Goal: Transaction & Acquisition: Book appointment/travel/reservation

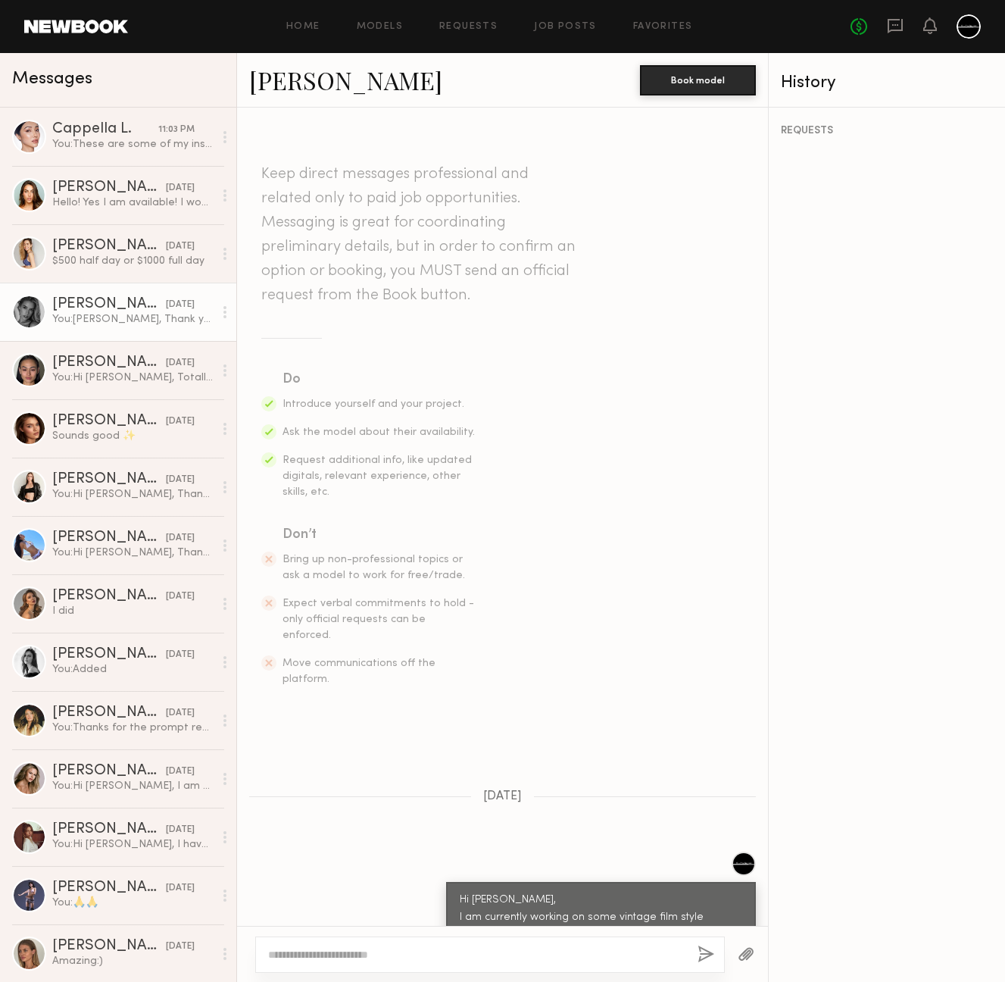
scroll to position [451, 0]
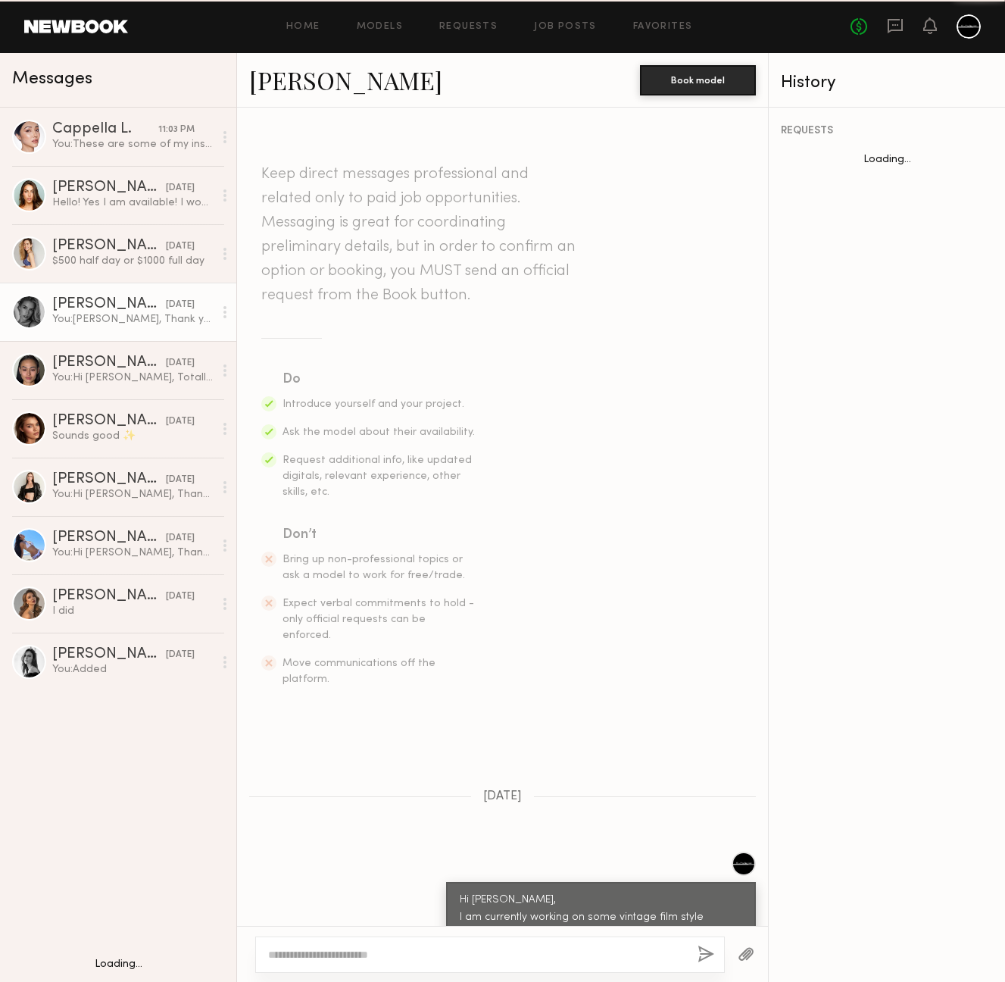
scroll to position [451, 0]
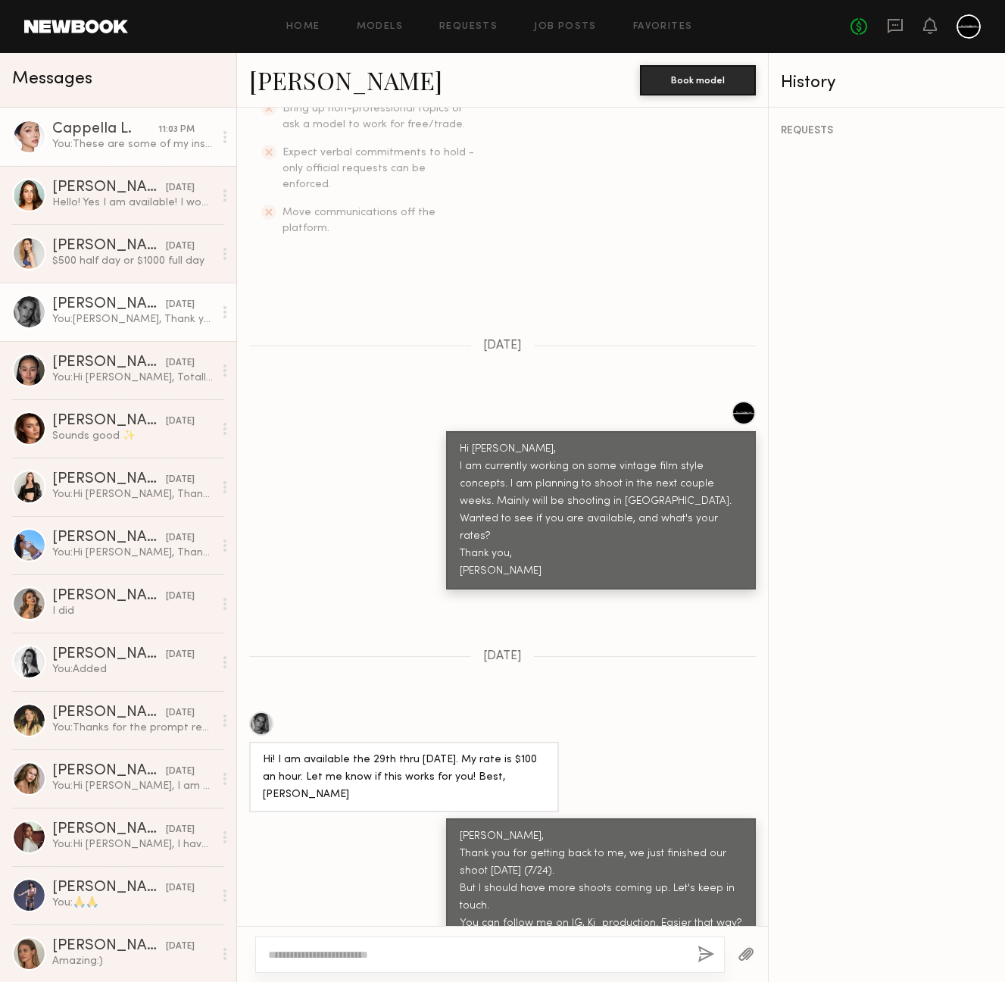
click at [108, 152] on link "Cappella L. 11:03 PM You: These are some of my inspo." at bounding box center [118, 137] width 236 height 58
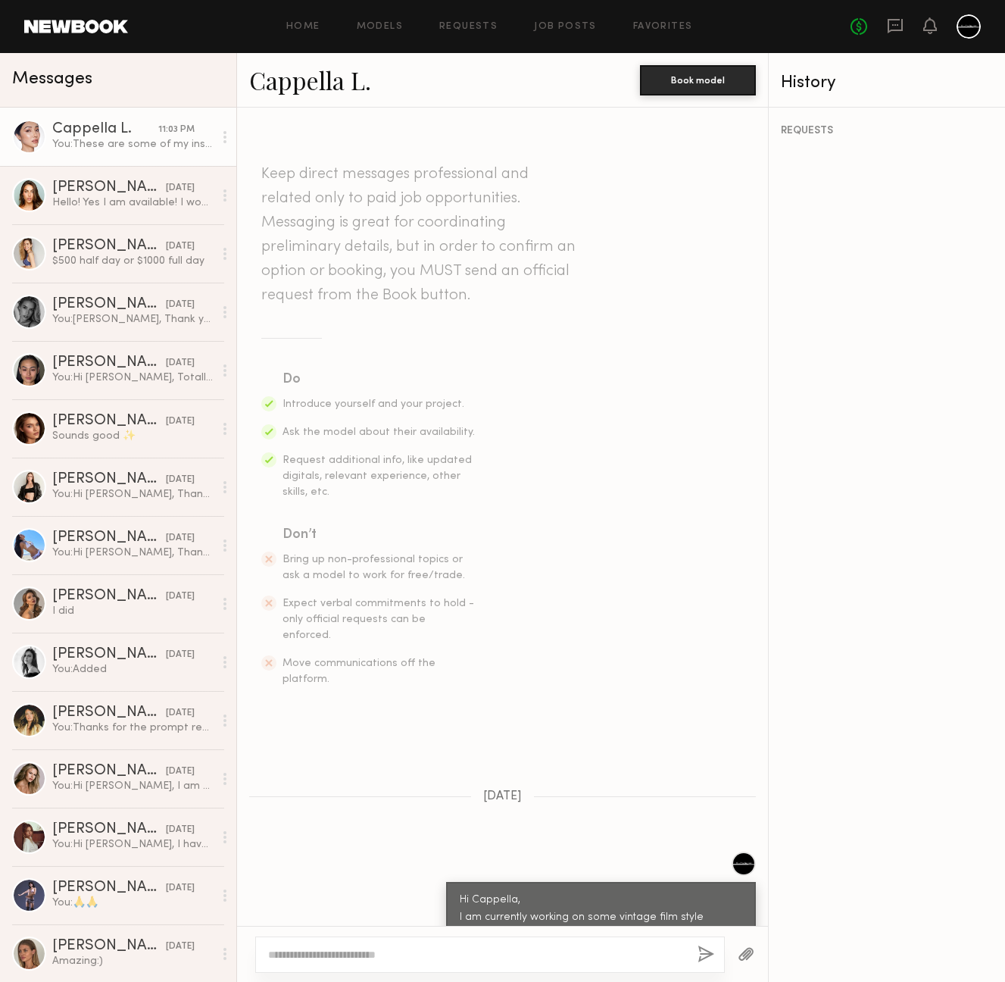
scroll to position [293, 0]
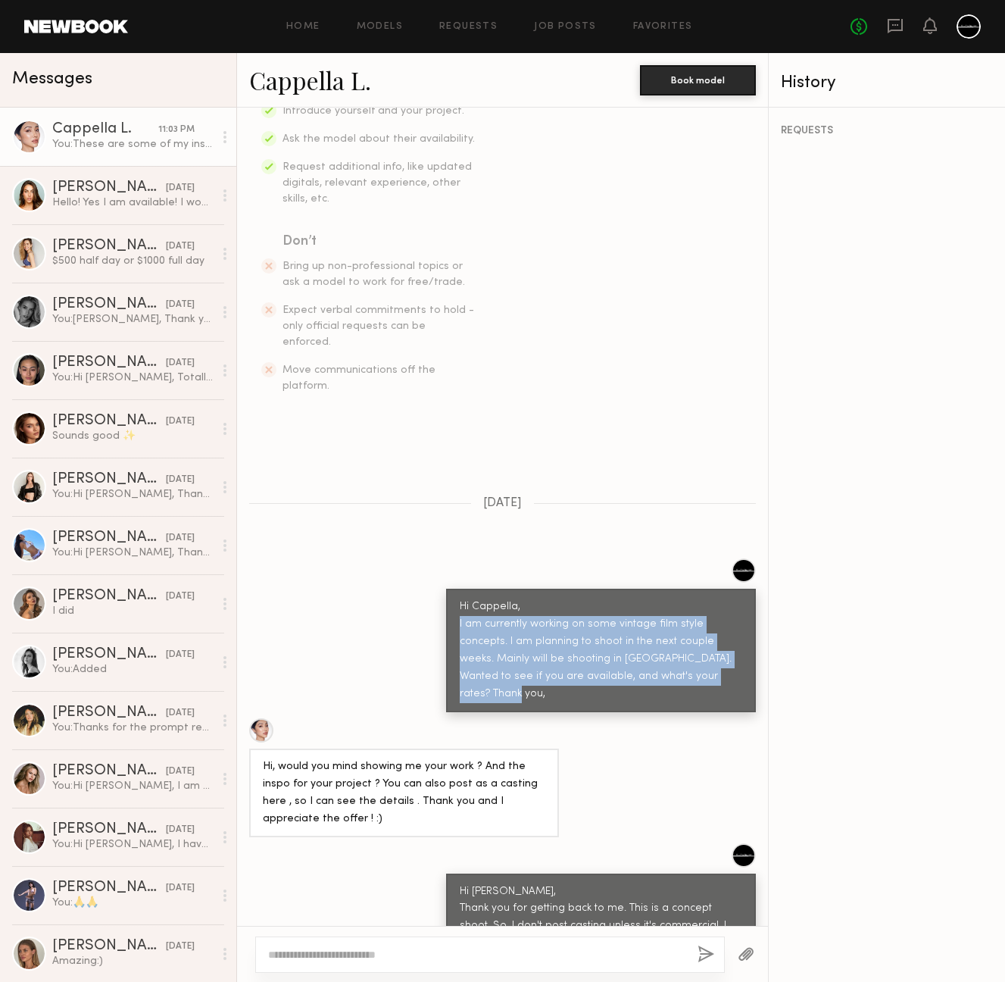
drag, startPoint x: 670, startPoint y: 643, endPoint x: 436, endPoint y: 591, distance: 239.2
click at [446, 591] on div "Hi Cappella, I am currently working on some vintage film style concepts. I am p…" at bounding box center [601, 651] width 310 height 124
copy div "I am currently working on some vintage film style concepts. I am planning to sh…"
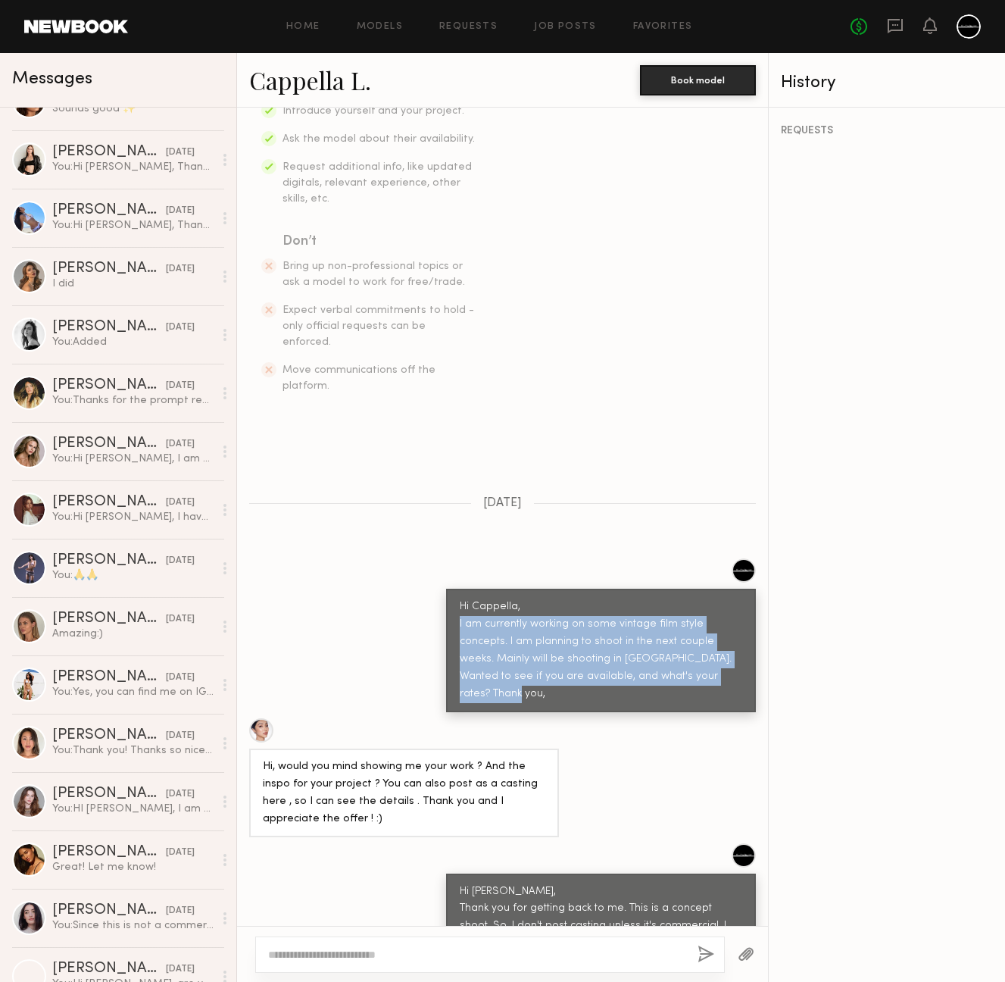
scroll to position [0, 0]
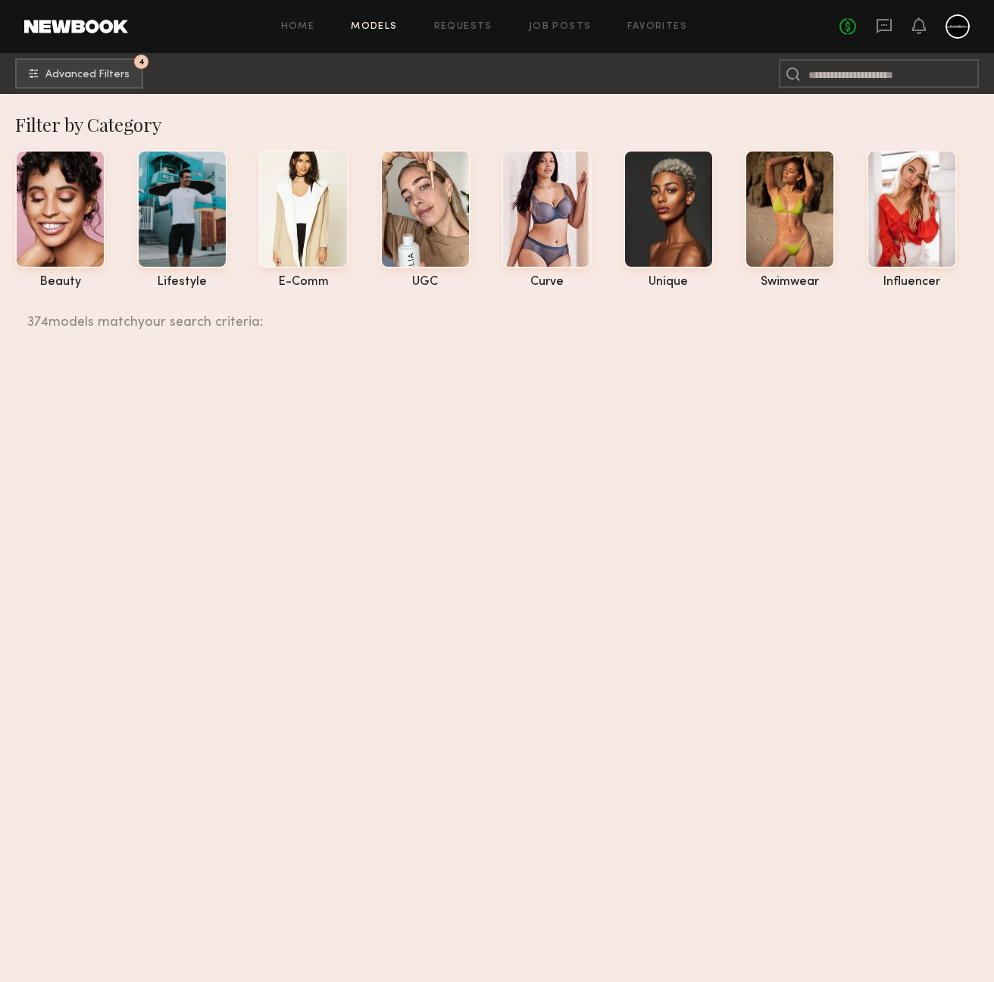
scroll to position [25431, 0]
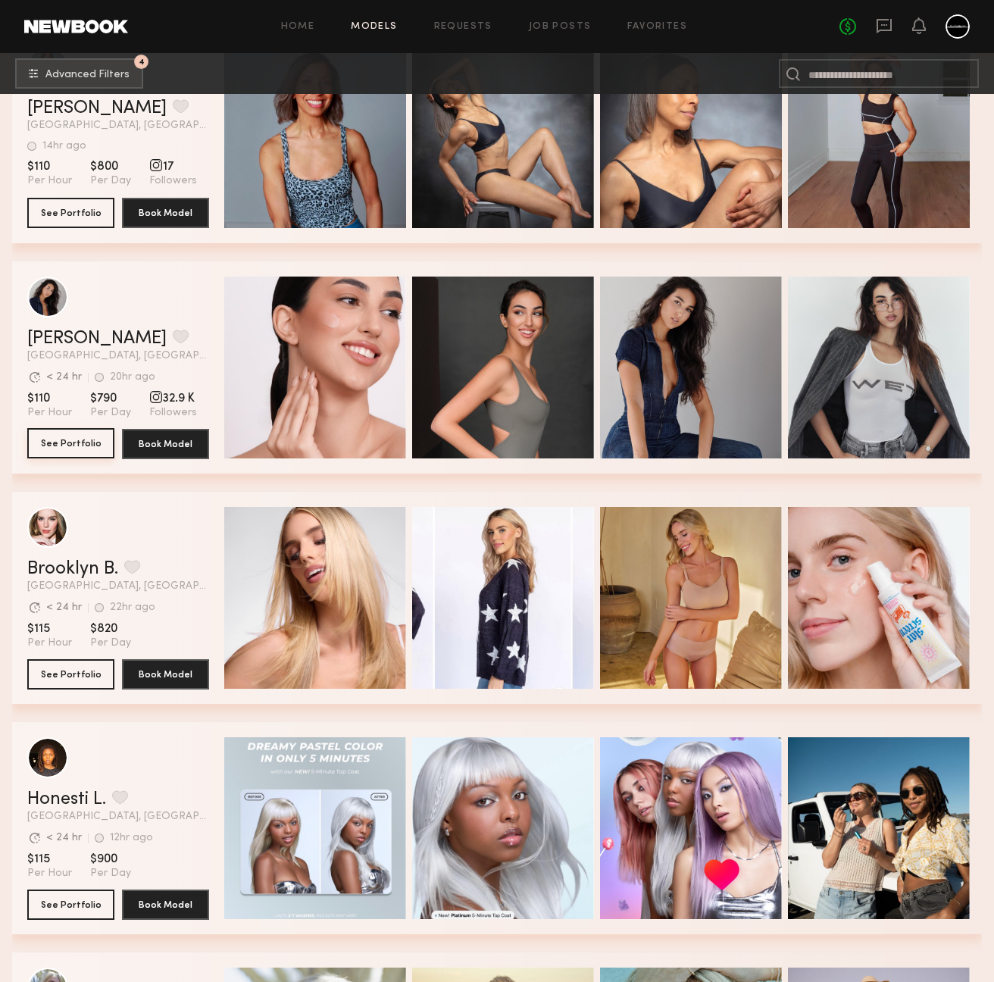
click at [85, 440] on button "See Portfolio" at bounding box center [70, 443] width 87 height 30
click at [82, 665] on button "See Portfolio" at bounding box center [70, 673] width 87 height 30
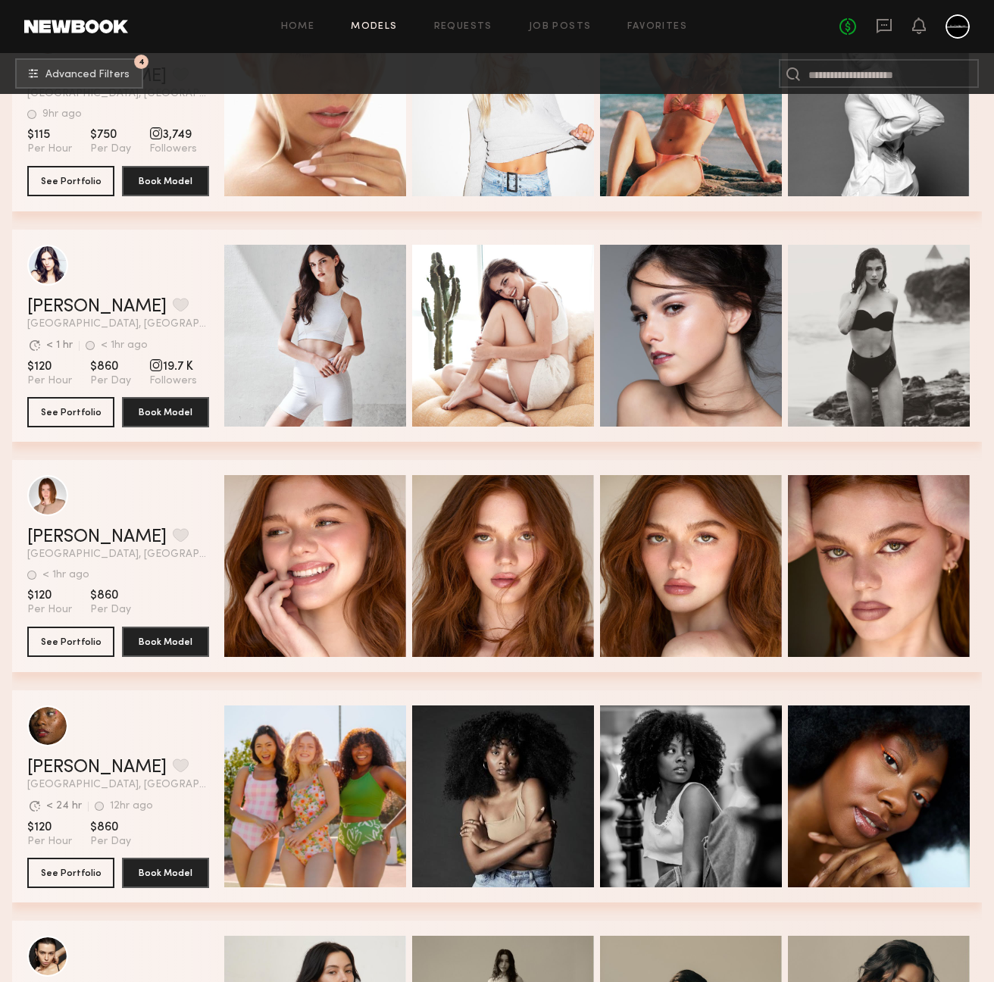
scroll to position [26793, 0]
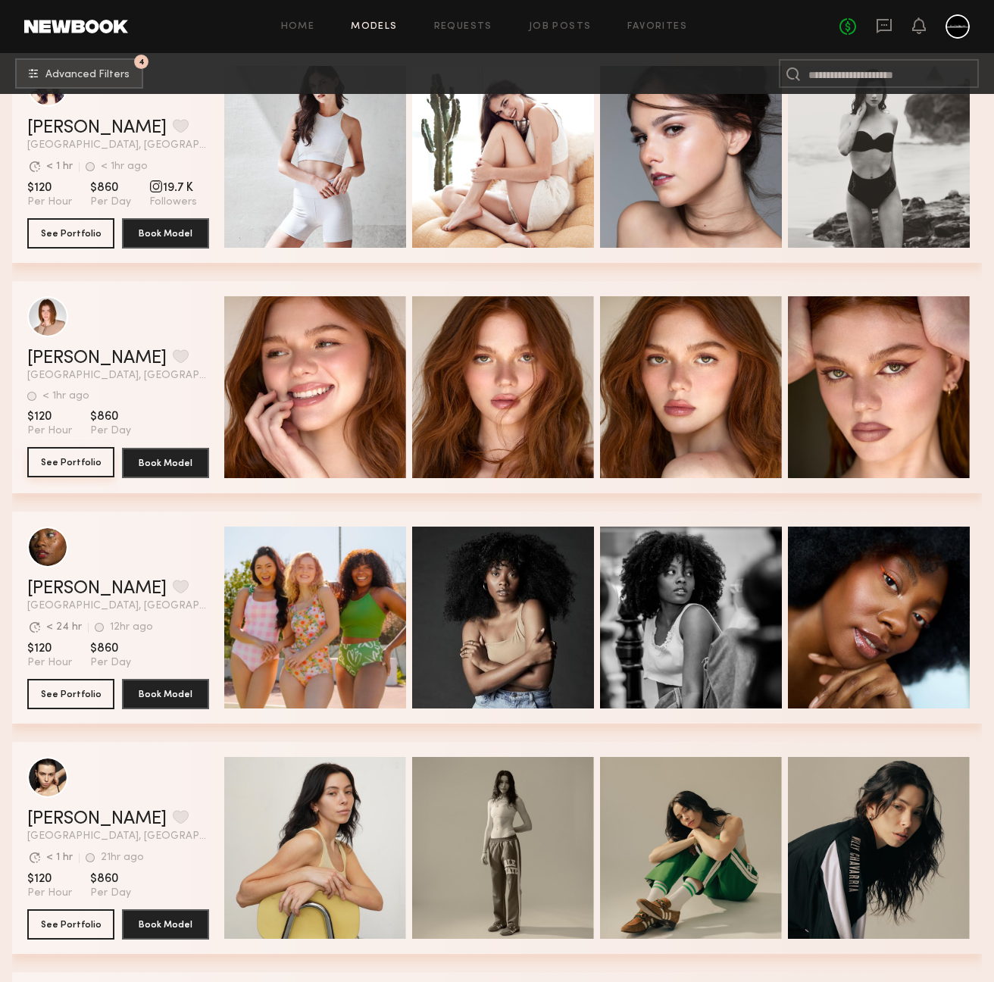
click at [78, 468] on button "See Portfolio" at bounding box center [70, 462] width 87 height 30
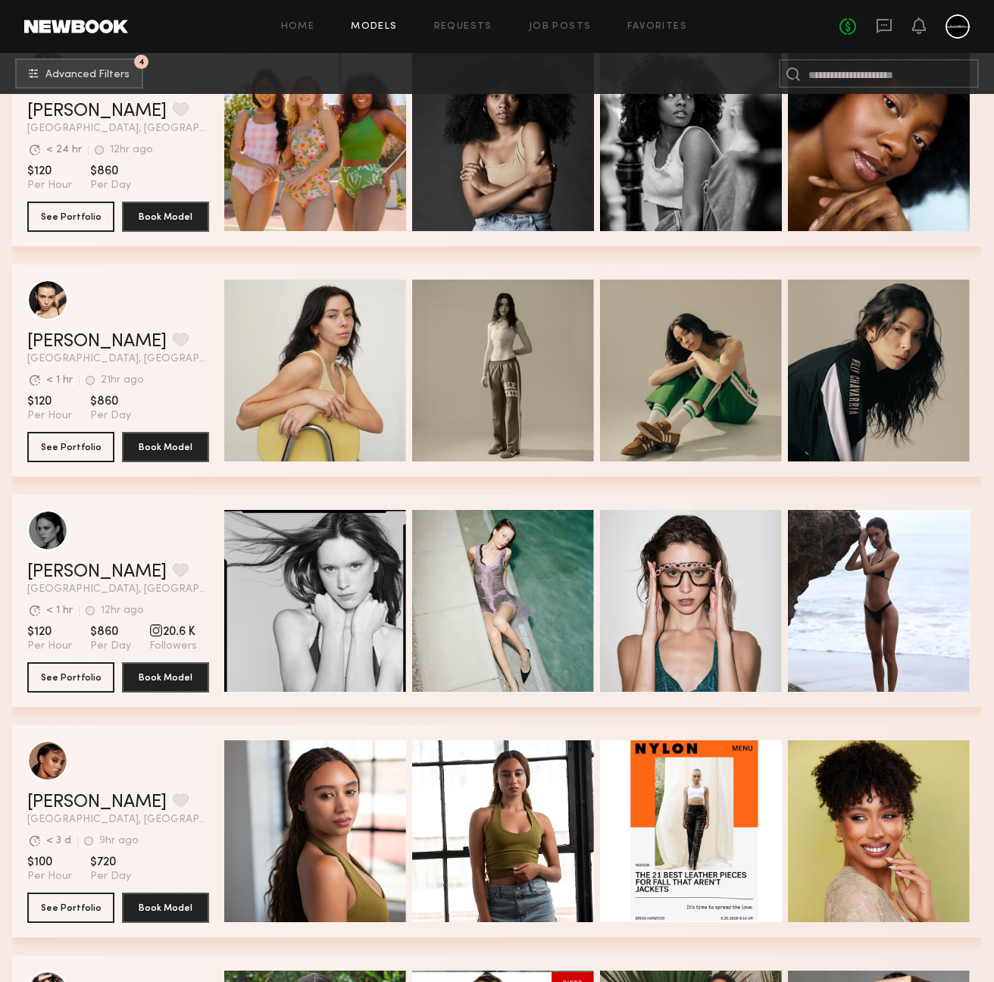
scroll to position [27561, 0]
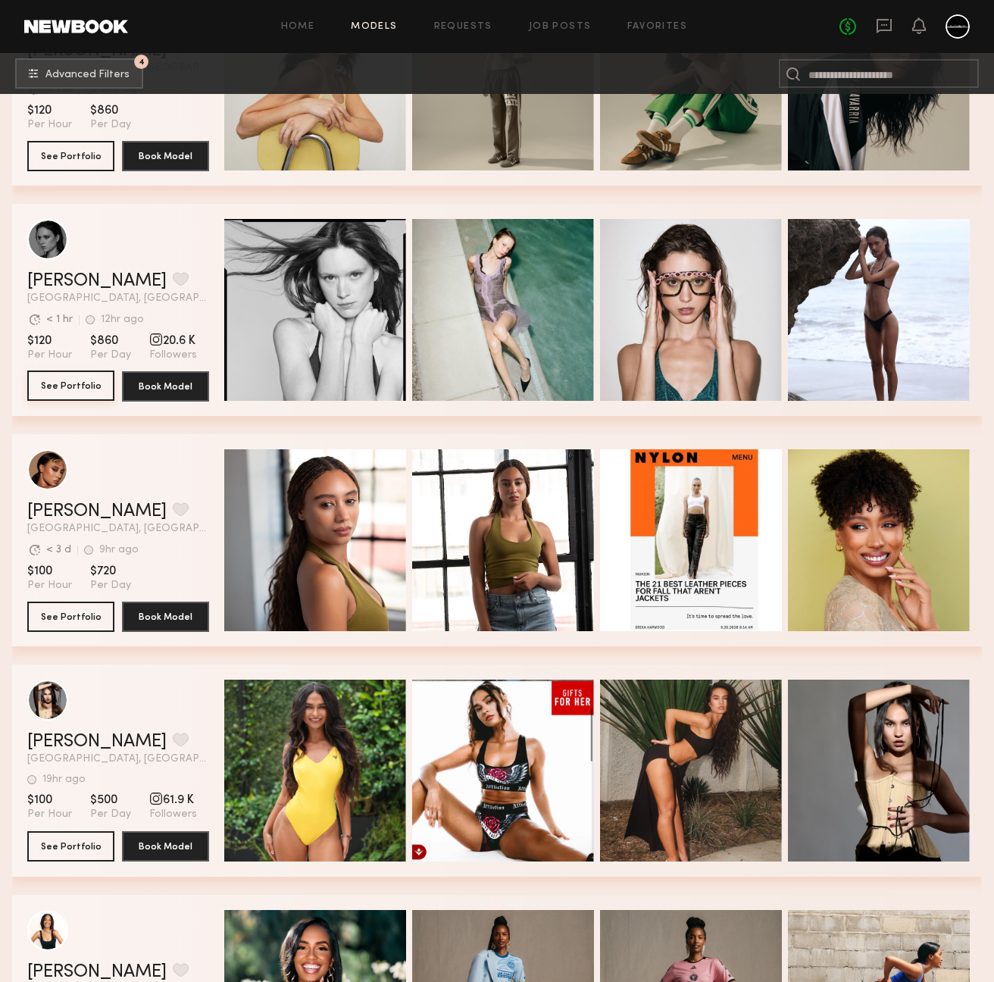
click at [86, 391] on button "See Portfolio" at bounding box center [70, 386] width 87 height 30
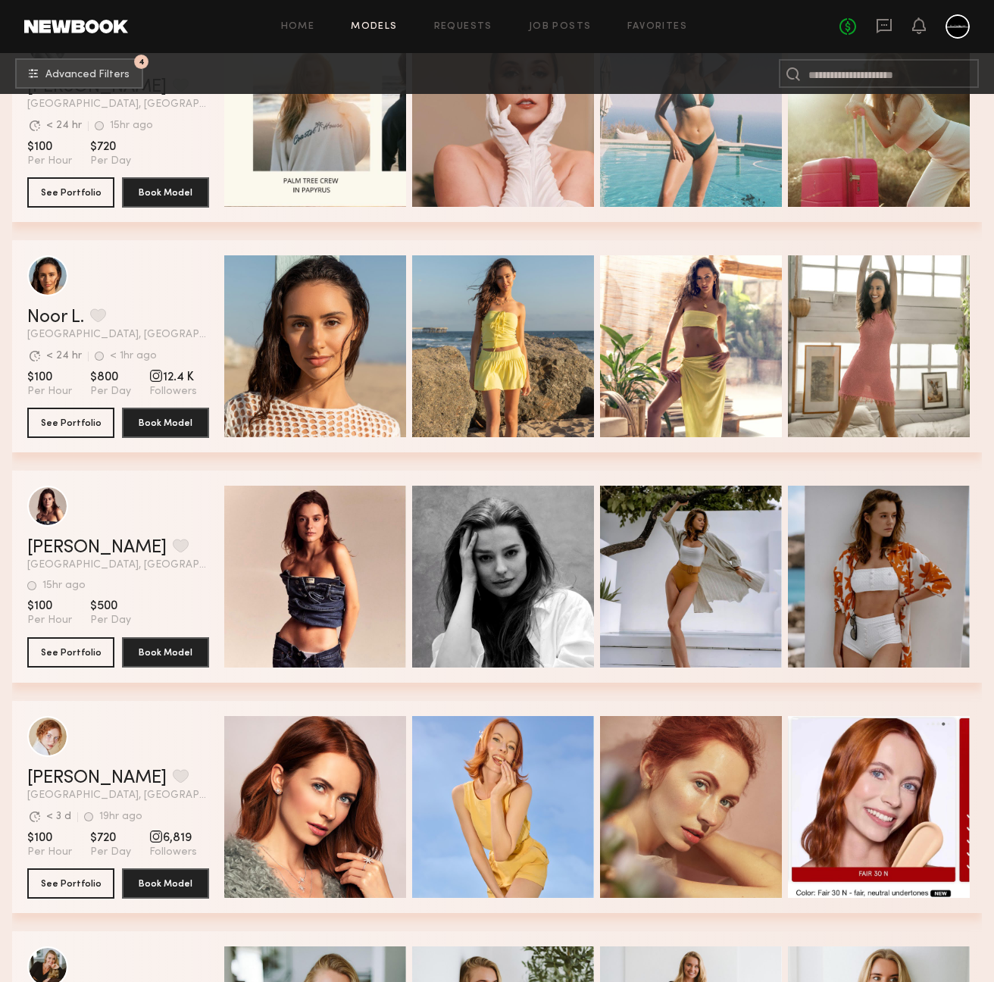
scroll to position [29169, 0]
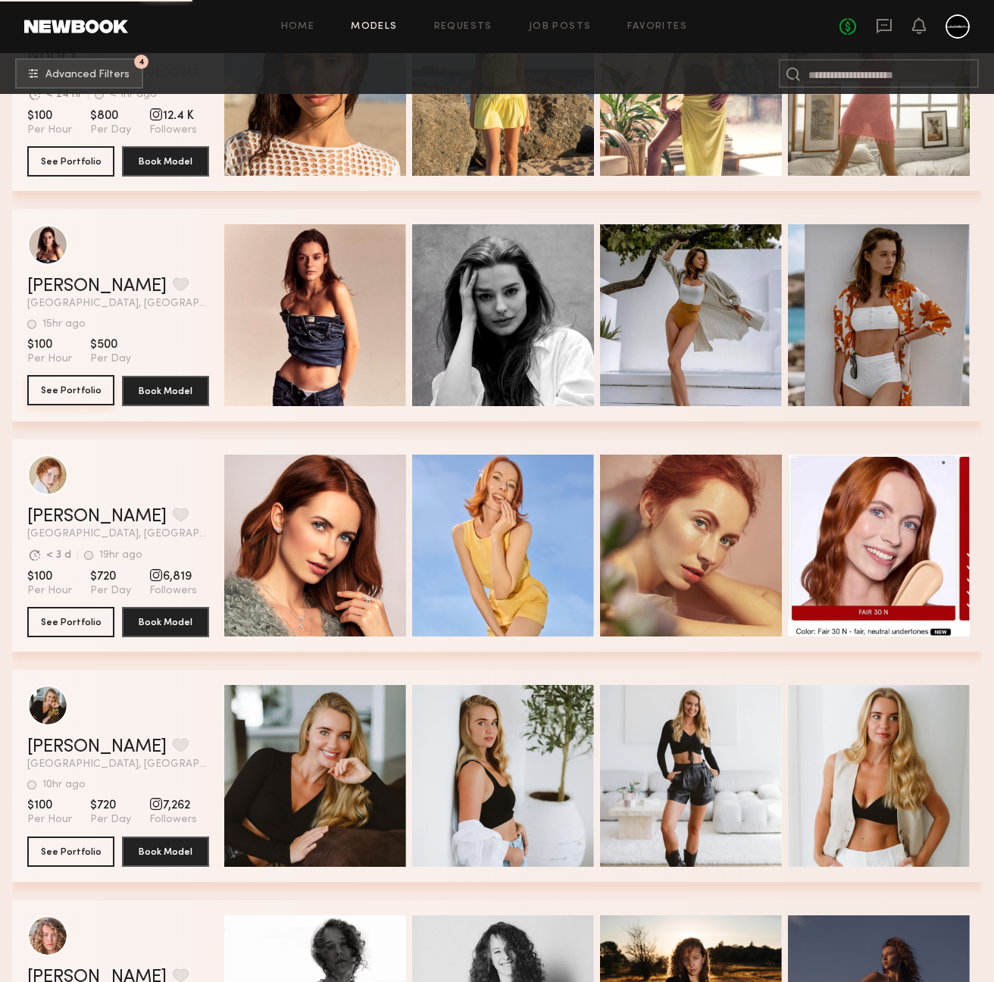
click at [82, 389] on button "See Portfolio" at bounding box center [70, 390] width 87 height 30
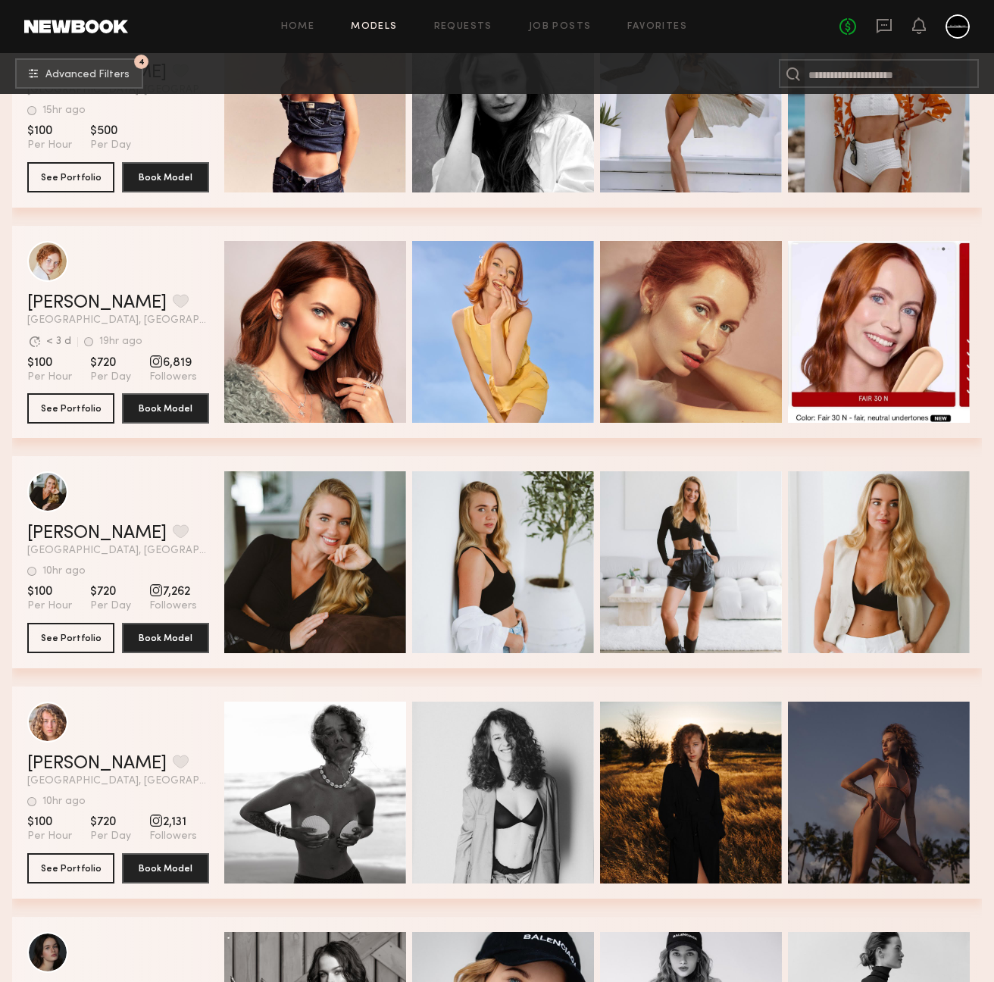
scroll to position [29460, 0]
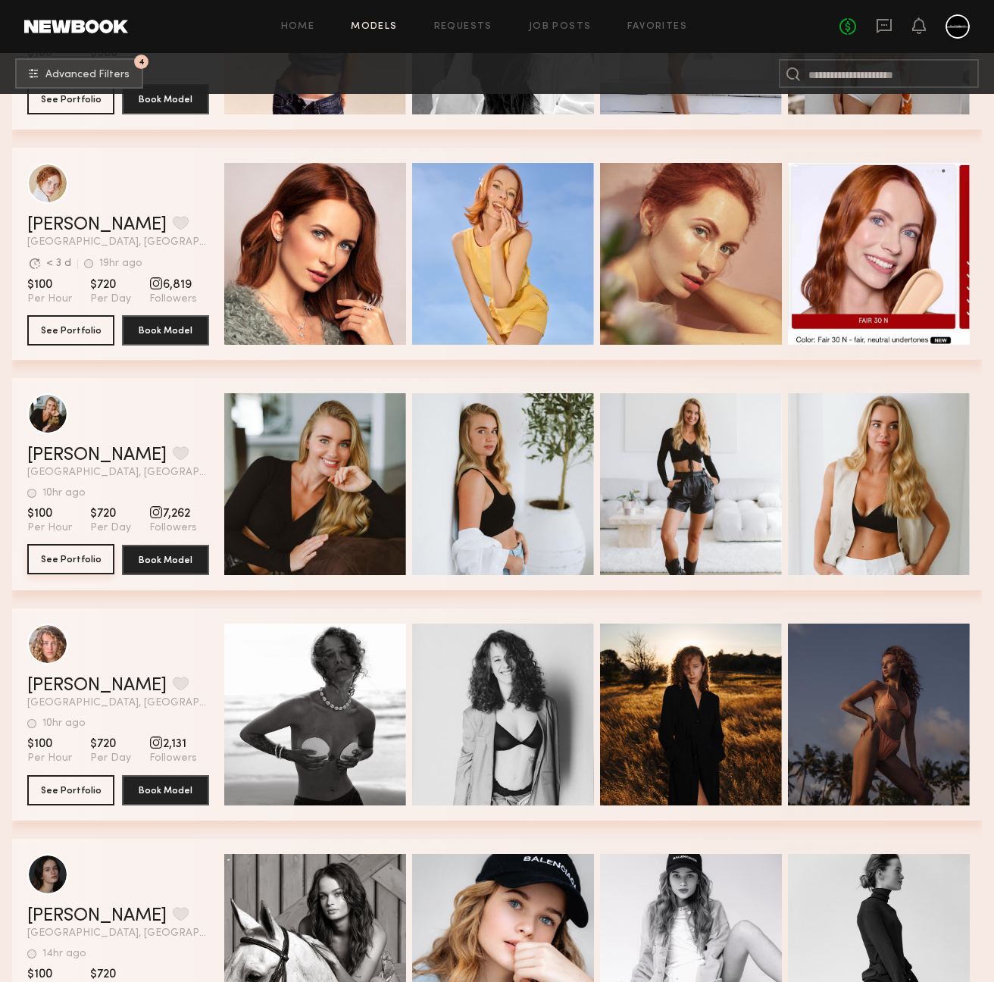
click at [77, 558] on button "See Portfolio" at bounding box center [70, 559] width 87 height 30
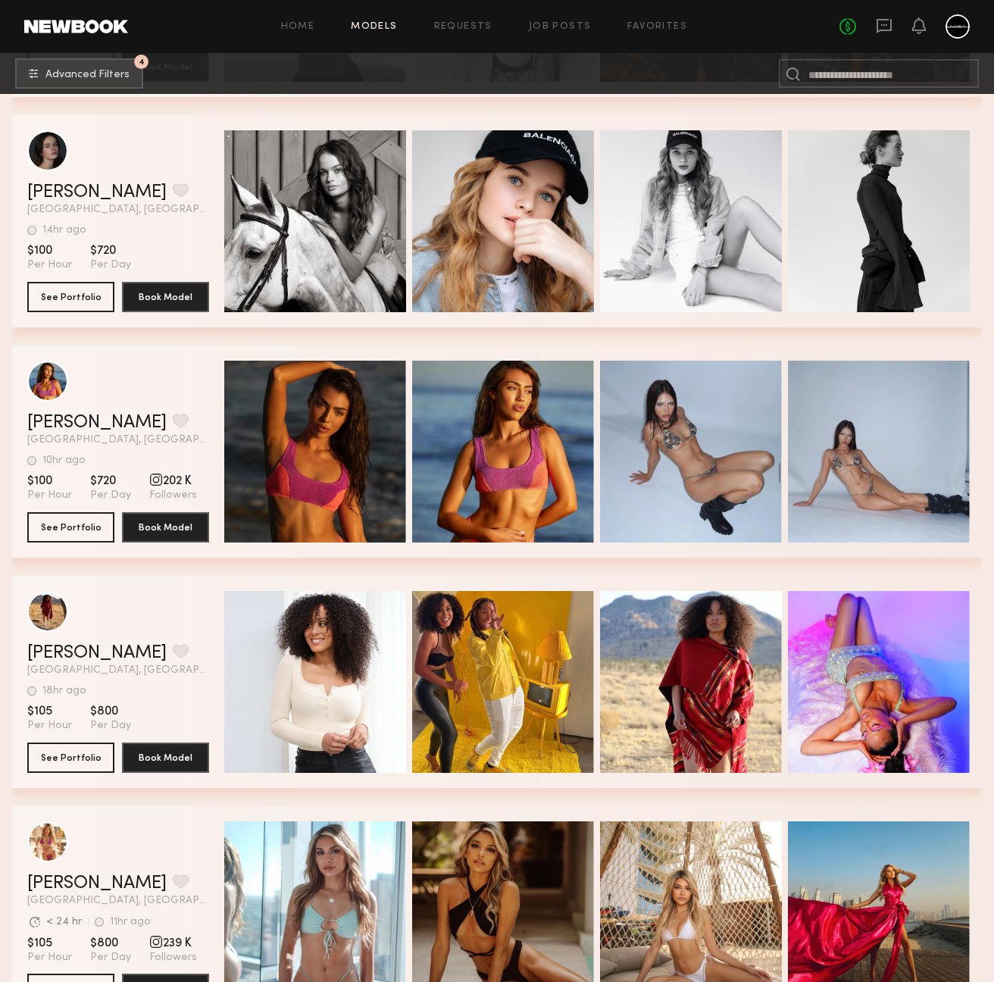
scroll to position [30262, 0]
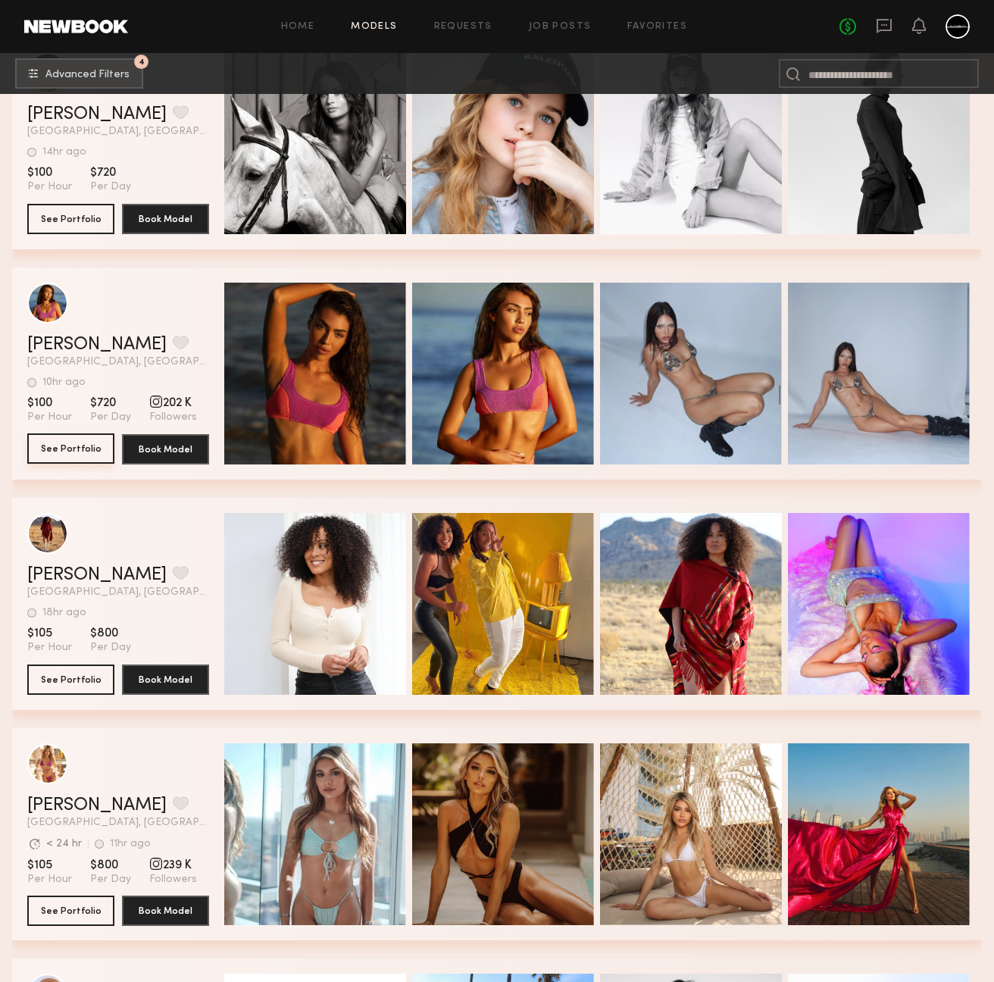
click at [82, 453] on button "See Portfolio" at bounding box center [70, 448] width 87 height 30
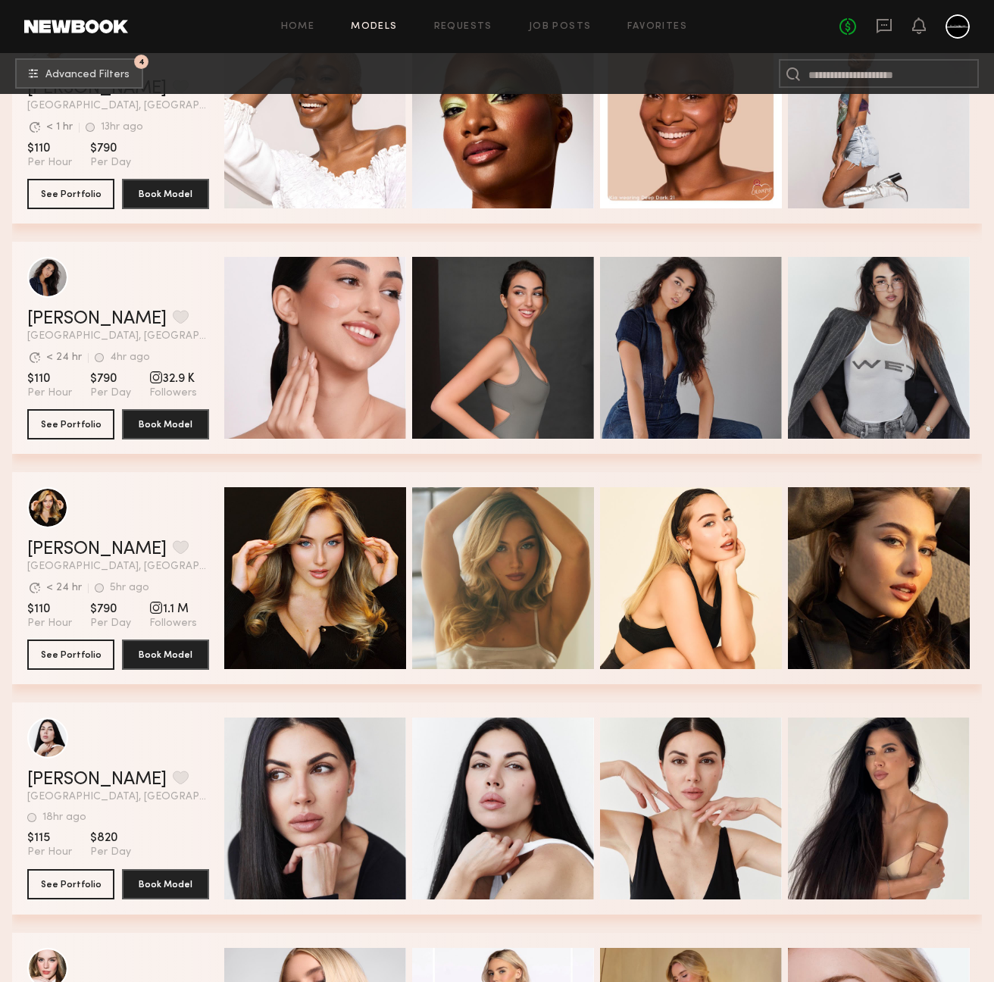
scroll to position [32227, 0]
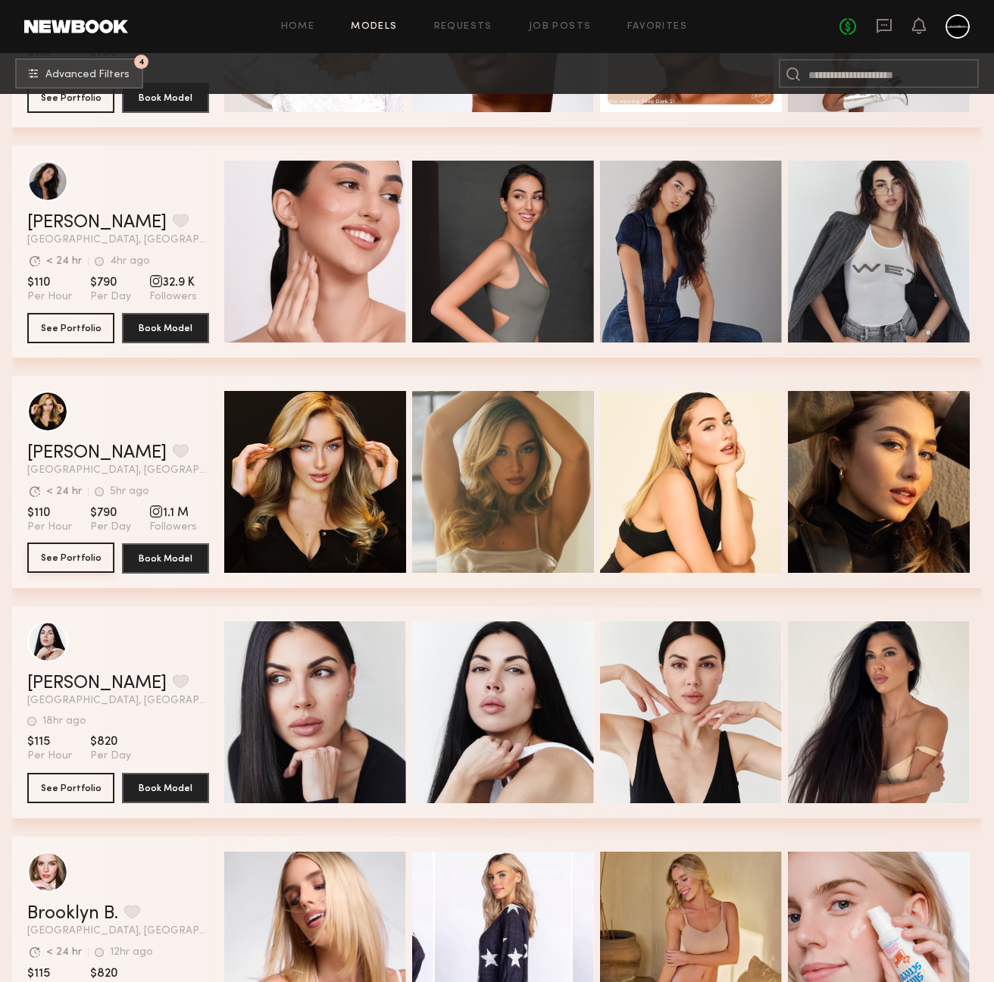
click at [58, 563] on button "See Portfolio" at bounding box center [70, 558] width 87 height 30
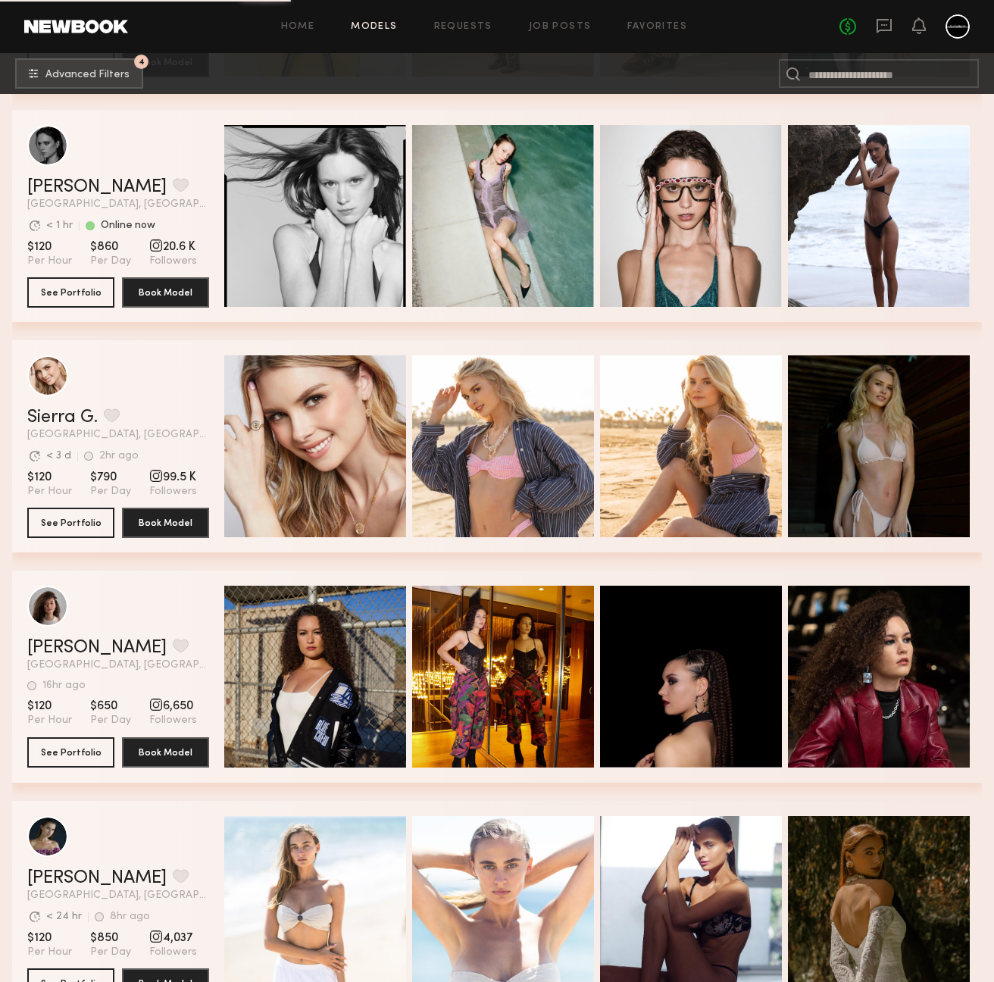
scroll to position [35345, 0]
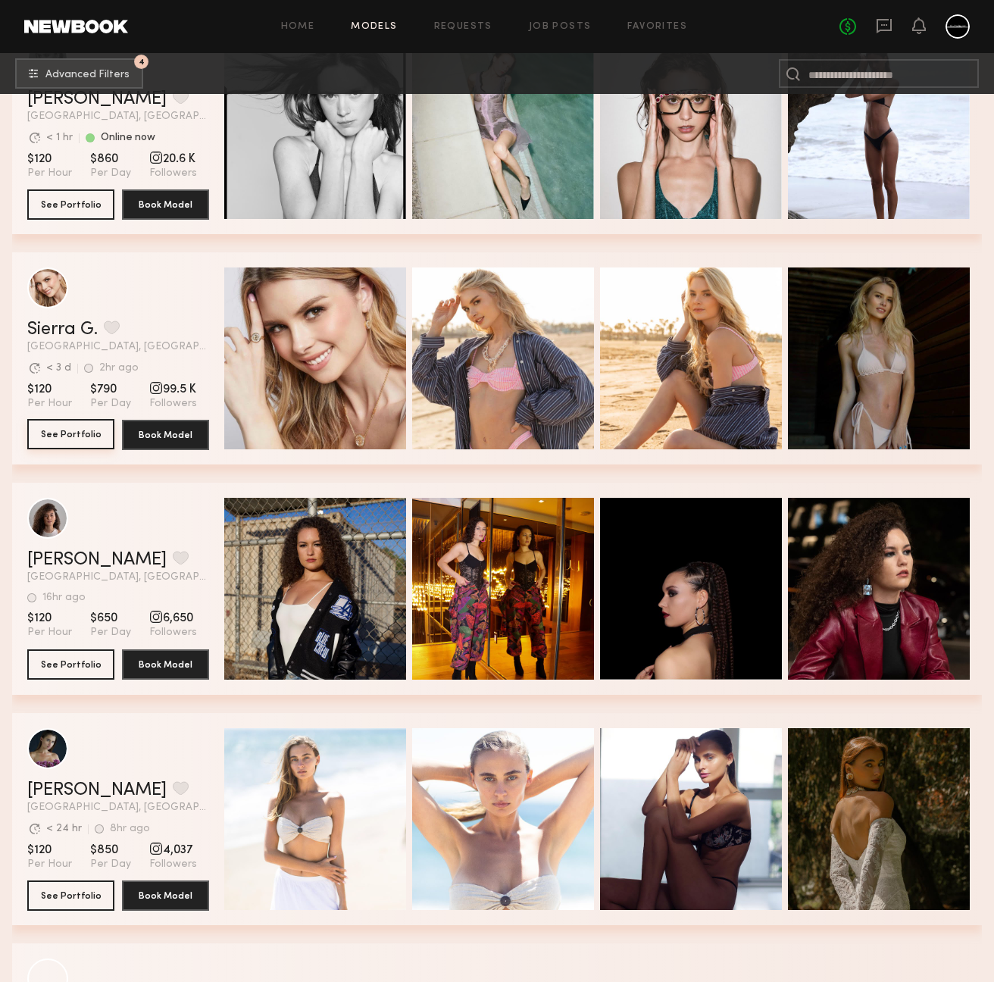
click at [46, 440] on button "See Portfolio" at bounding box center [70, 434] width 87 height 30
click at [65, 435] on button "See Portfolio" at bounding box center [70, 434] width 87 height 30
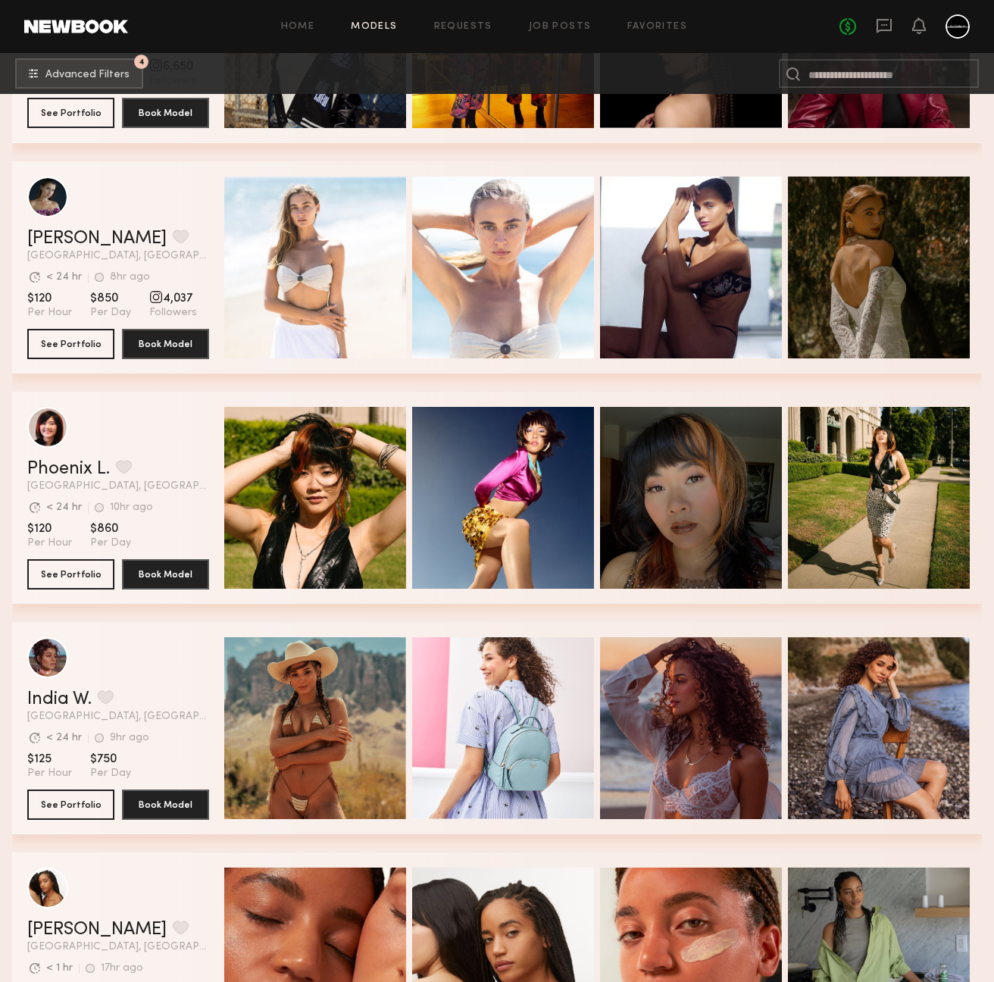
scroll to position [36149, 0]
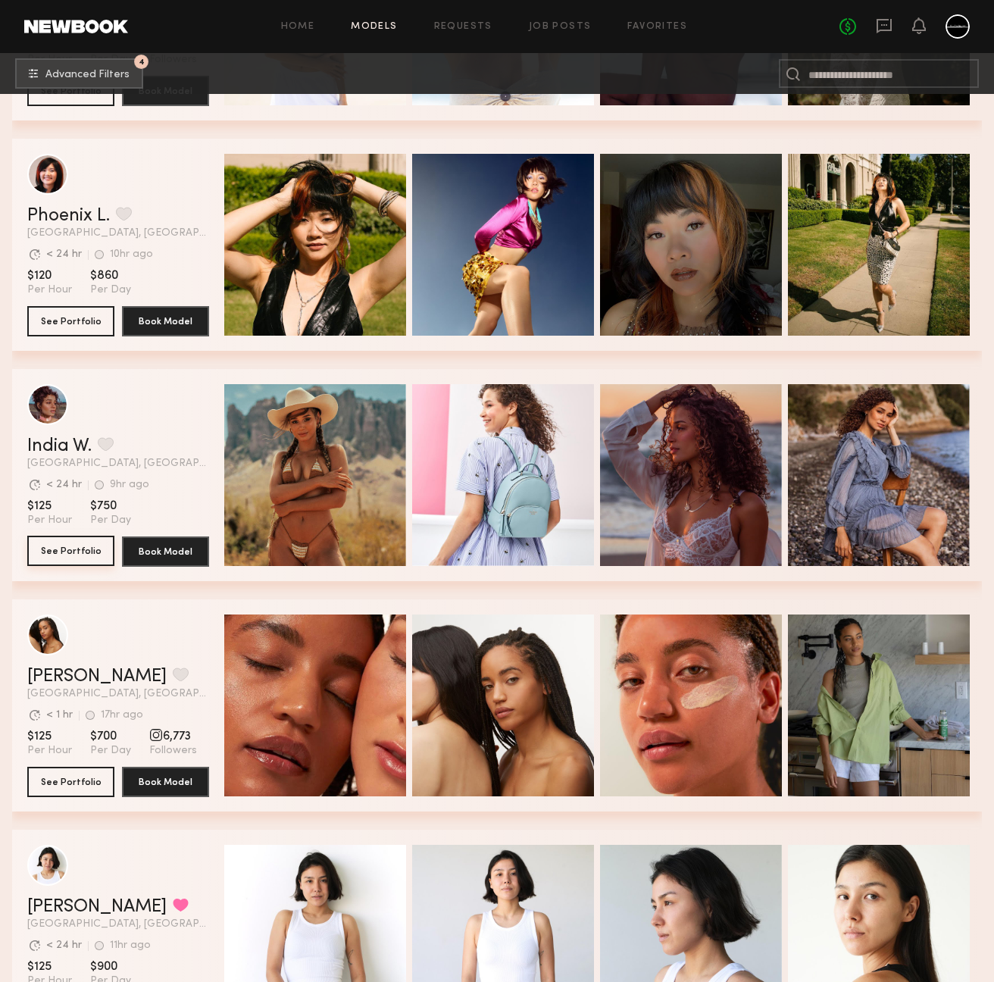
click at [73, 546] on button "See Portfolio" at bounding box center [70, 551] width 87 height 30
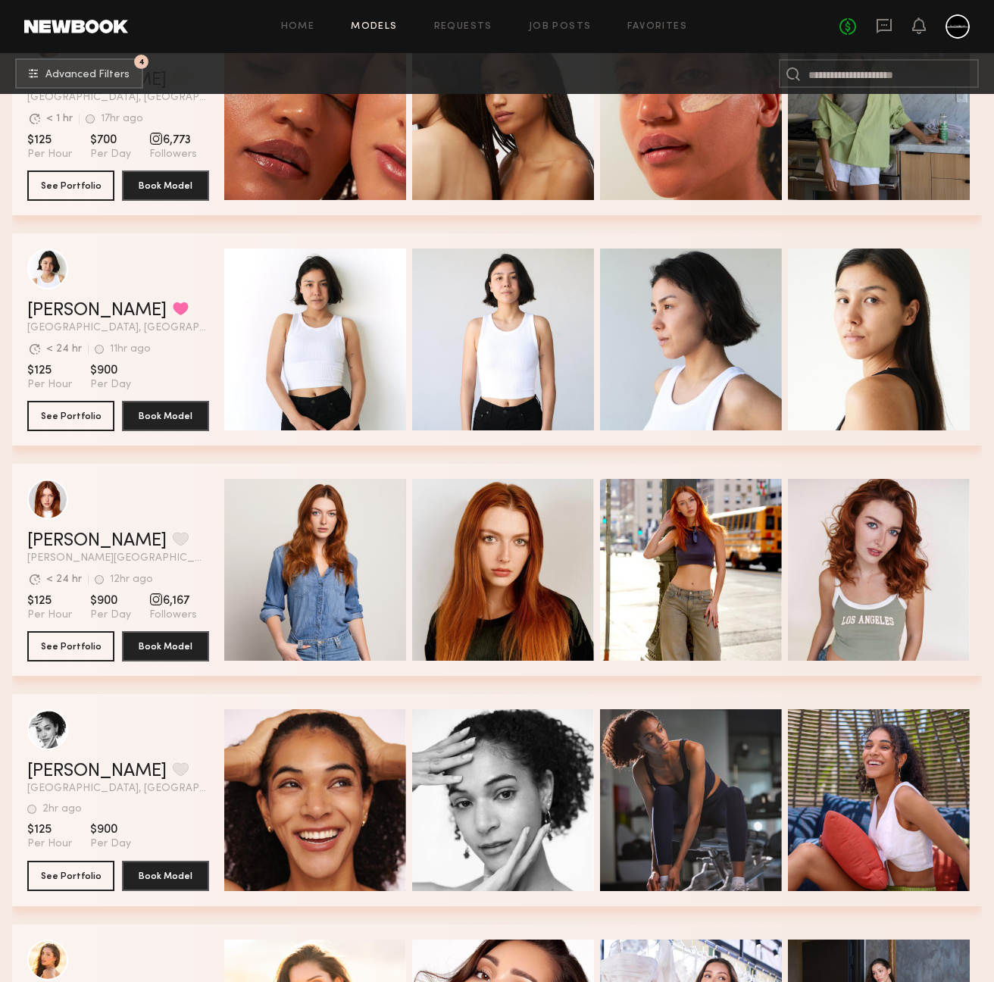
scroll to position [37040, 0]
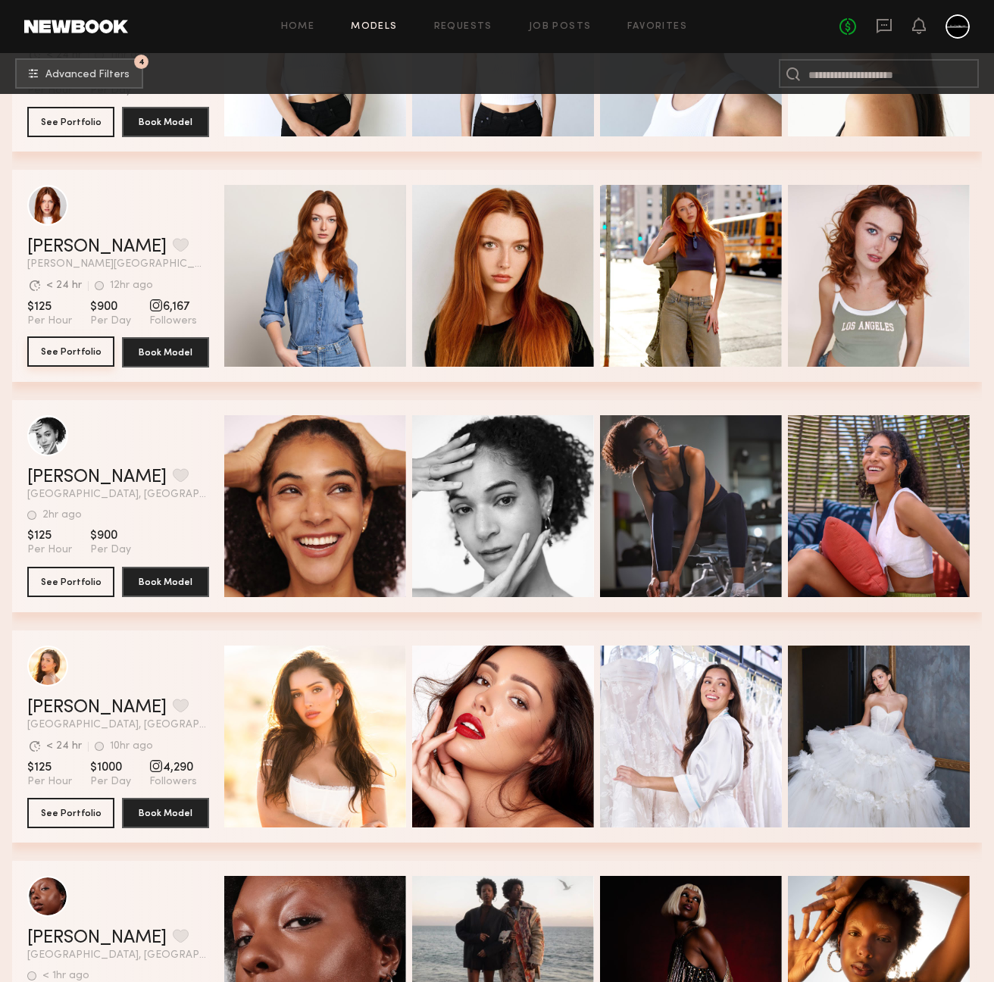
click at [73, 350] on button "See Portfolio" at bounding box center [70, 351] width 87 height 30
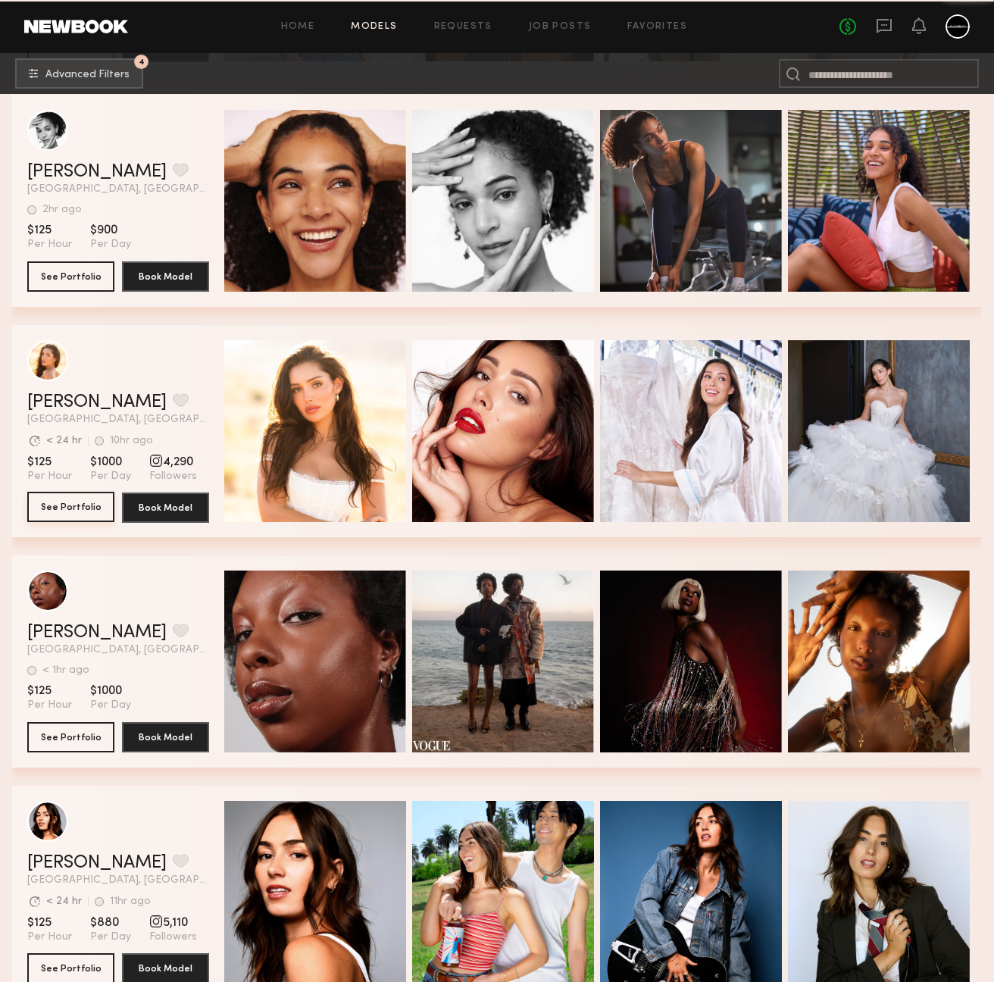
click at [72, 510] on button "See Portfolio" at bounding box center [70, 507] width 87 height 30
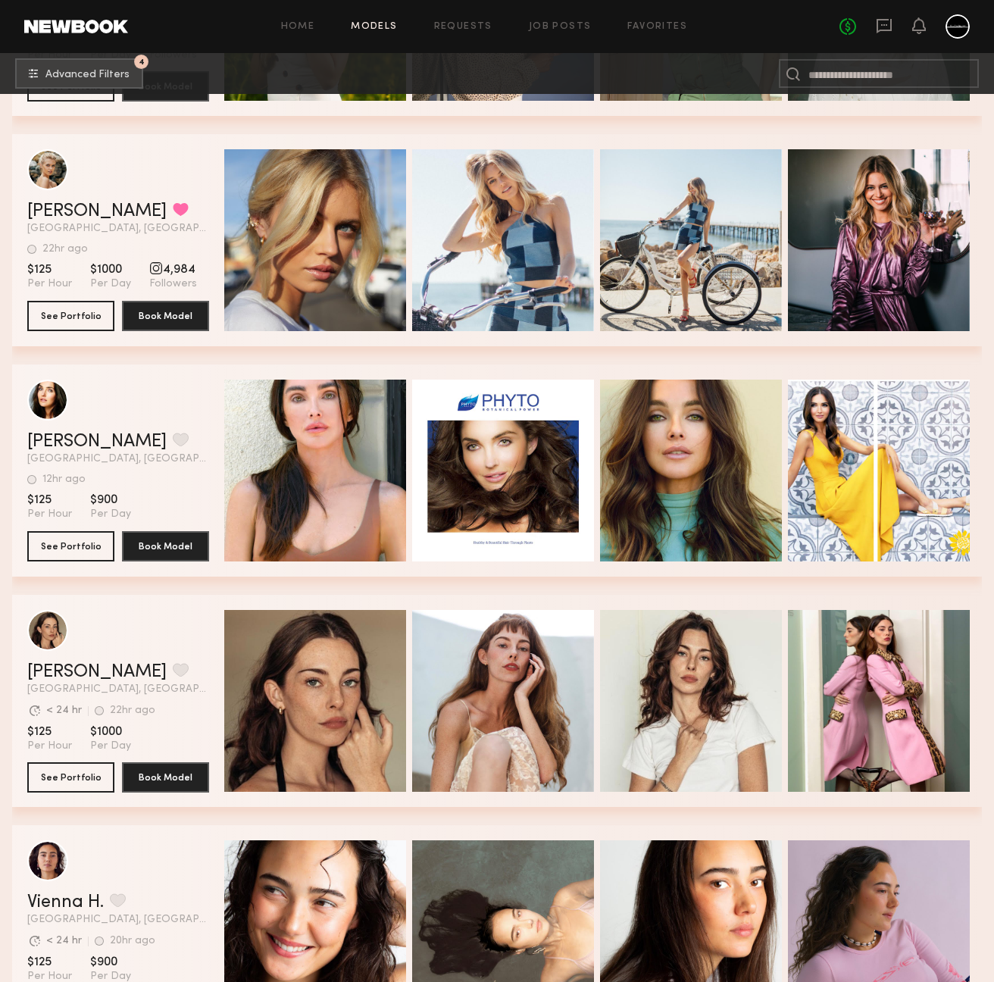
scroll to position [39713, 0]
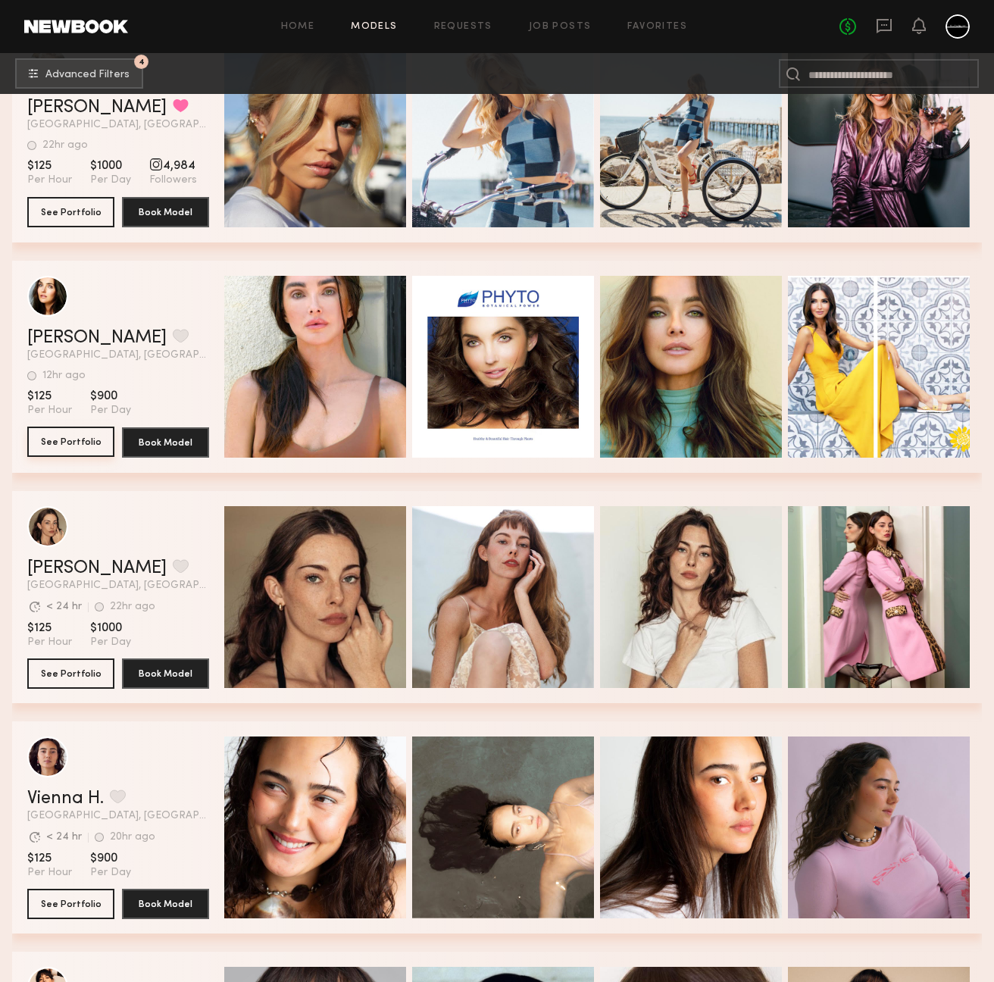
click at [61, 442] on button "See Portfolio" at bounding box center [70, 442] width 87 height 30
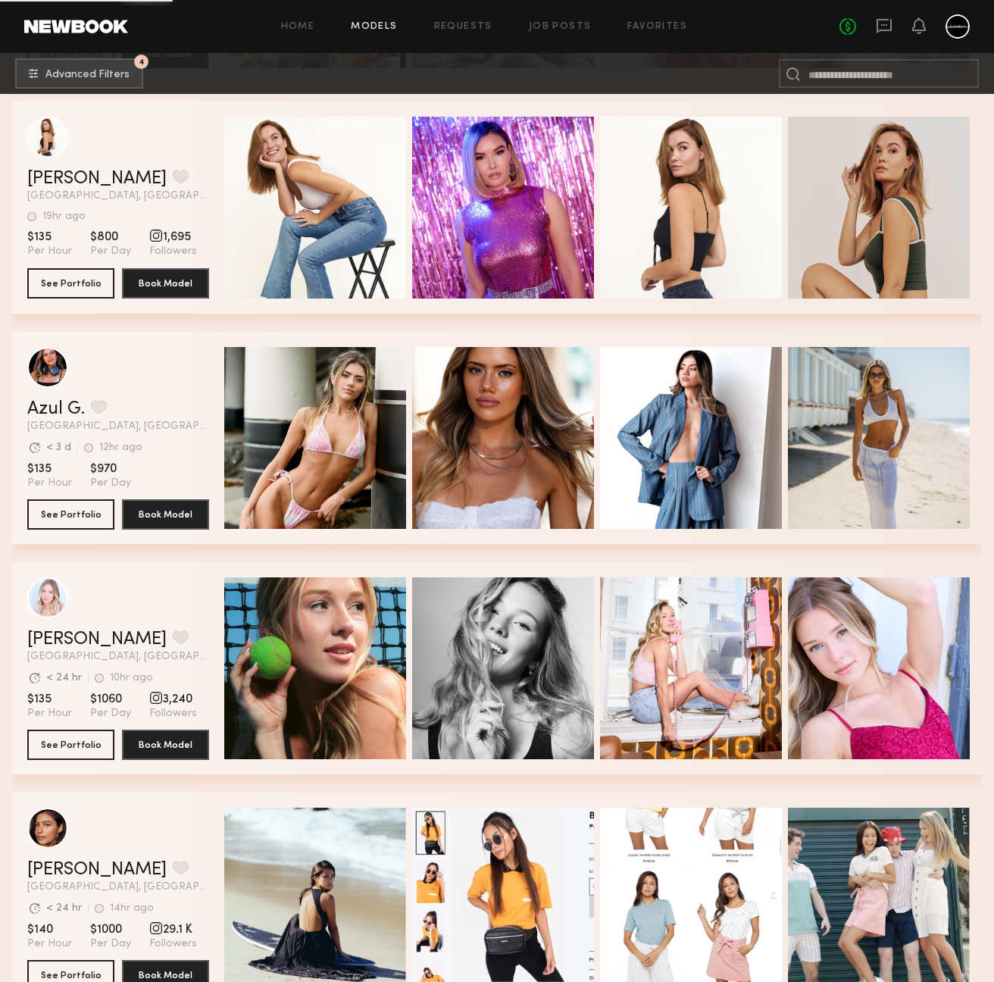
scroll to position [43312, 0]
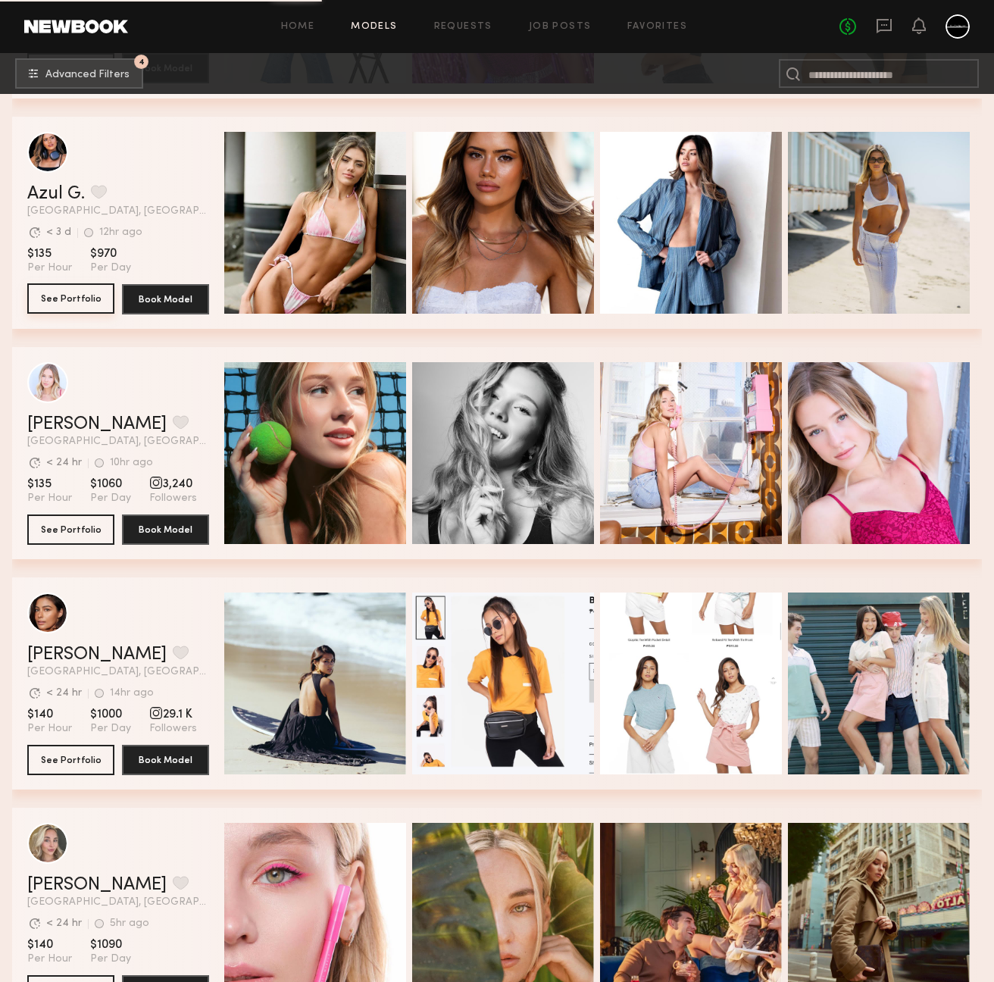
click at [72, 294] on button "See Portfolio" at bounding box center [70, 298] width 87 height 30
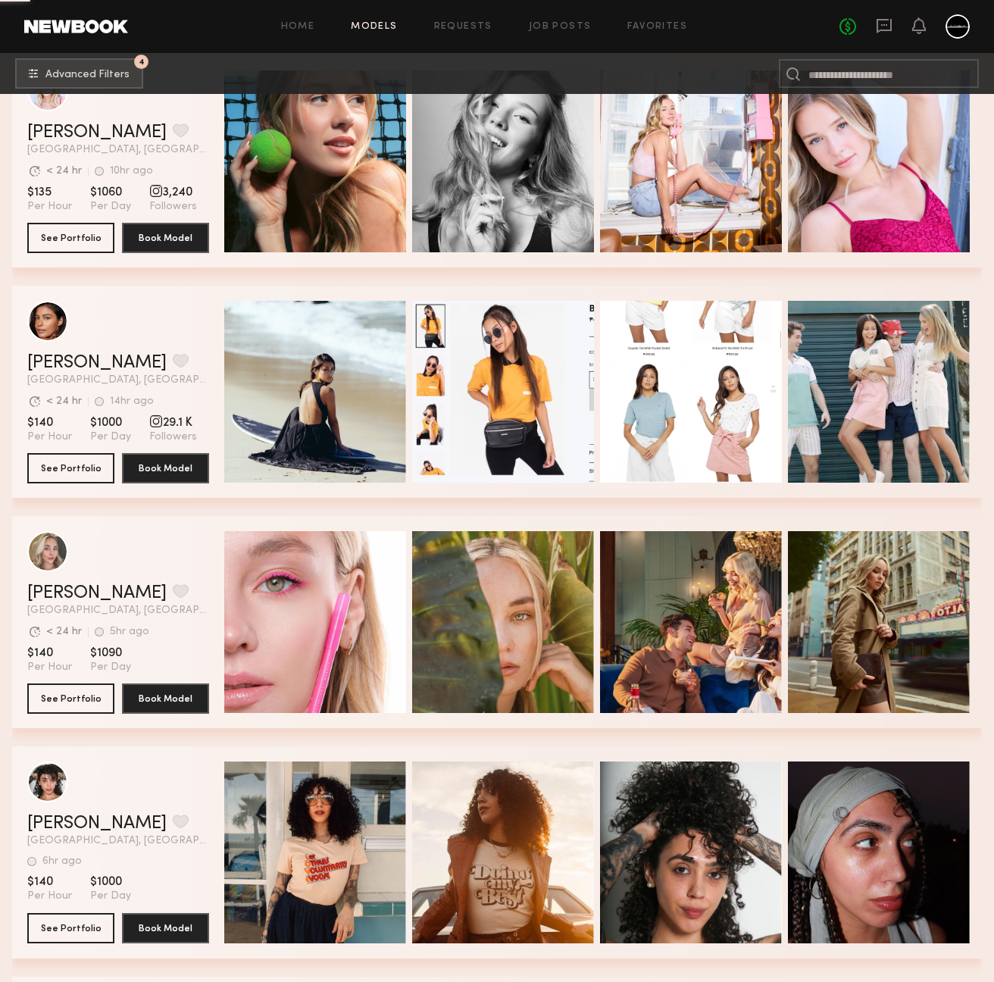
scroll to position [43352, 0]
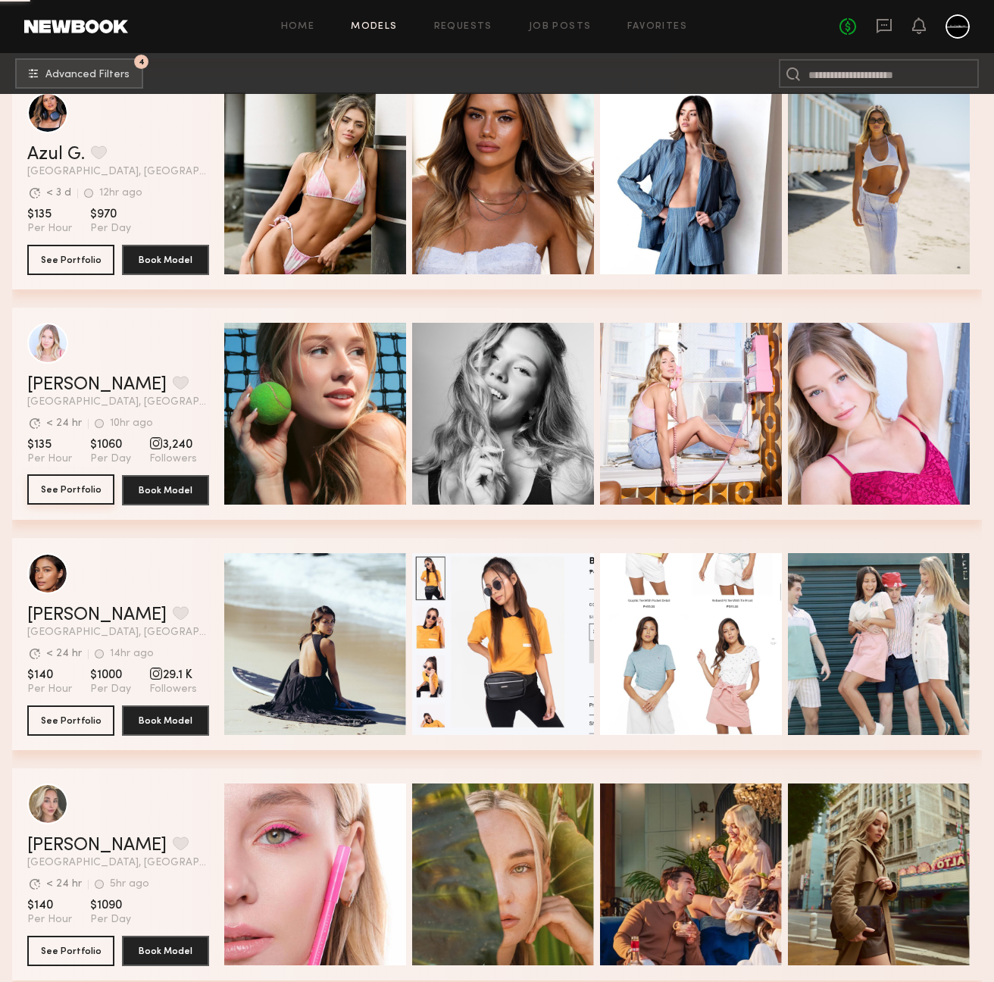
click at [69, 489] on button "See Portfolio" at bounding box center [70, 489] width 87 height 30
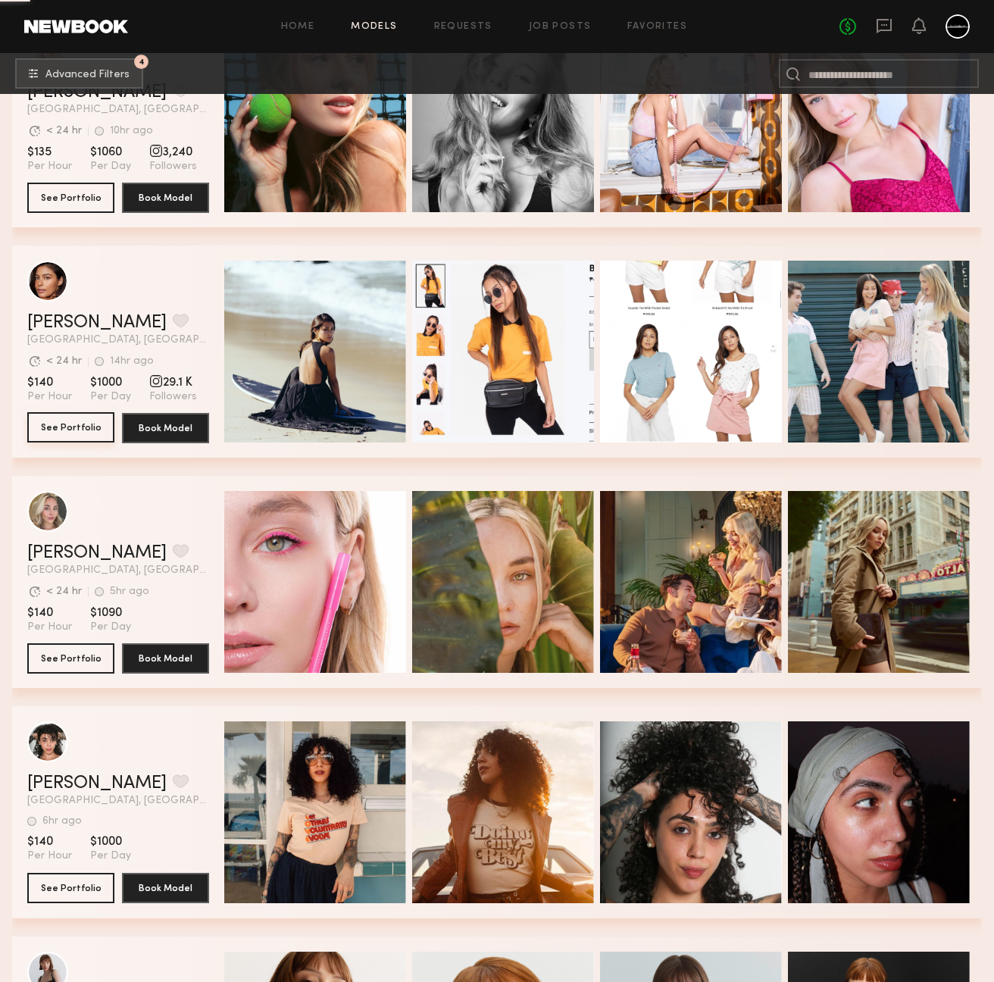
click at [72, 424] on button "See Portfolio" at bounding box center [70, 427] width 87 height 30
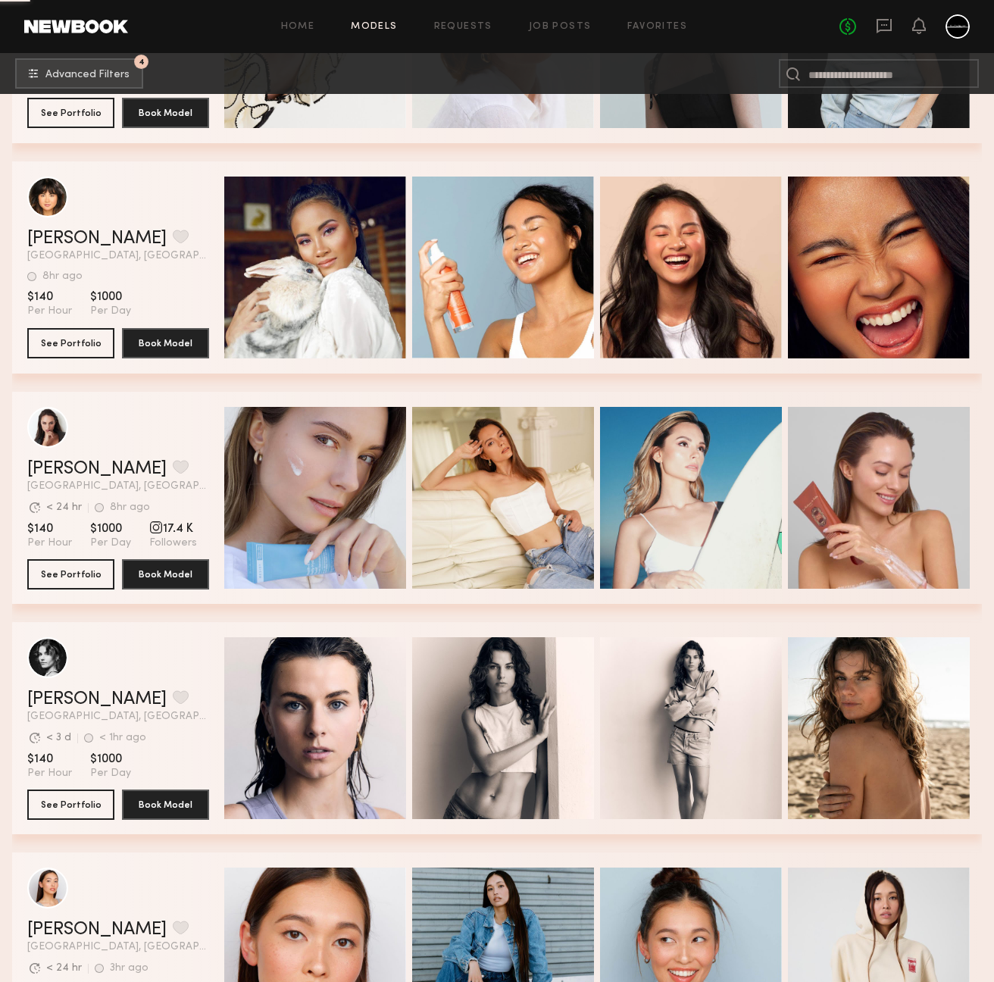
scroll to position [44830, 0]
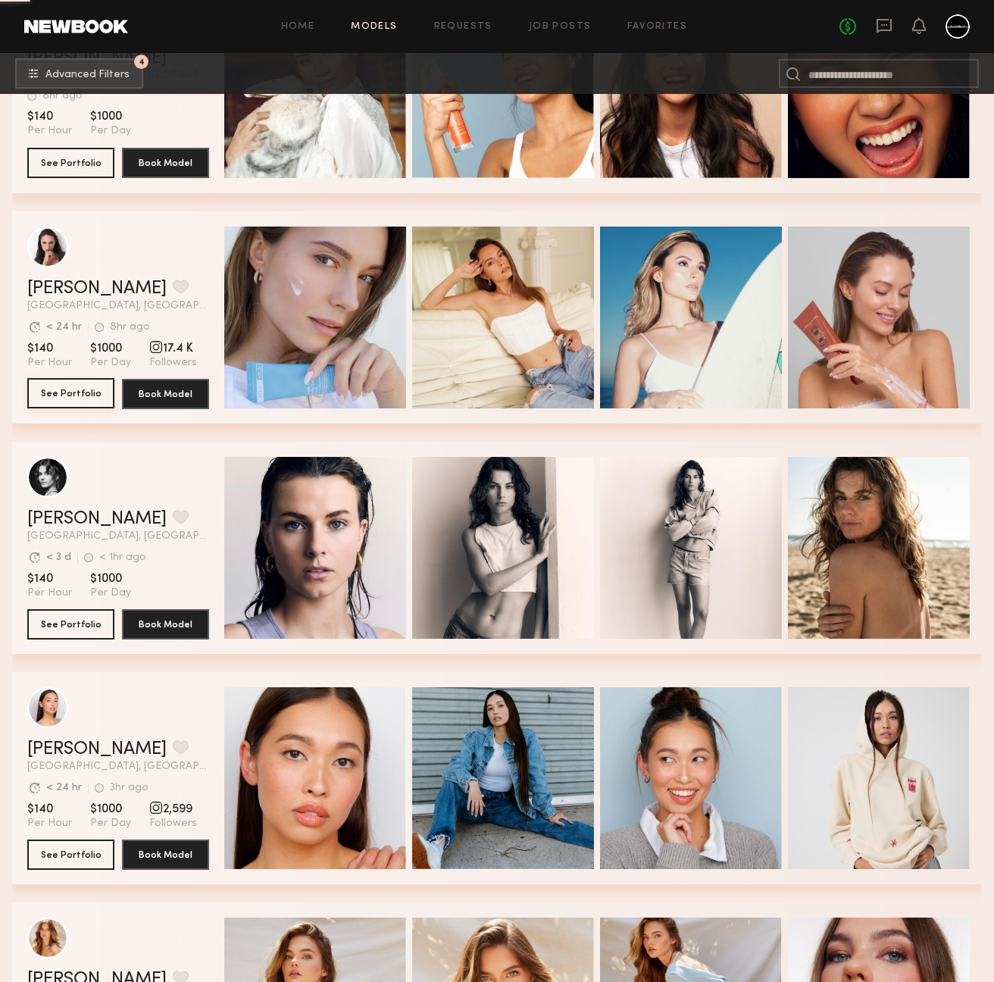
click at [65, 395] on button "See Portfolio" at bounding box center [70, 393] width 87 height 30
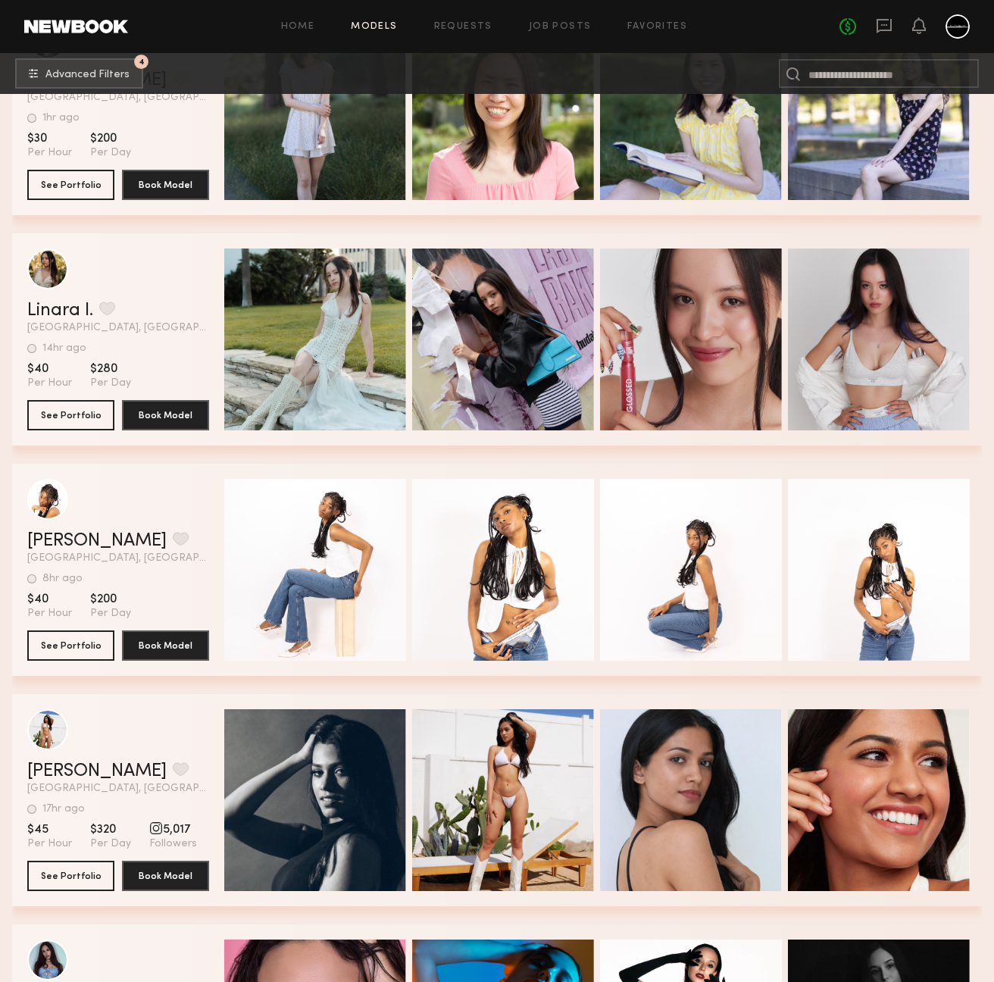
scroll to position [0, 0]
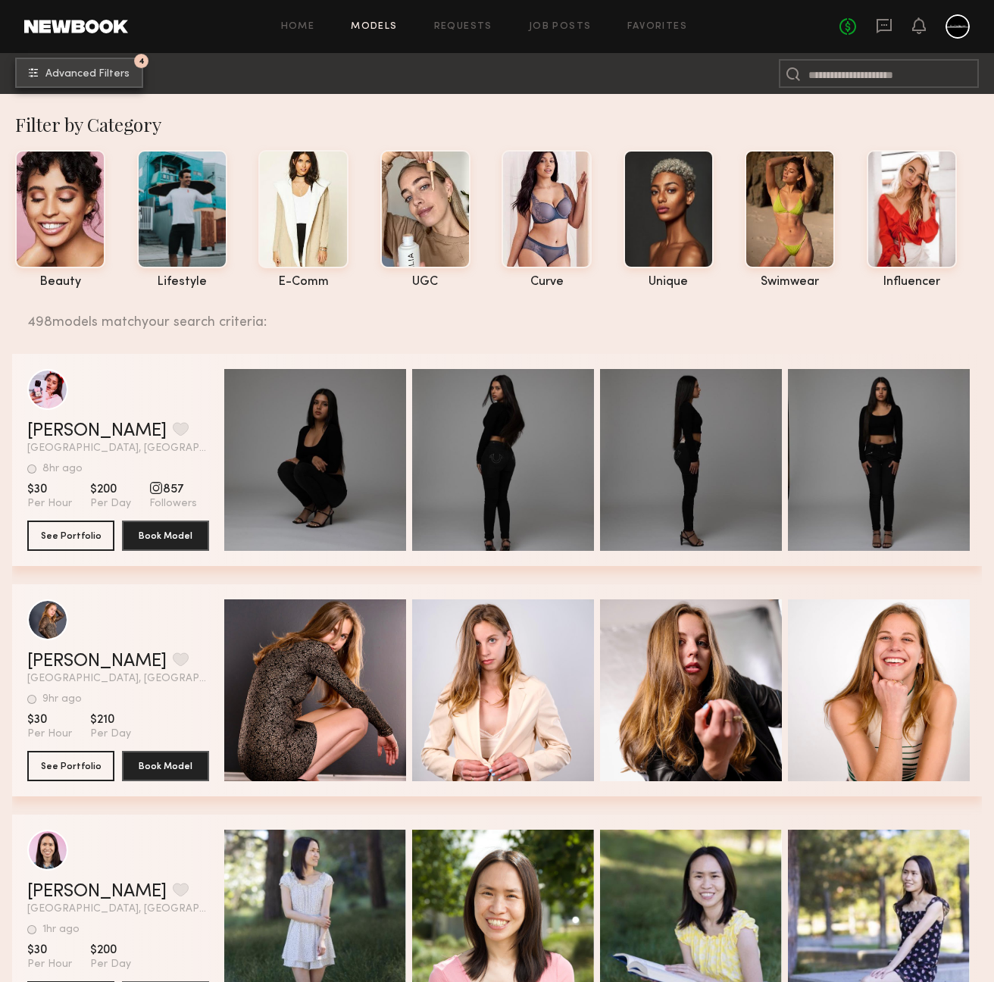
click at [80, 73] on span "Advanced Filters" at bounding box center [87, 74] width 84 height 11
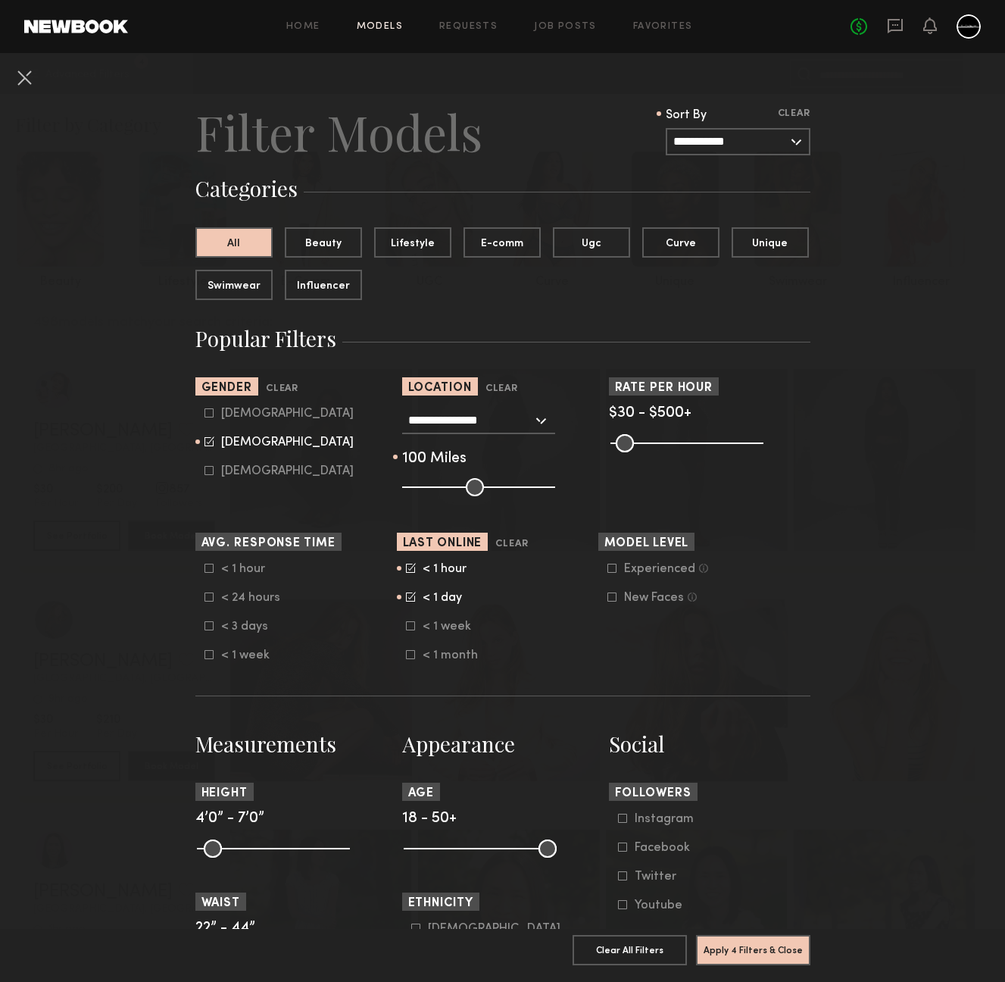
click at [733, 142] on input "**********" at bounding box center [738, 141] width 145 height 27
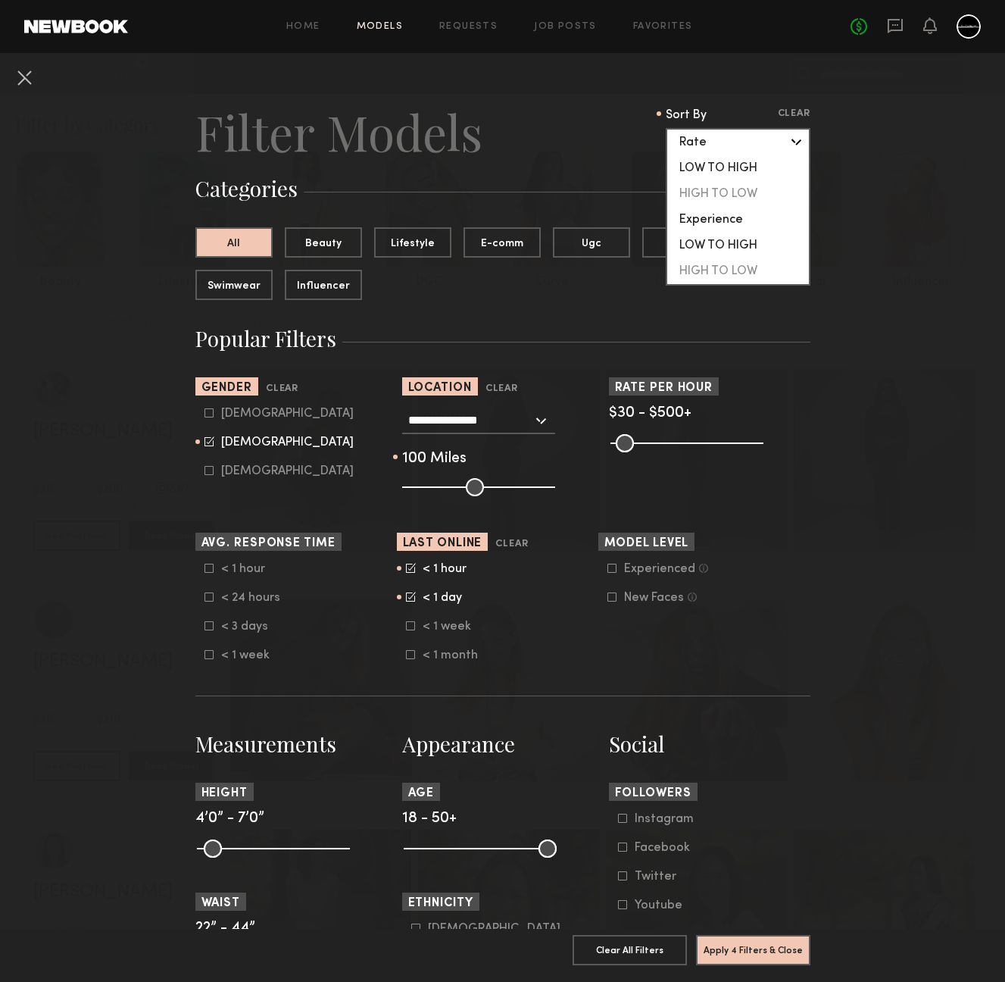
click at [730, 248] on div "LOW TO HIGH" at bounding box center [739, 246] width 142 height 26
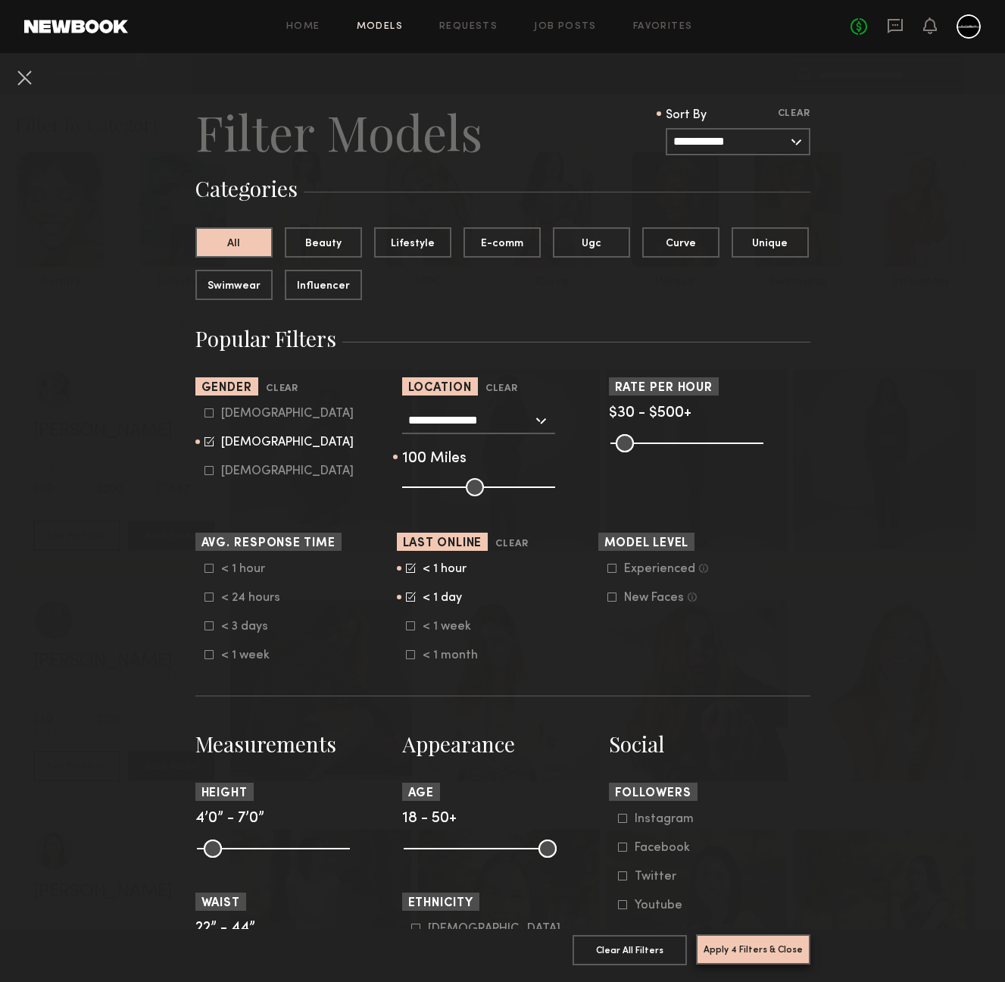
click at [738, 934] on button "Apply 4 Filters & Close" at bounding box center [753, 949] width 114 height 30
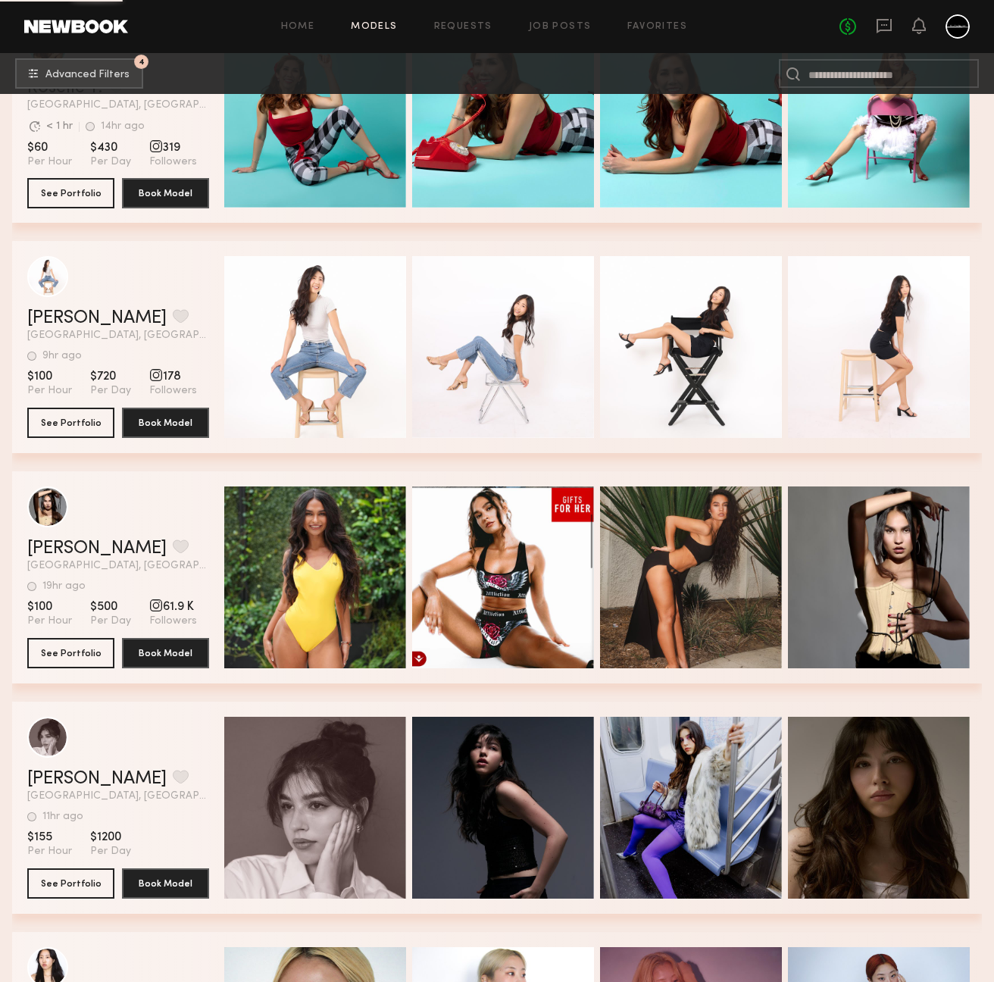
scroll to position [4729, 0]
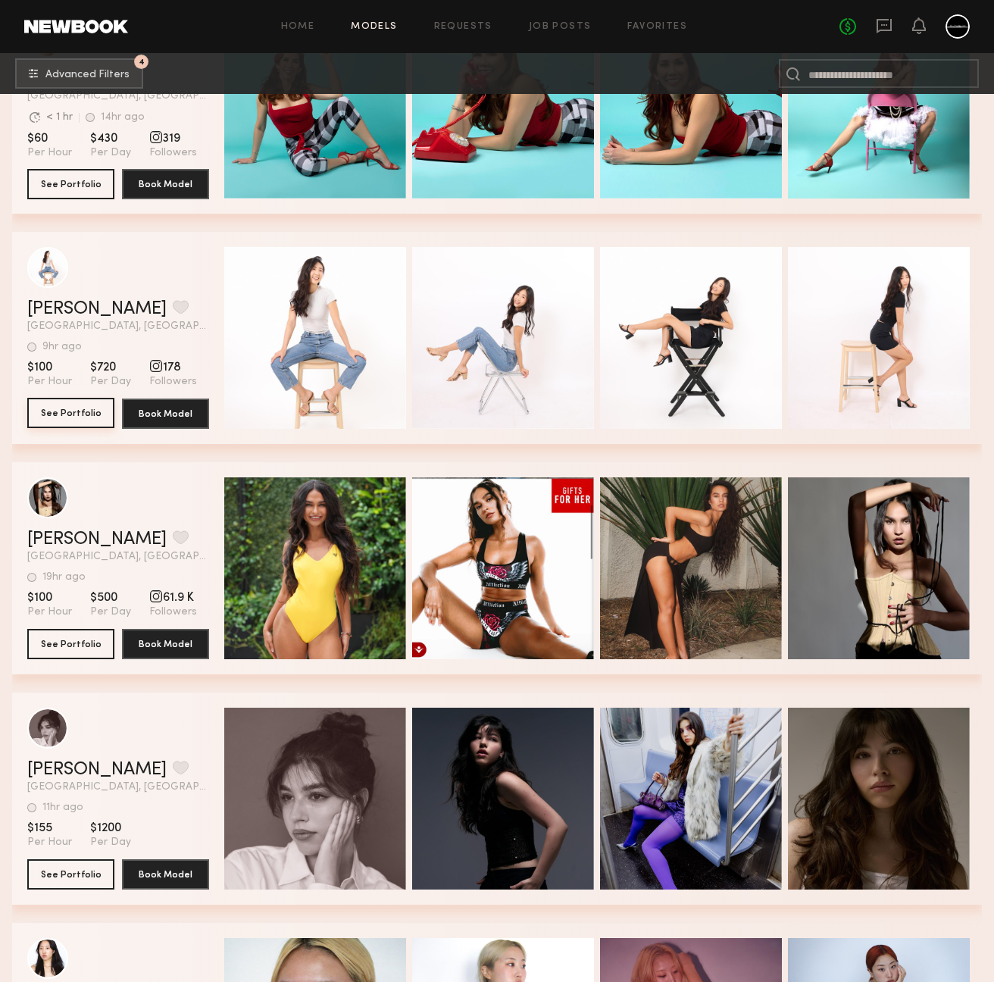
click at [55, 408] on button "See Portfolio" at bounding box center [70, 413] width 87 height 30
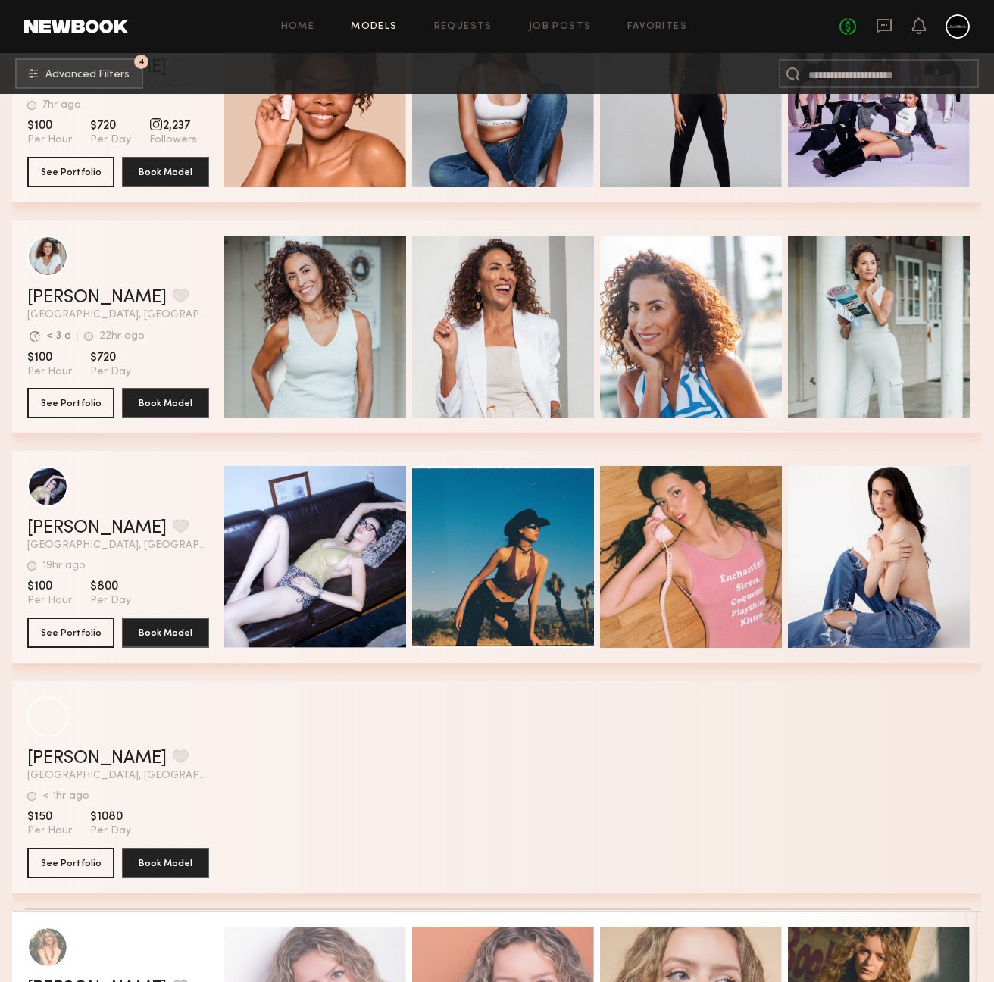
scroll to position [7811, 0]
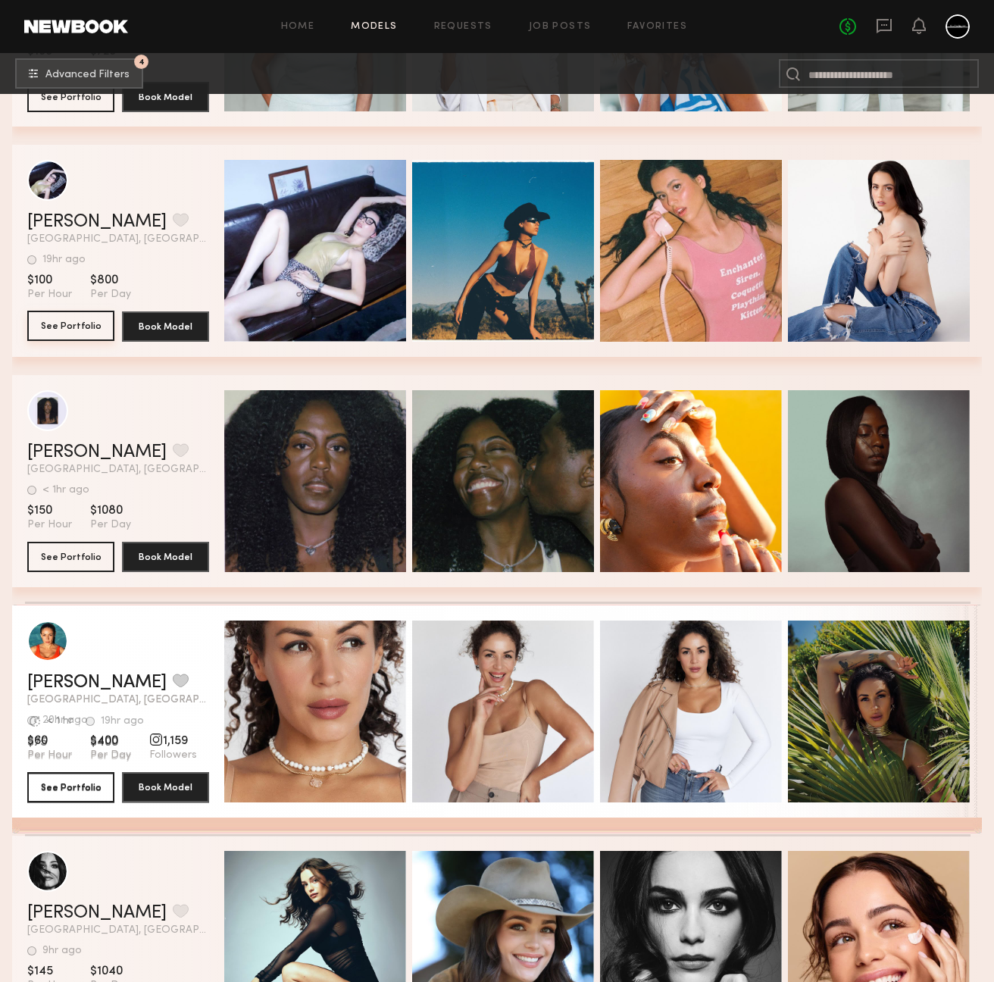
click at [92, 327] on button "See Portfolio" at bounding box center [70, 326] width 87 height 30
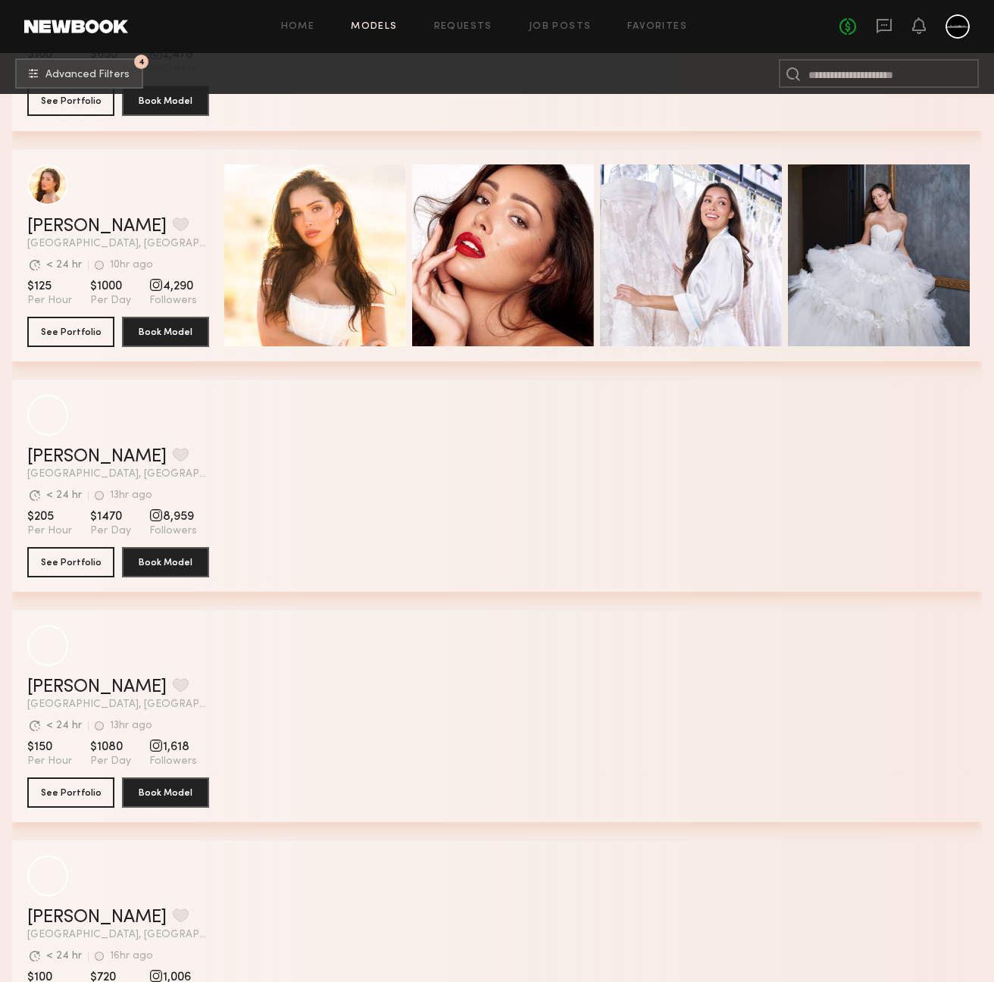
scroll to position [14082, 0]
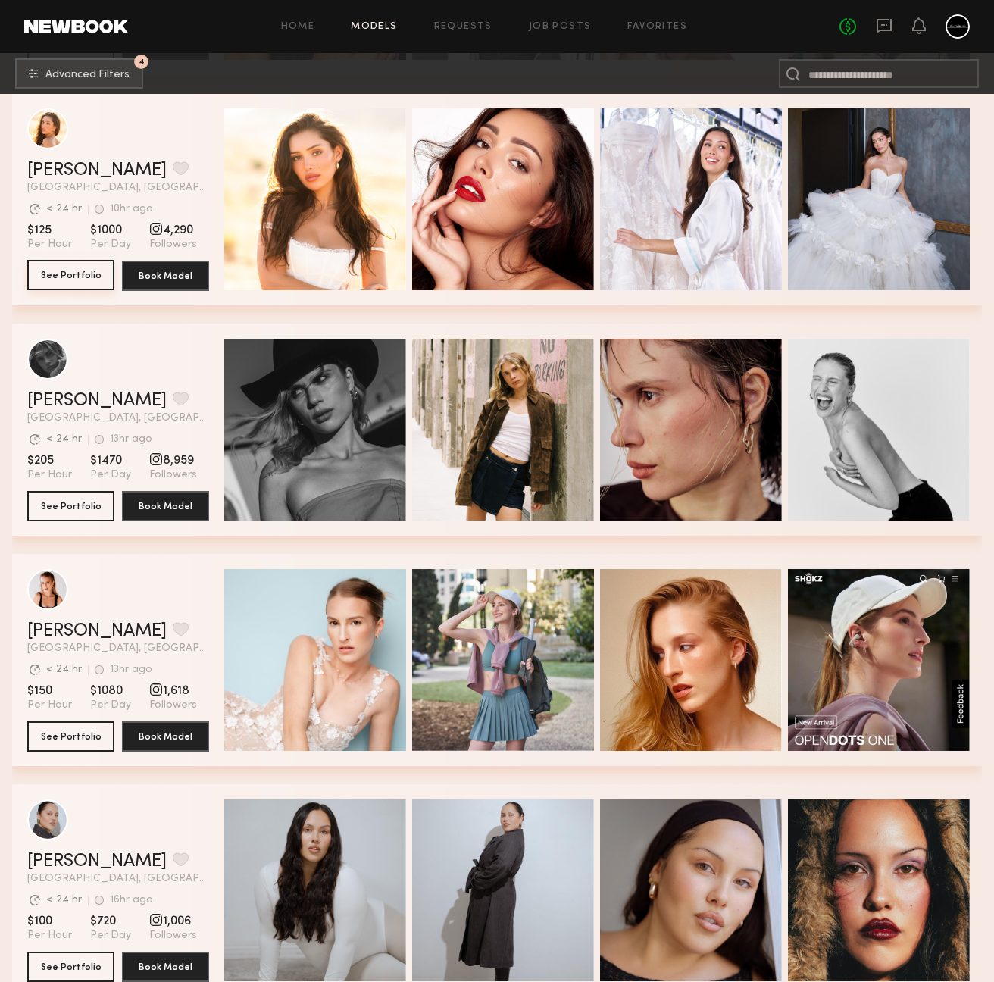
click at [83, 274] on button "See Portfolio" at bounding box center [70, 275] width 87 height 30
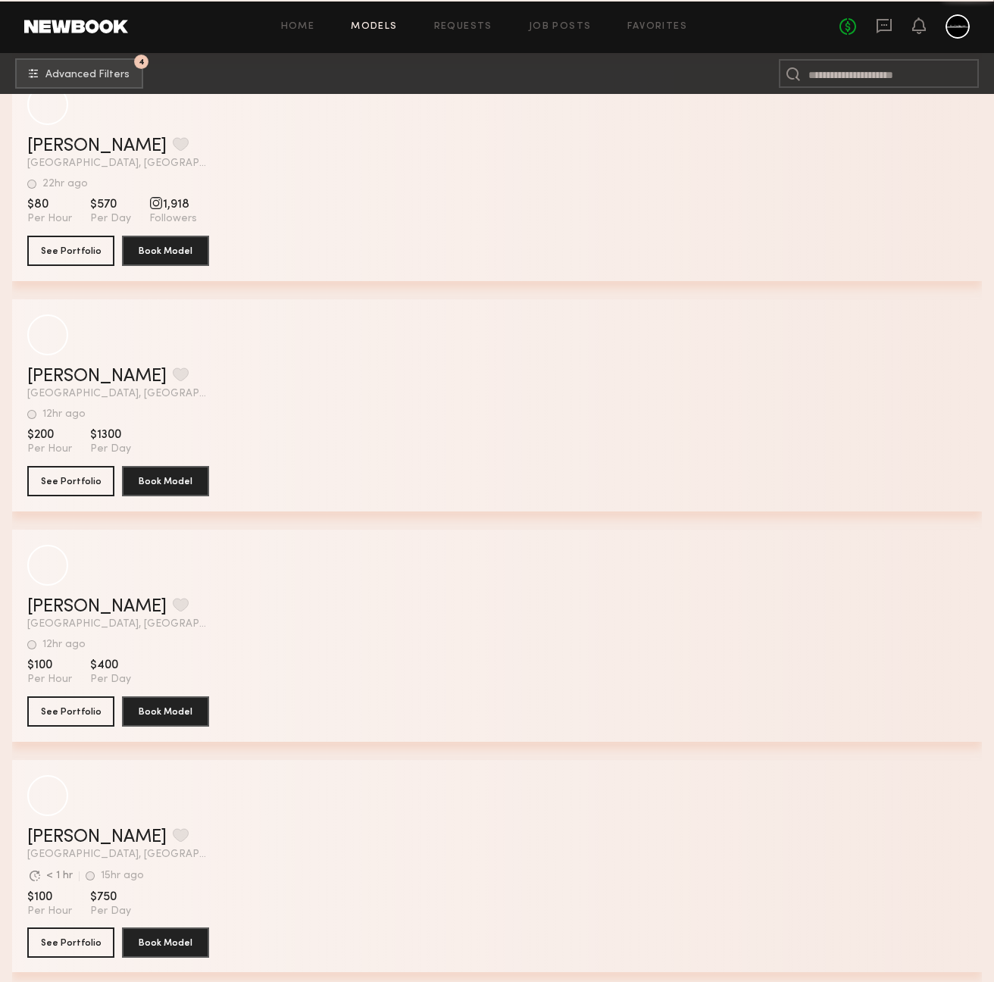
scroll to position [18107, 0]
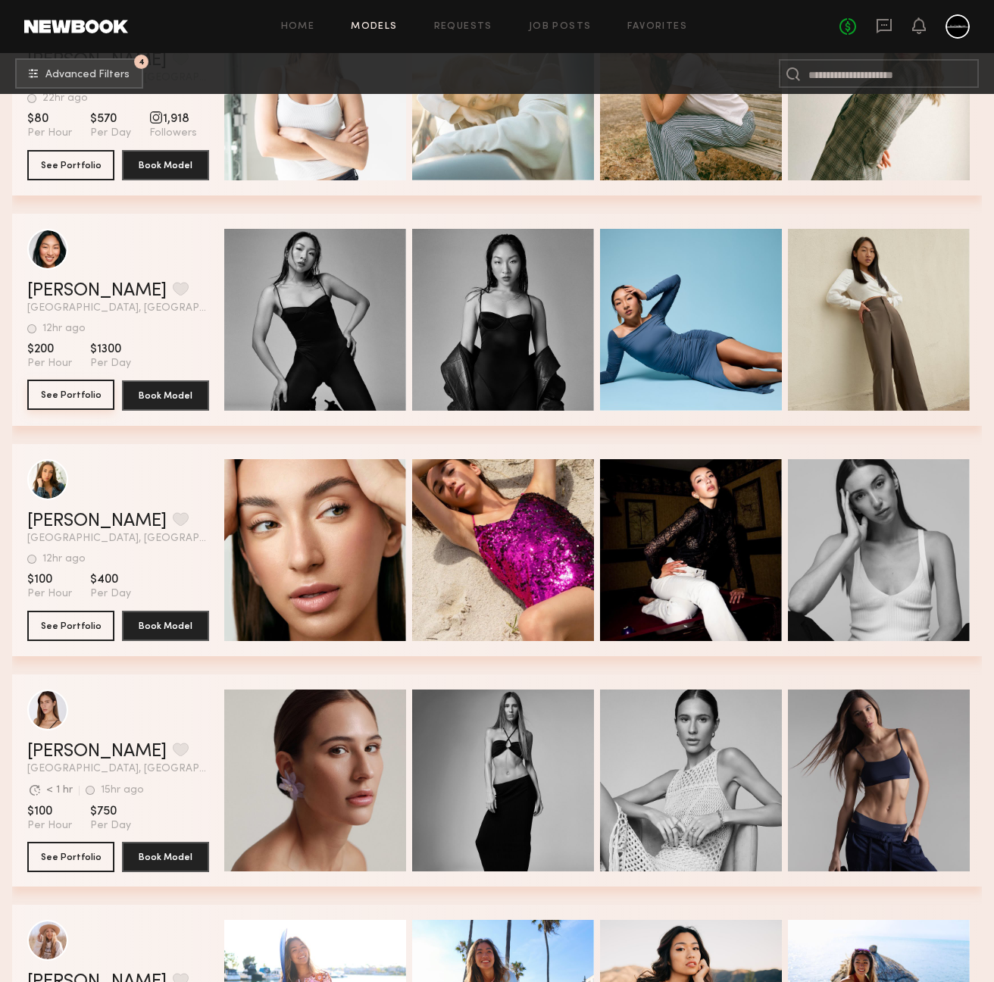
click at [83, 405] on button "See Portfolio" at bounding box center [70, 395] width 87 height 30
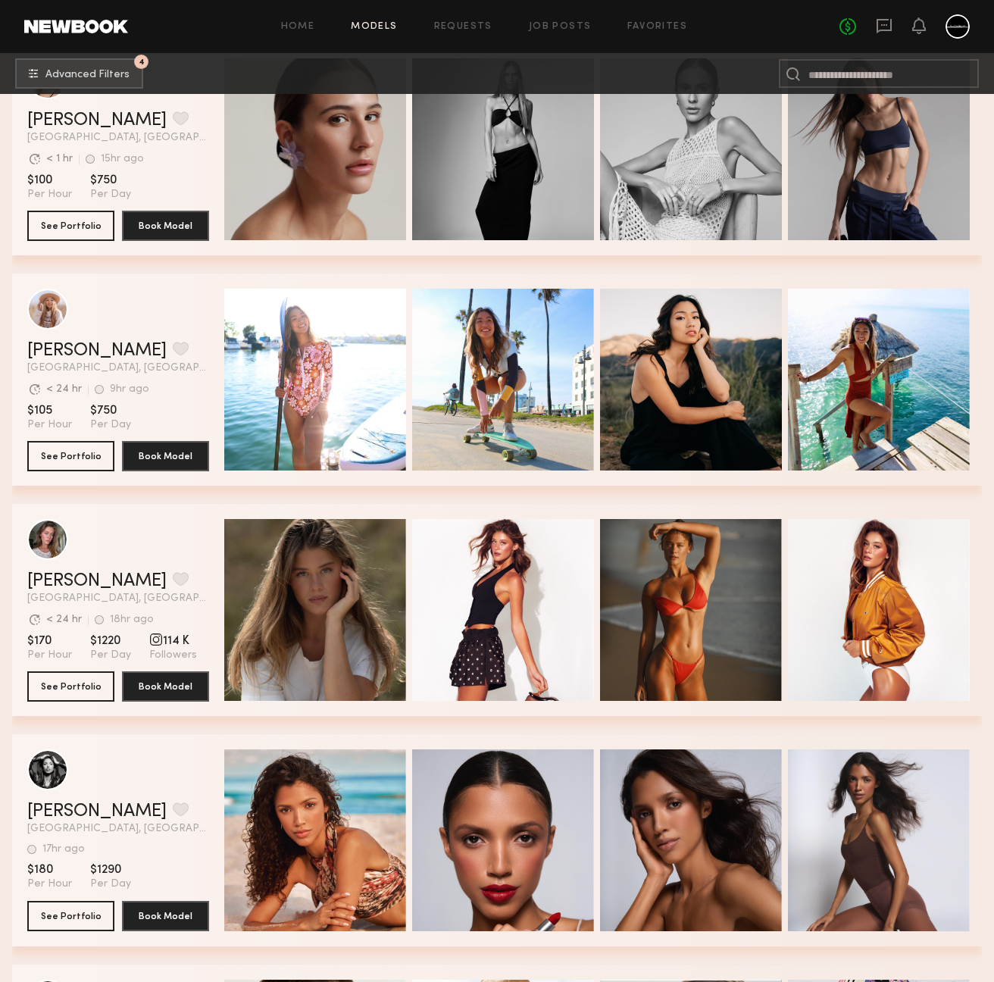
scroll to position [18992, 0]
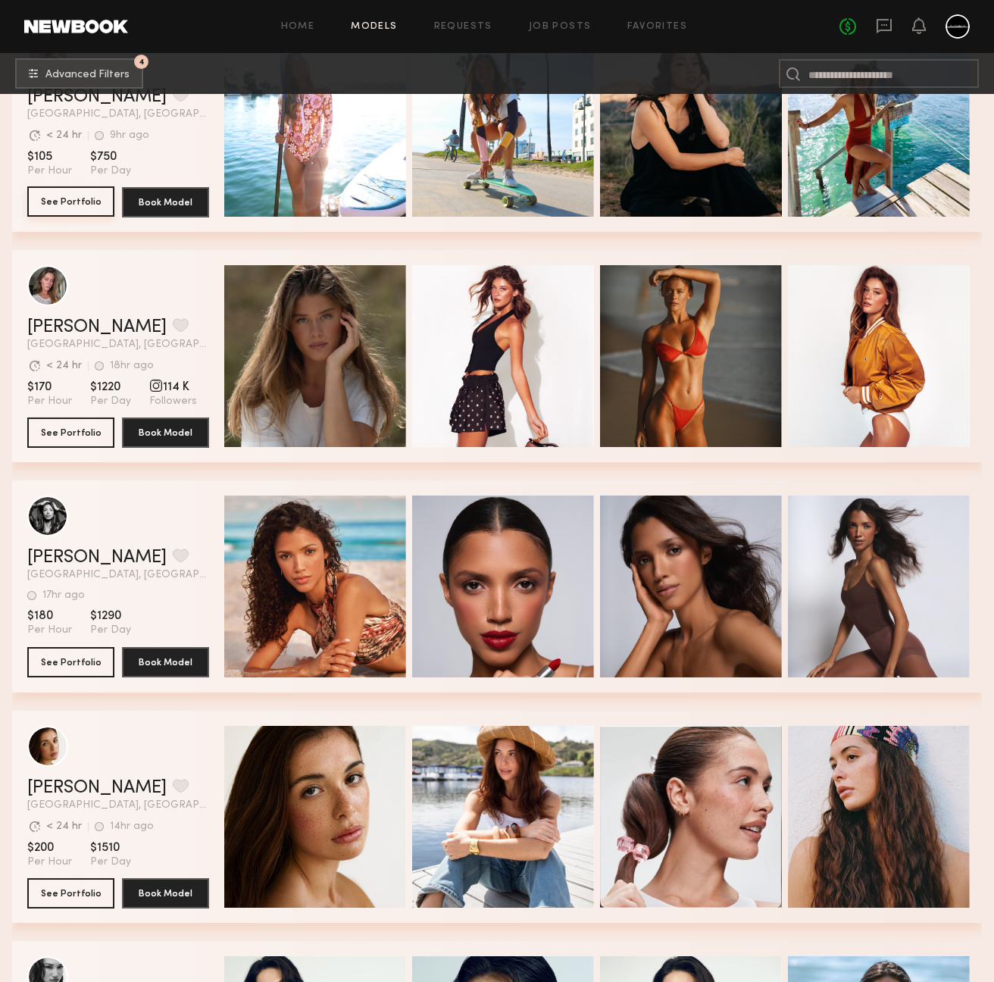
click at [70, 199] on button "See Portfolio" at bounding box center [70, 201] width 87 height 30
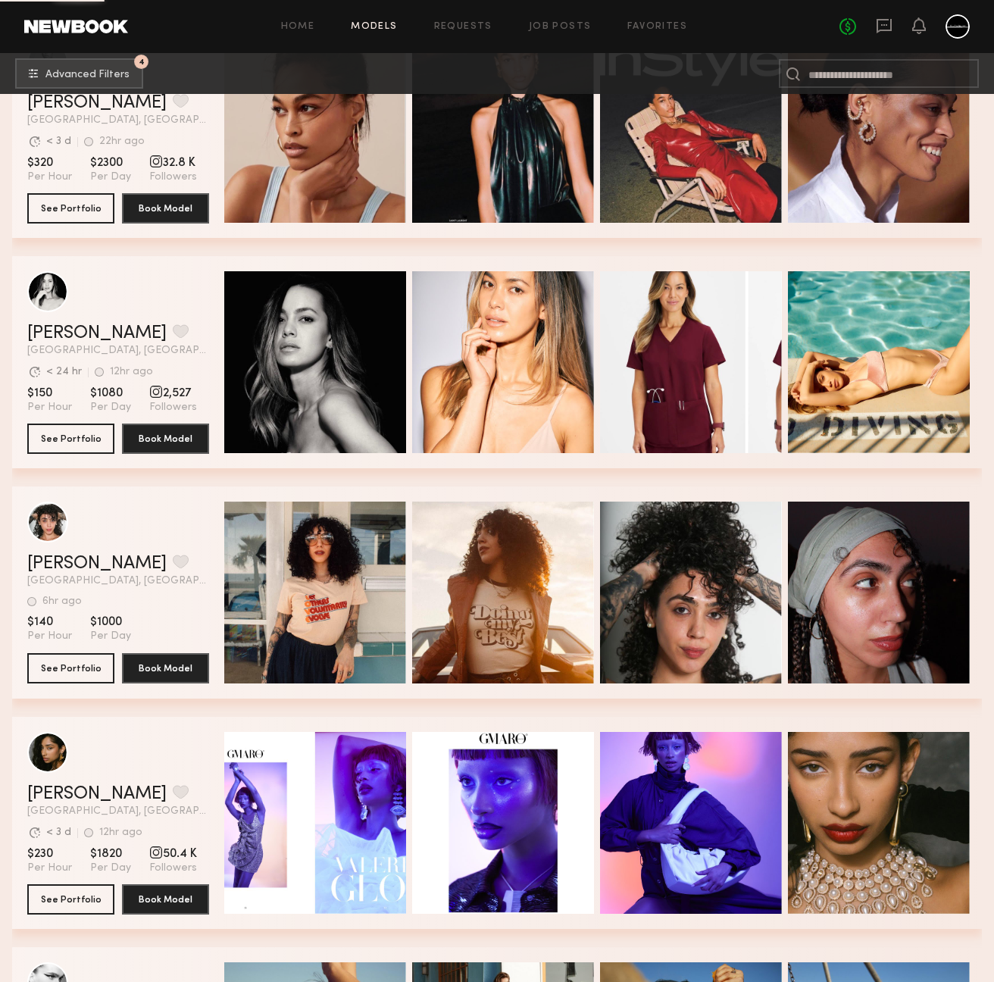
scroll to position [23902, 0]
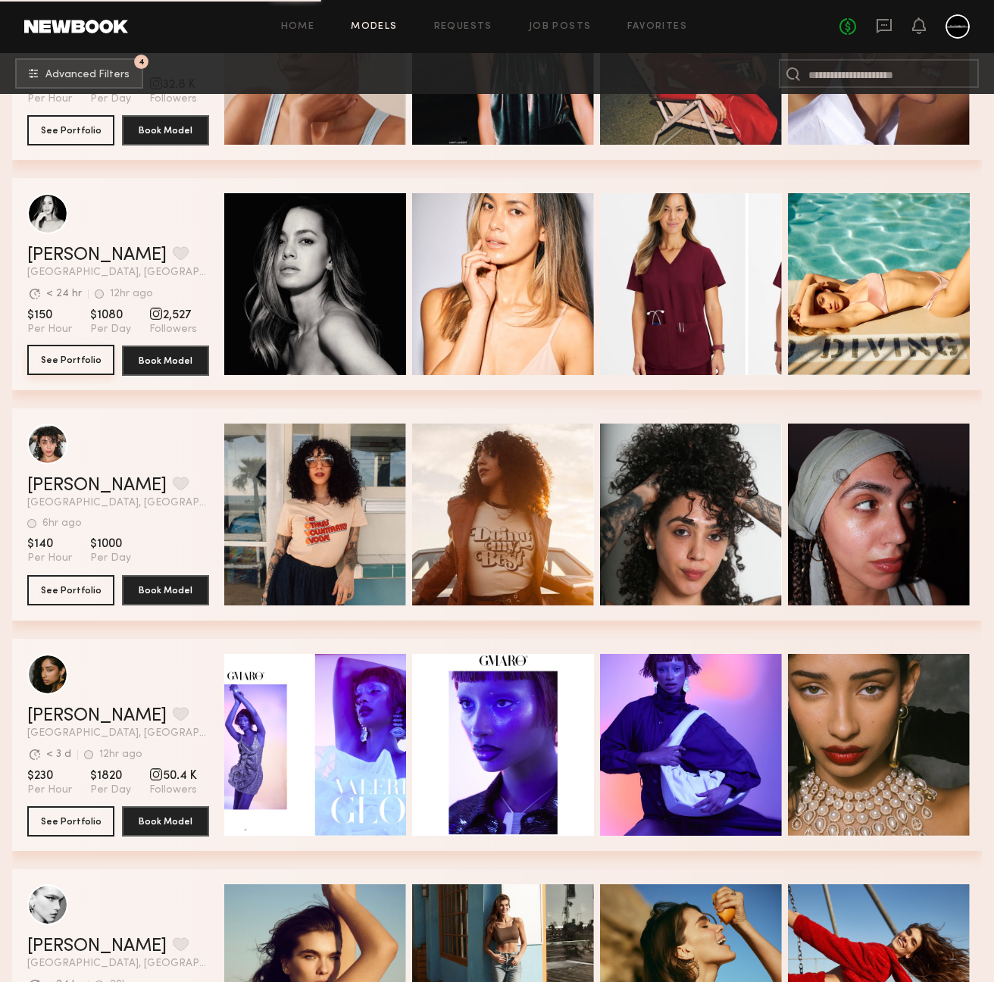
click at [95, 360] on button "See Portfolio" at bounding box center [70, 360] width 87 height 30
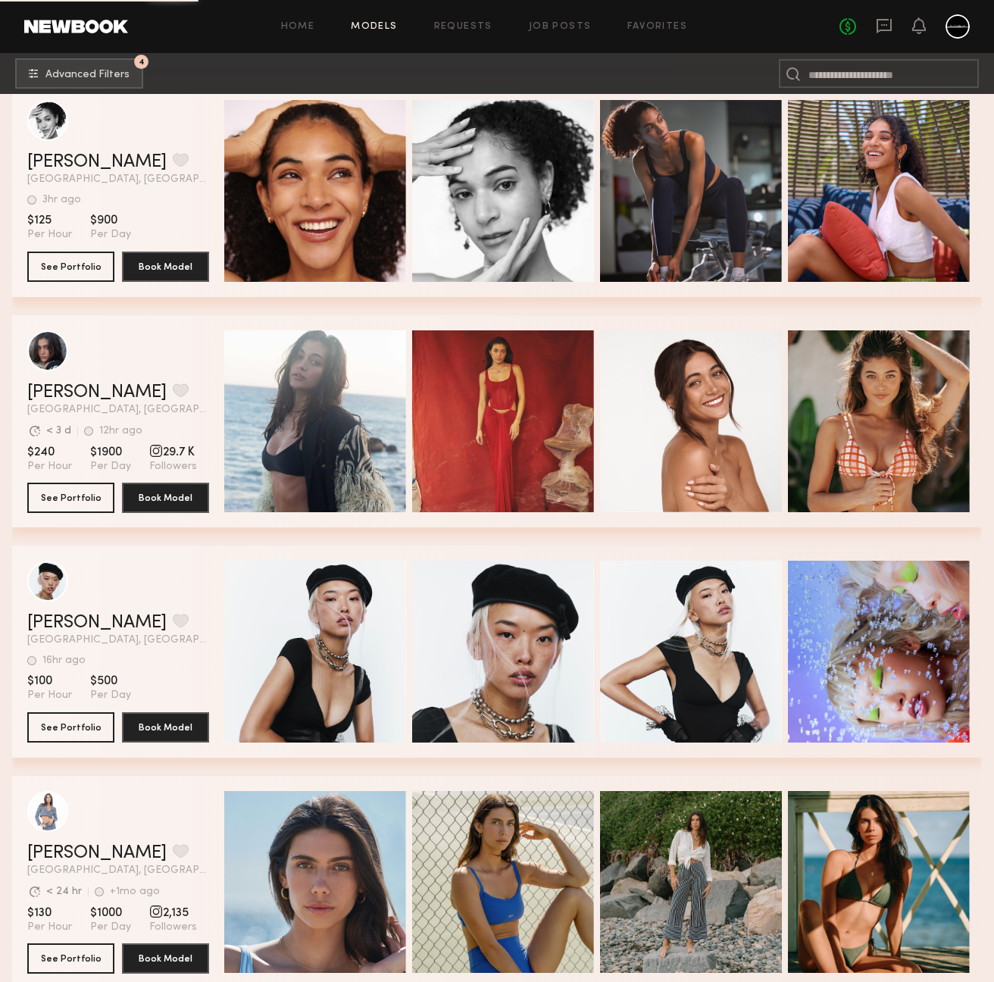
scroll to position [35345, 0]
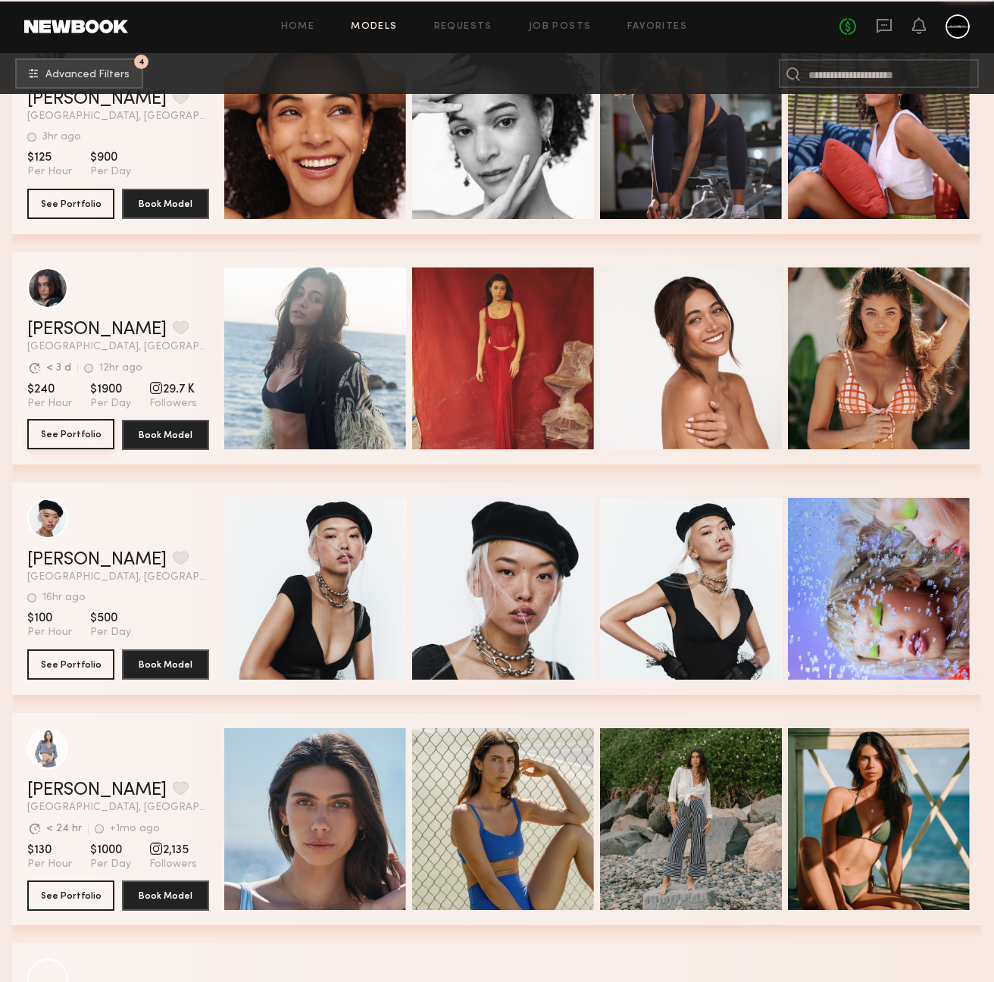
click at [55, 439] on button "See Portfolio" at bounding box center [70, 434] width 87 height 30
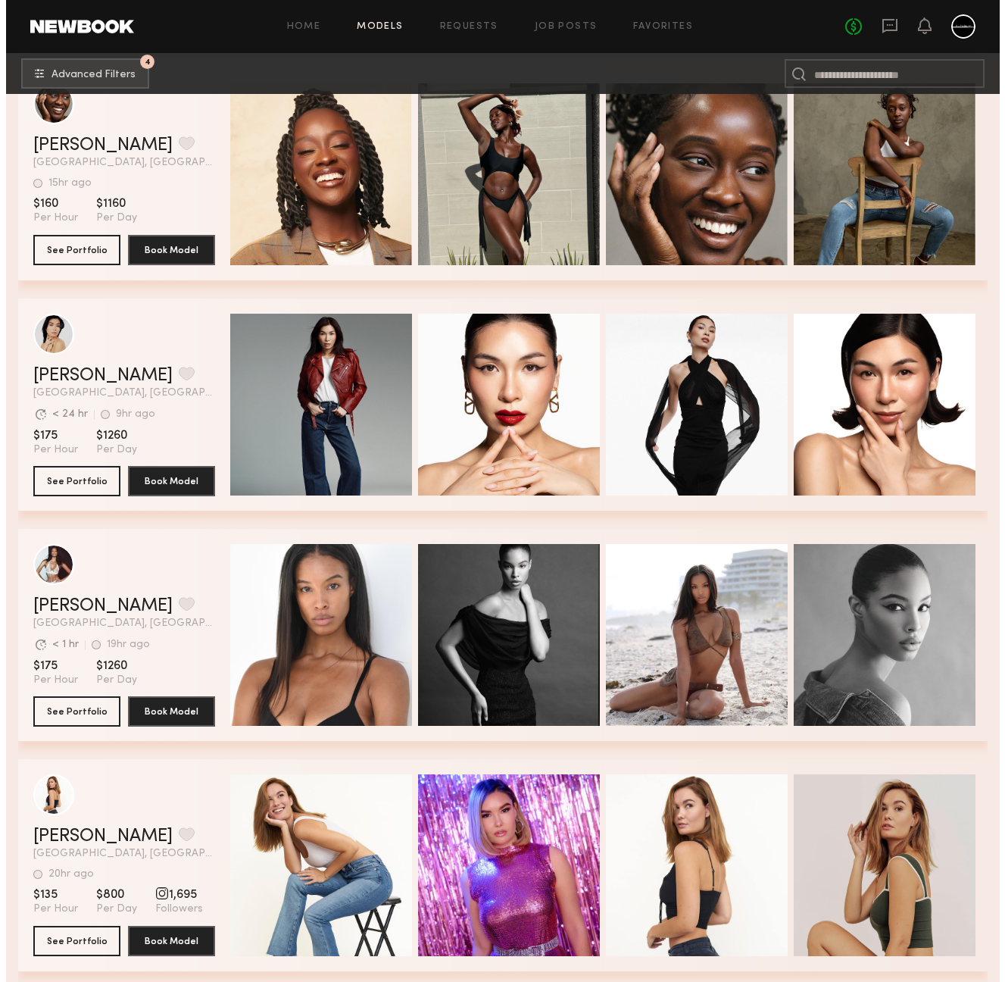
scroll to position [36502, 0]
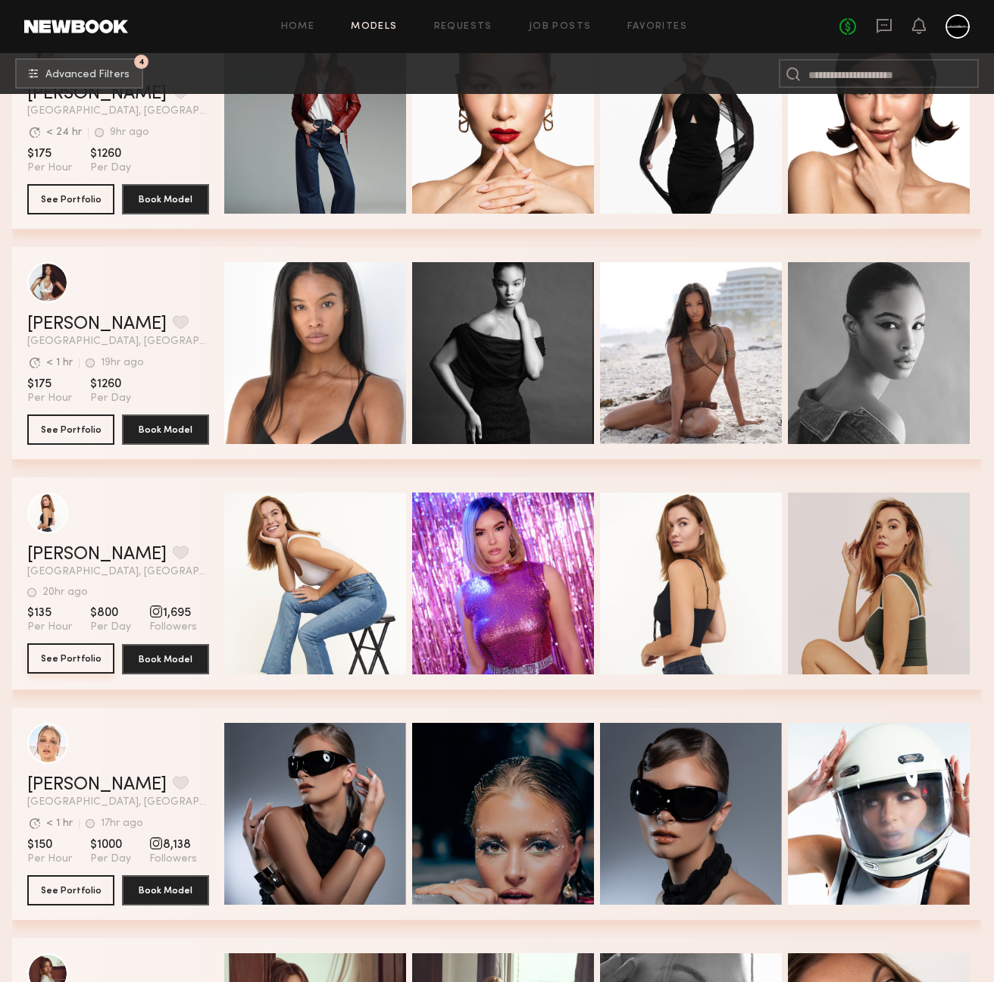
click at [80, 664] on button "See Portfolio" at bounding box center [70, 658] width 87 height 30
click at [72, 65] on button "4 Advanced Filters" at bounding box center [79, 73] width 128 height 30
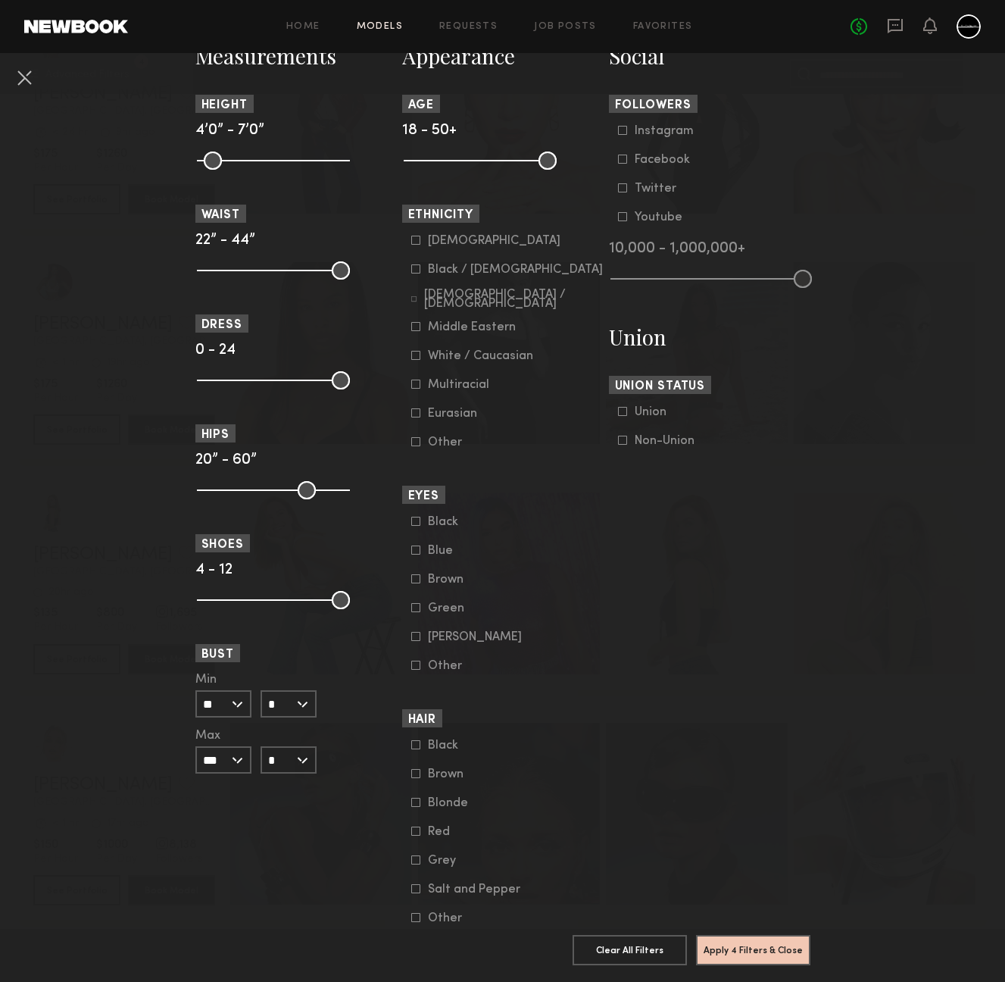
scroll to position [744, 0]
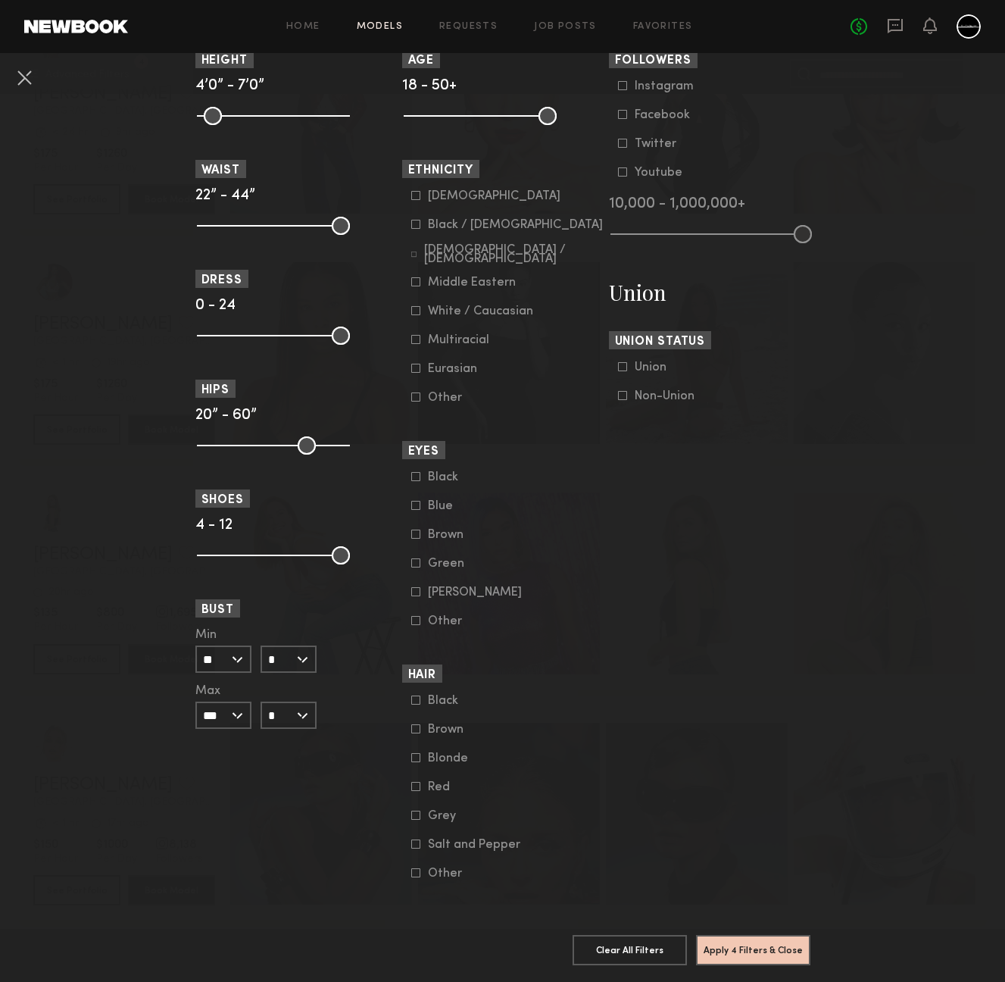
click at [297, 648] on input "*" at bounding box center [289, 659] width 56 height 27
click at [282, 699] on div "C" at bounding box center [288, 712] width 53 height 26
type input "*"
click at [292, 702] on input "*" at bounding box center [289, 715] width 56 height 27
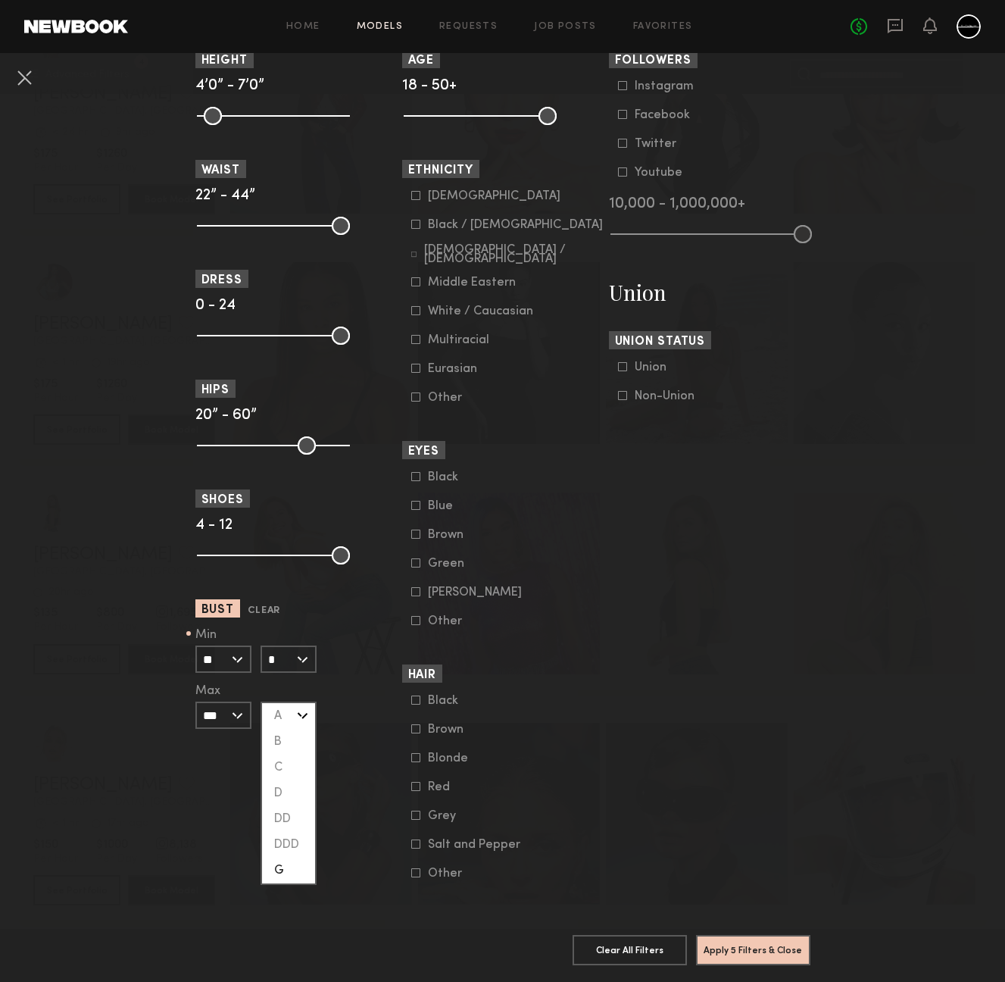
click at [284, 860] on div "G" at bounding box center [288, 871] width 53 height 26
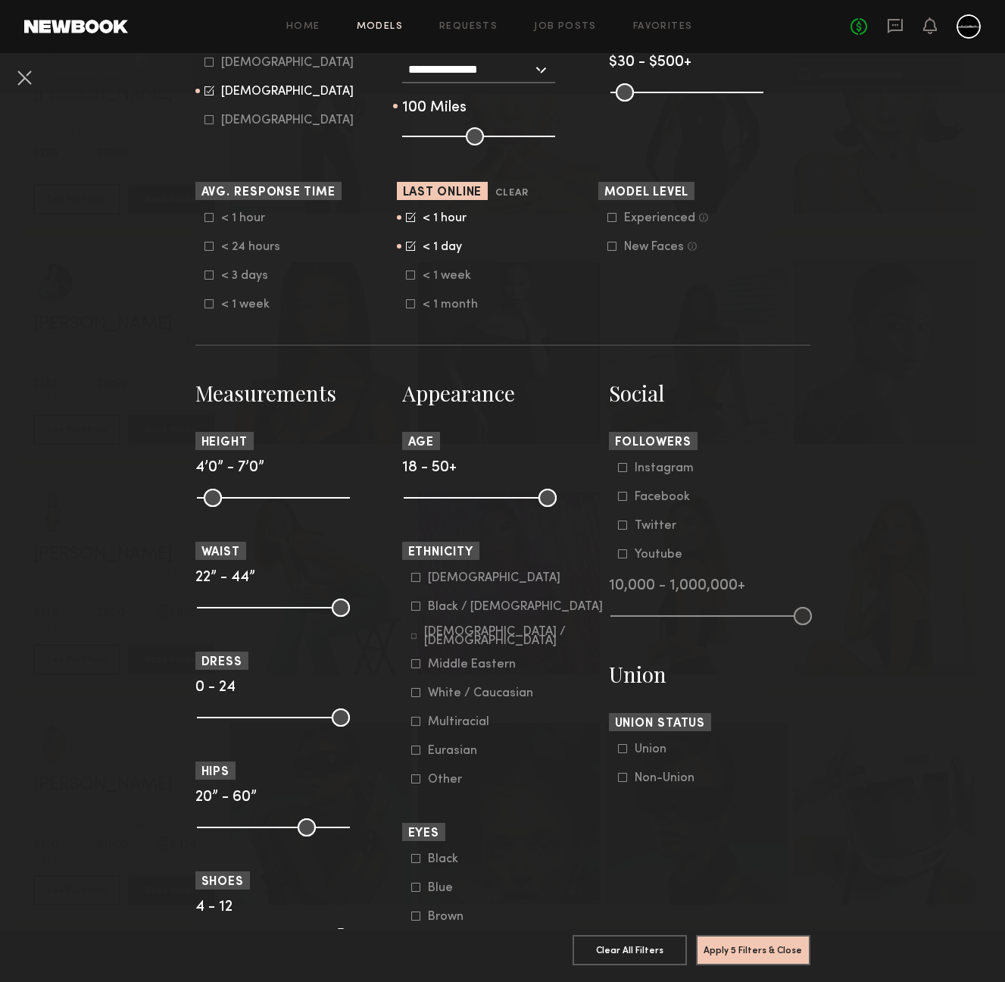
scroll to position [0, 0]
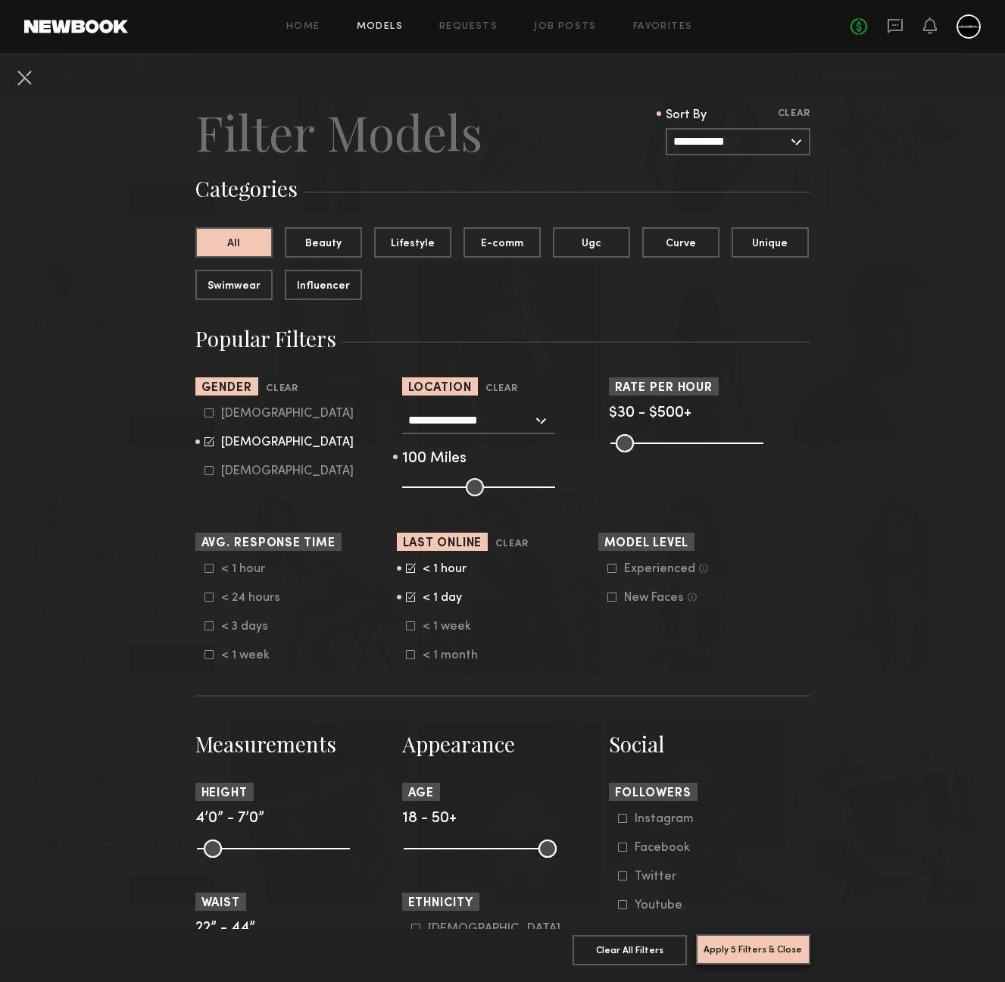
click at [766, 941] on button "Apply 5 Filters & Close" at bounding box center [753, 949] width 114 height 30
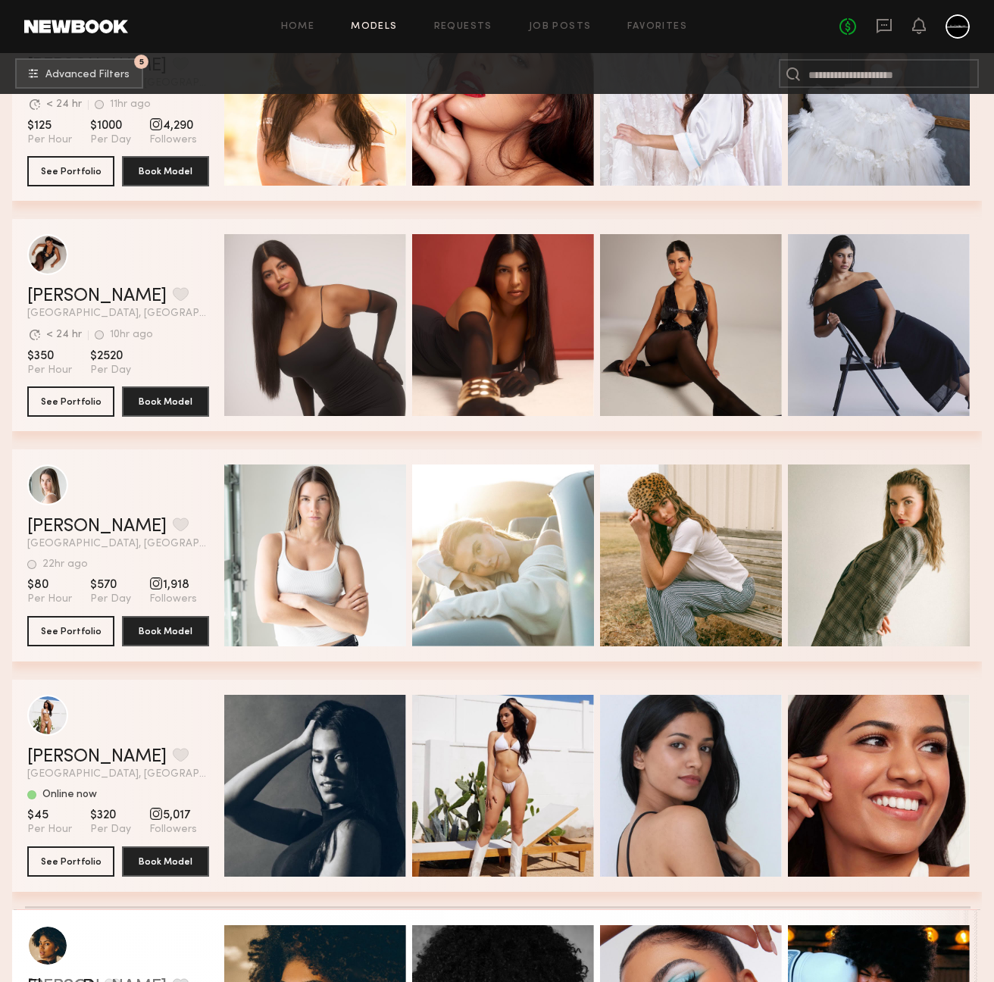
scroll to position [7798, 0]
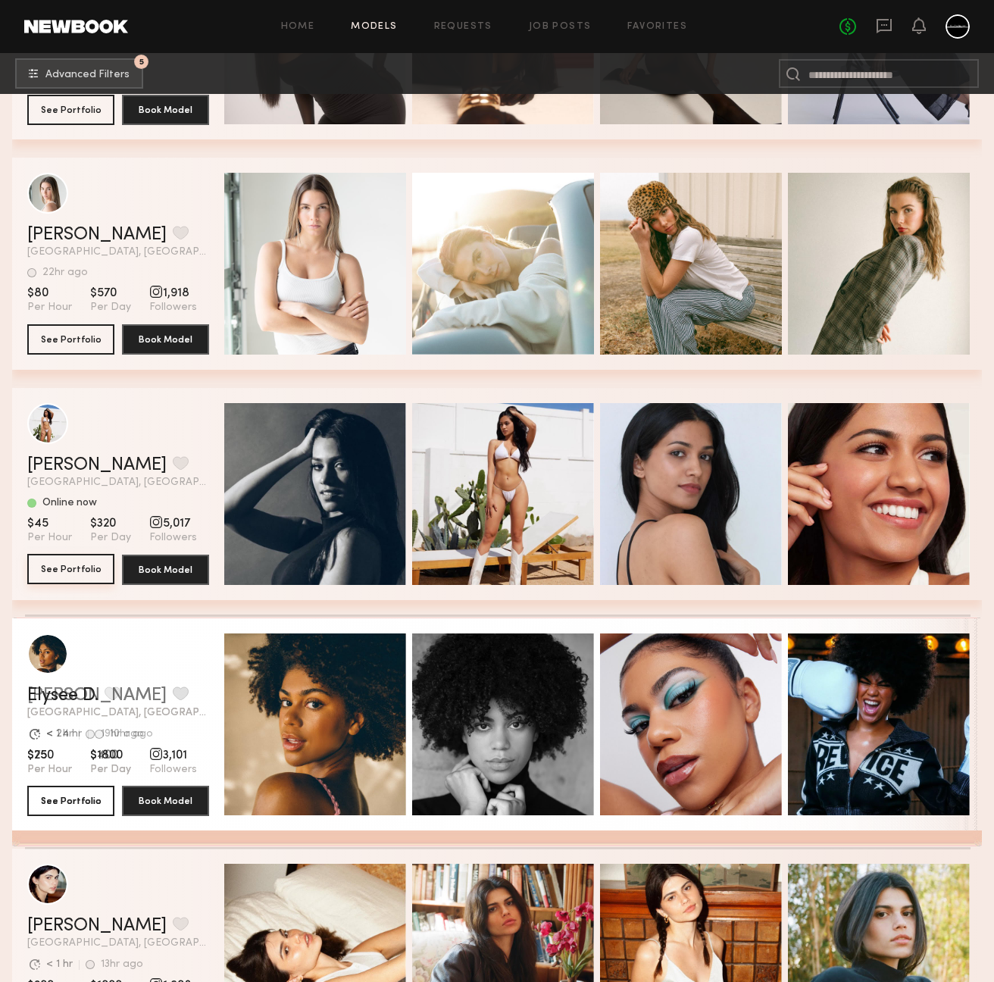
click at [75, 568] on button "See Portfolio" at bounding box center [70, 569] width 87 height 30
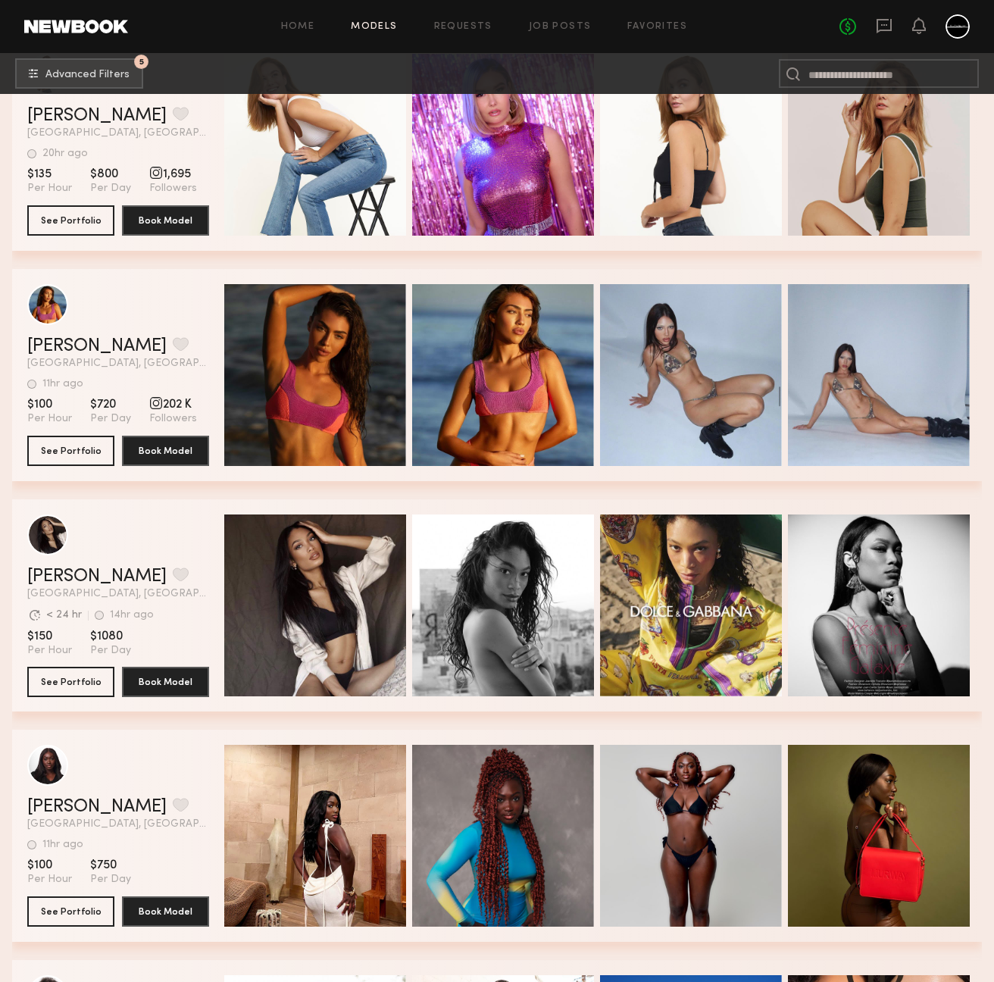
scroll to position [16748, 0]
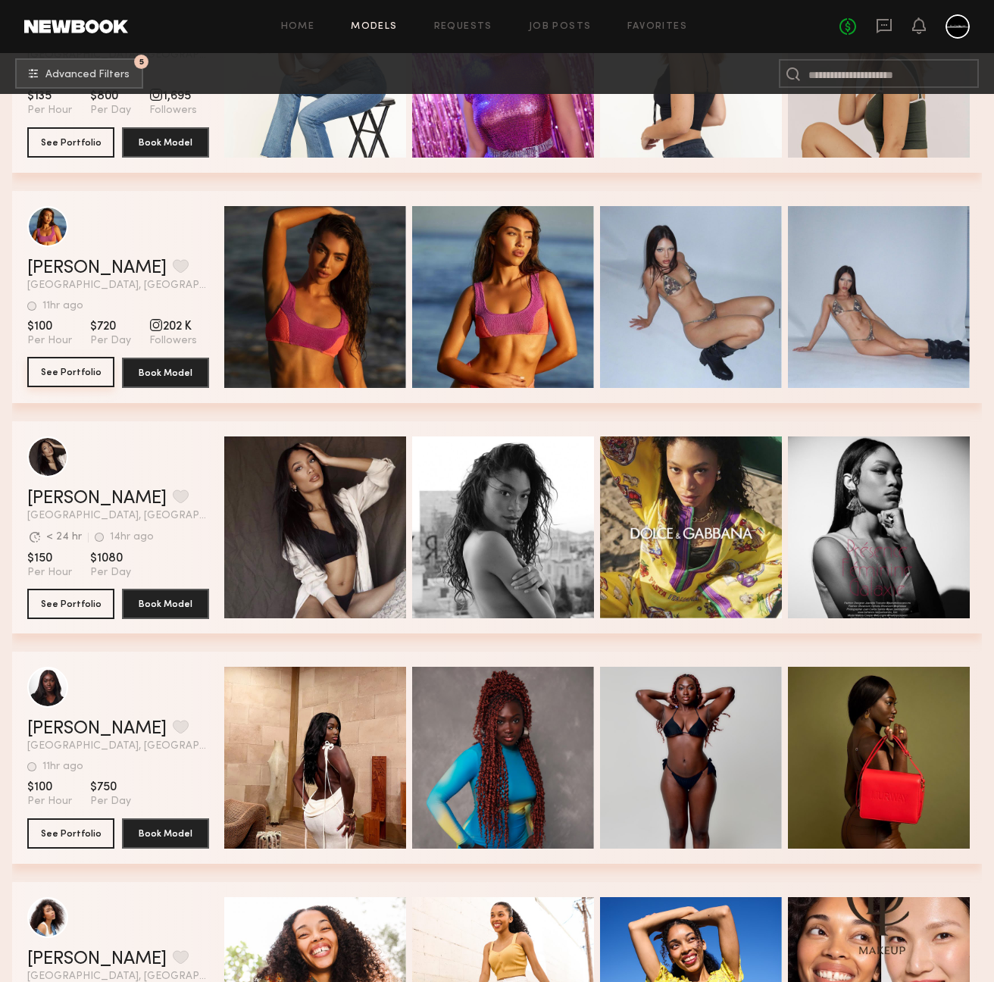
click at [68, 378] on button "See Portfolio" at bounding box center [70, 372] width 87 height 30
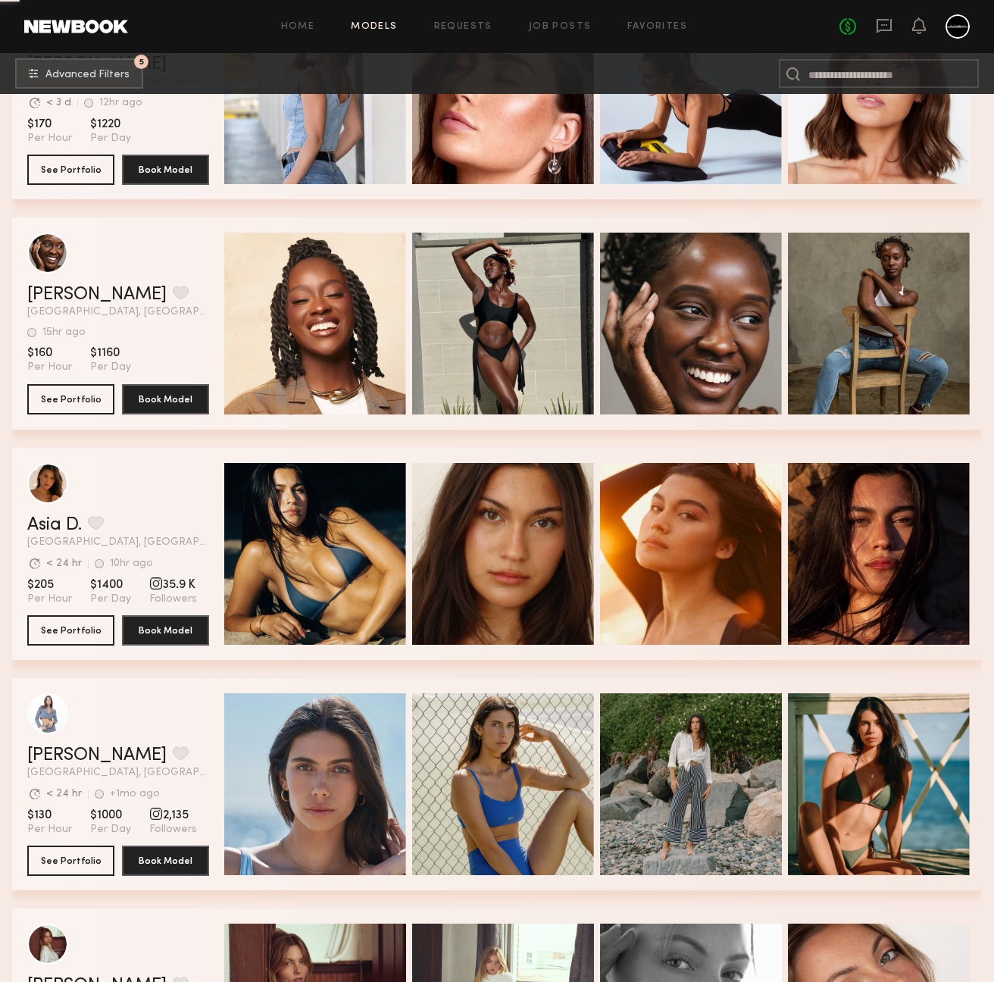
scroll to position [18179, 0]
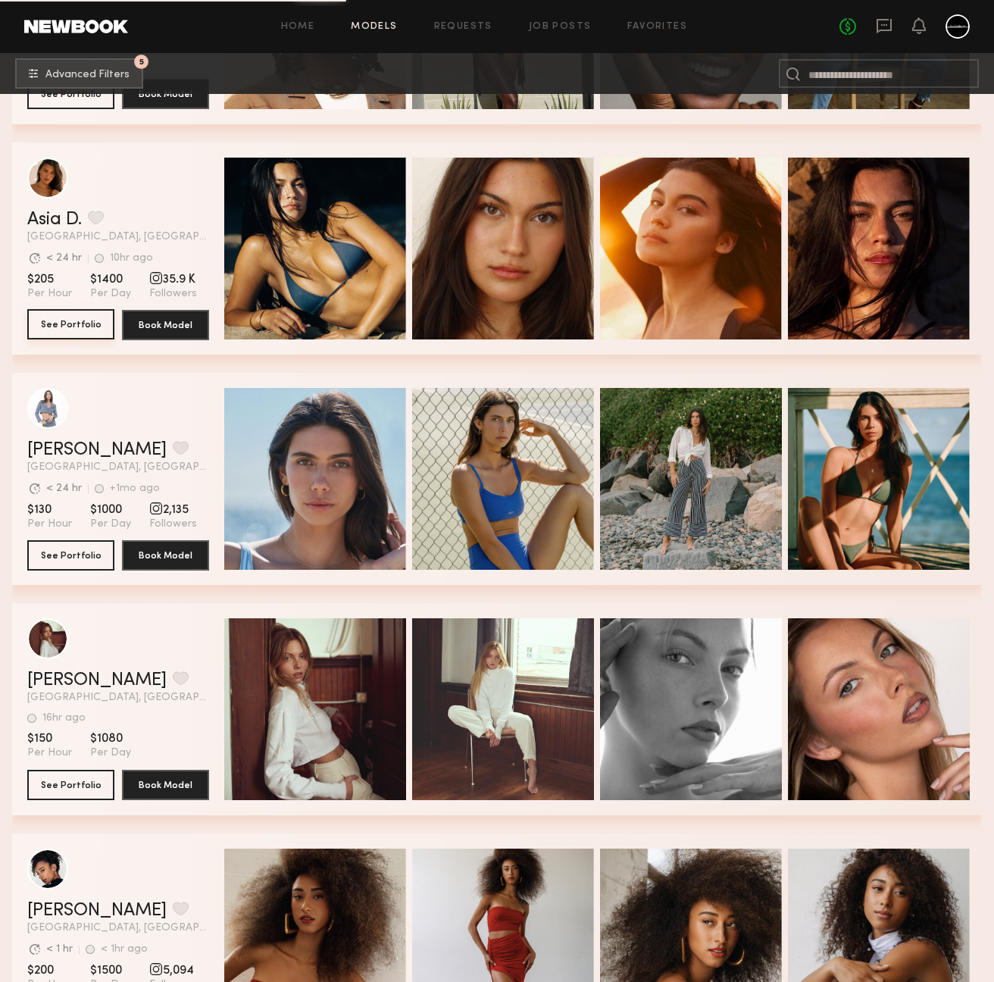
click at [78, 331] on button "See Portfolio" at bounding box center [70, 324] width 87 height 30
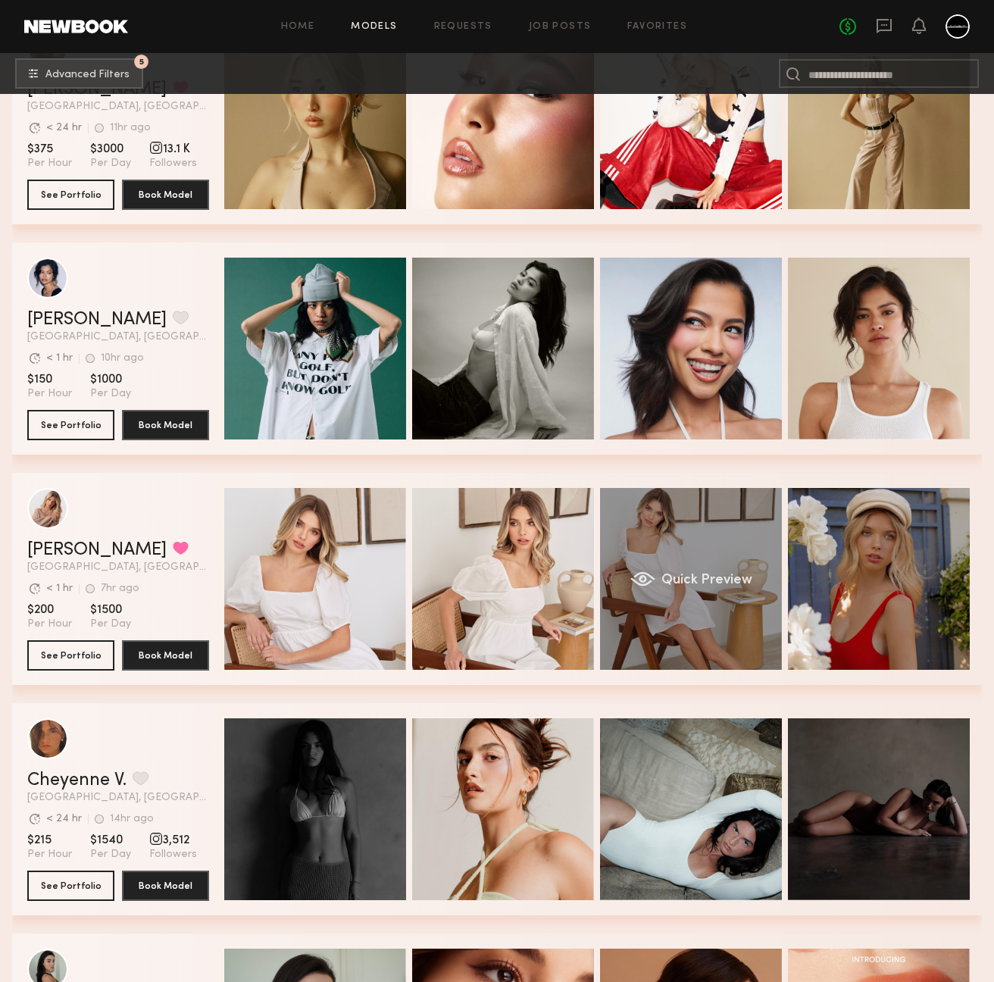
scroll to position [24591, 0]
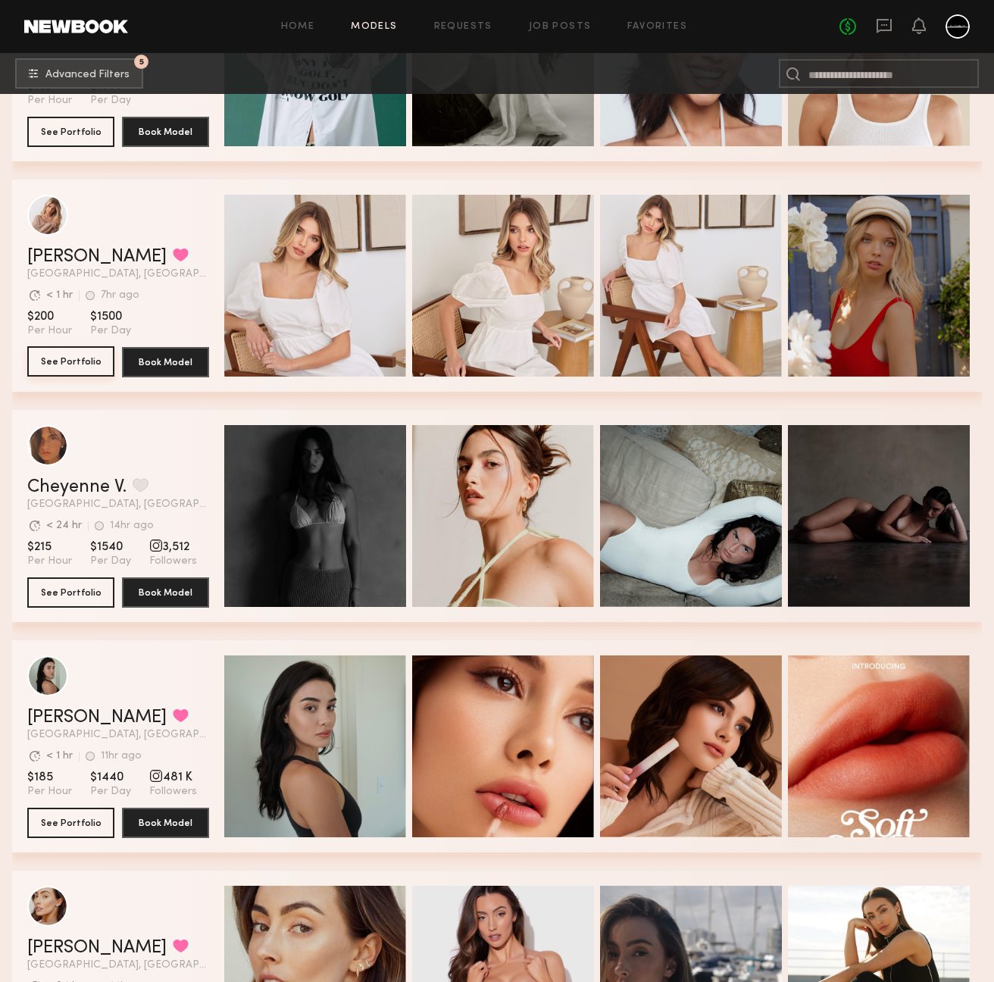
click at [66, 361] on button "See Portfolio" at bounding box center [70, 361] width 87 height 30
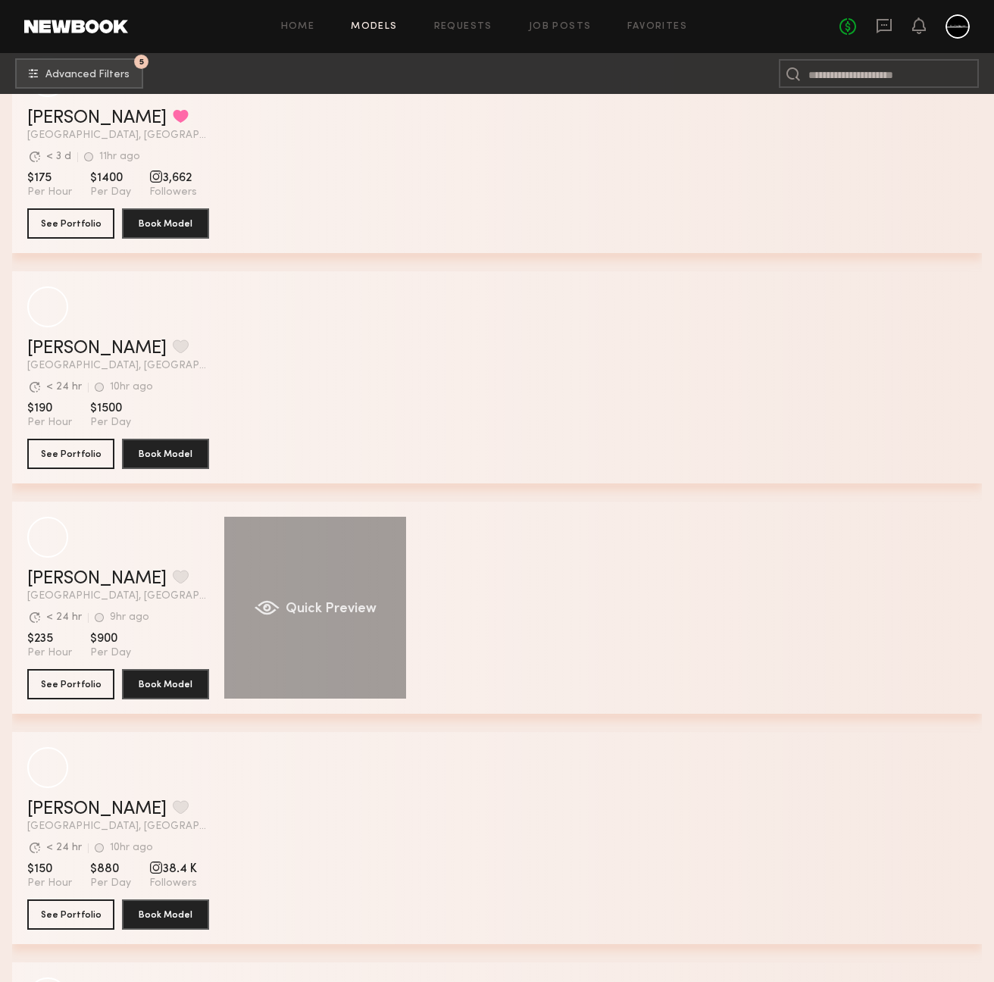
scroll to position [41390, 0]
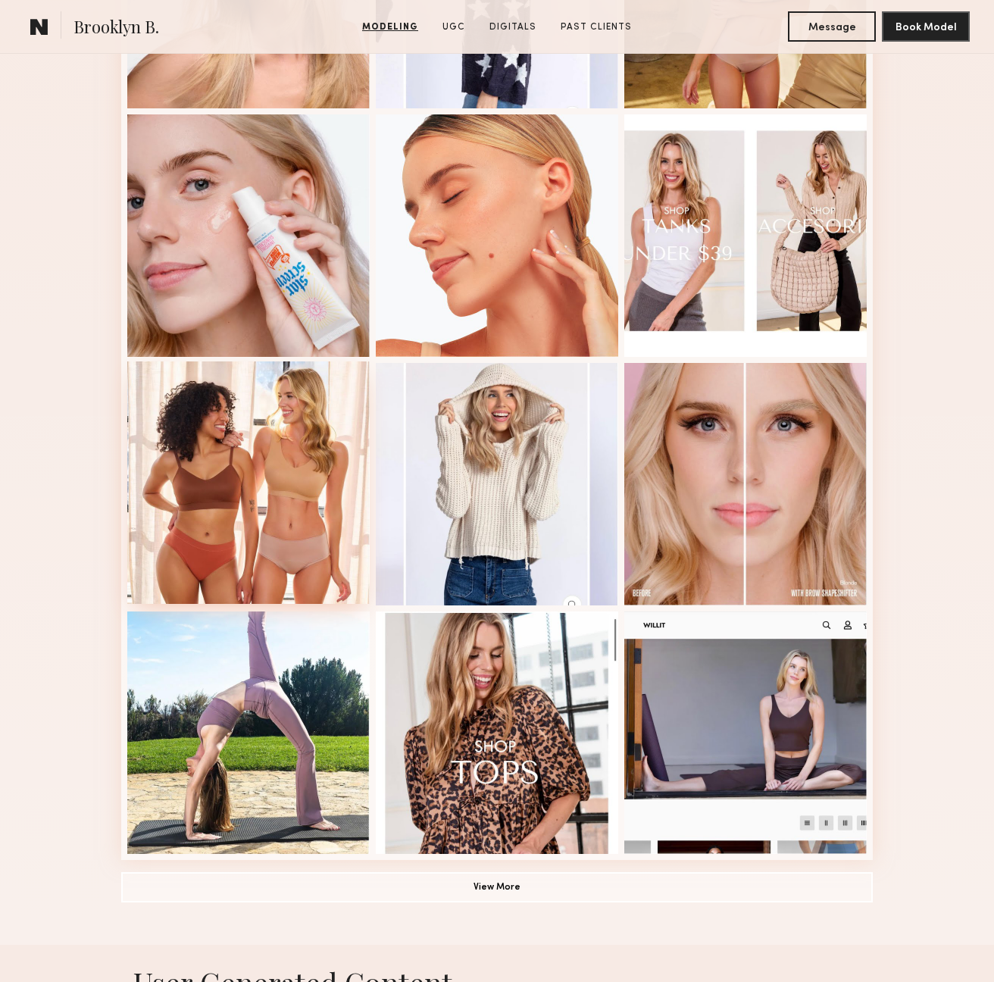
scroll to position [889, 0]
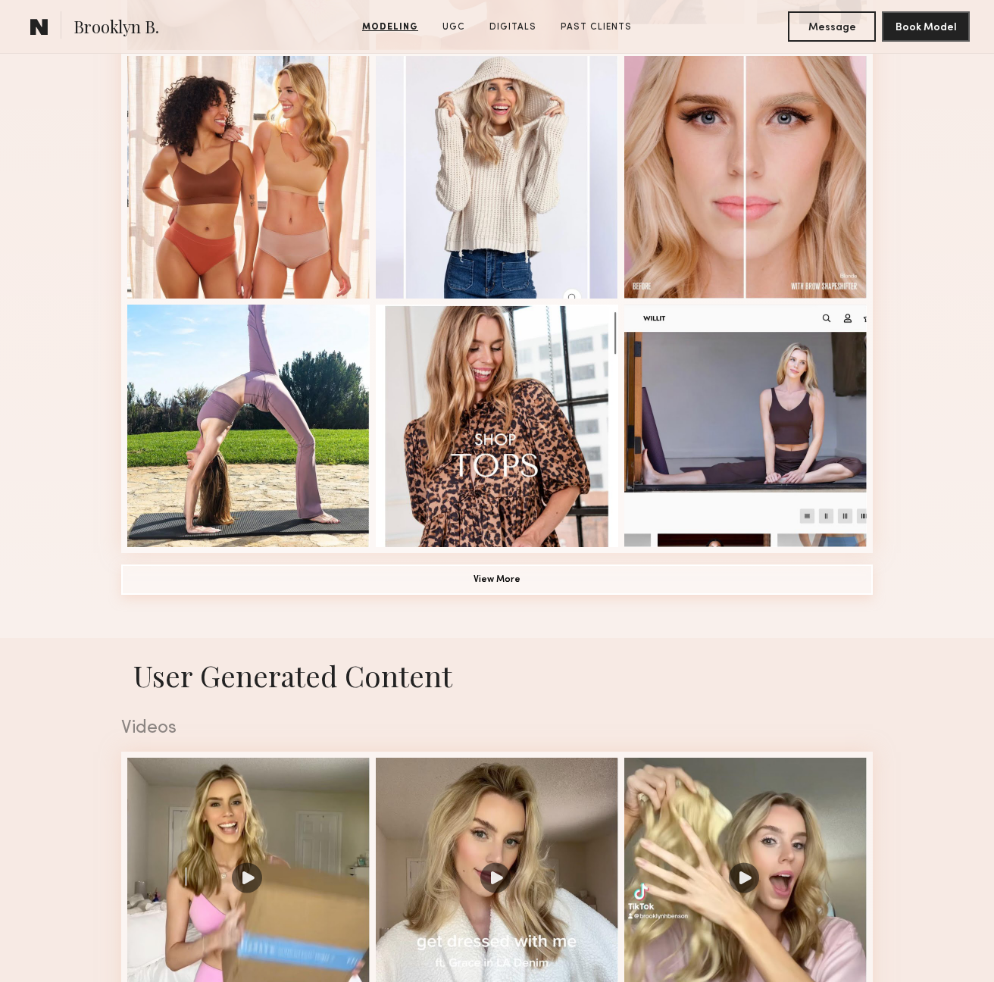
click at [502, 579] on button "View More" at bounding box center [497, 580] width 752 height 30
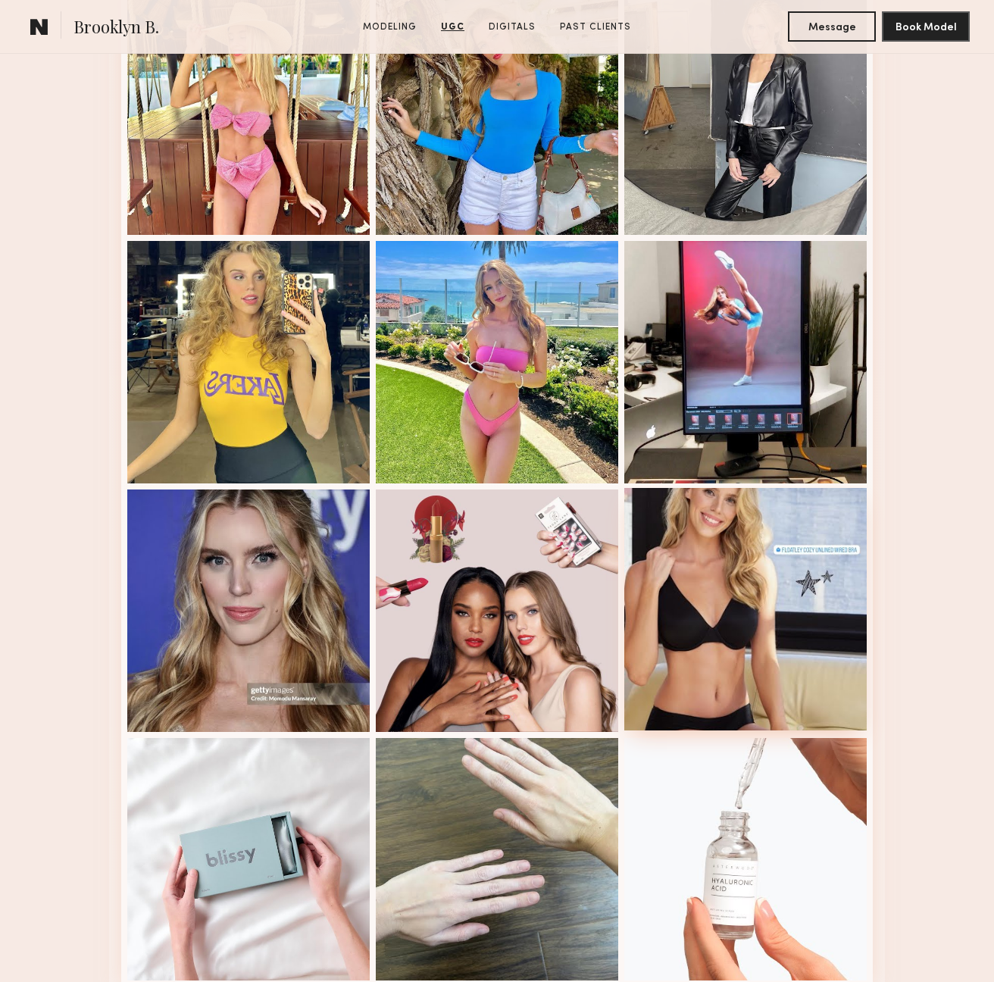
scroll to position [3977, 0]
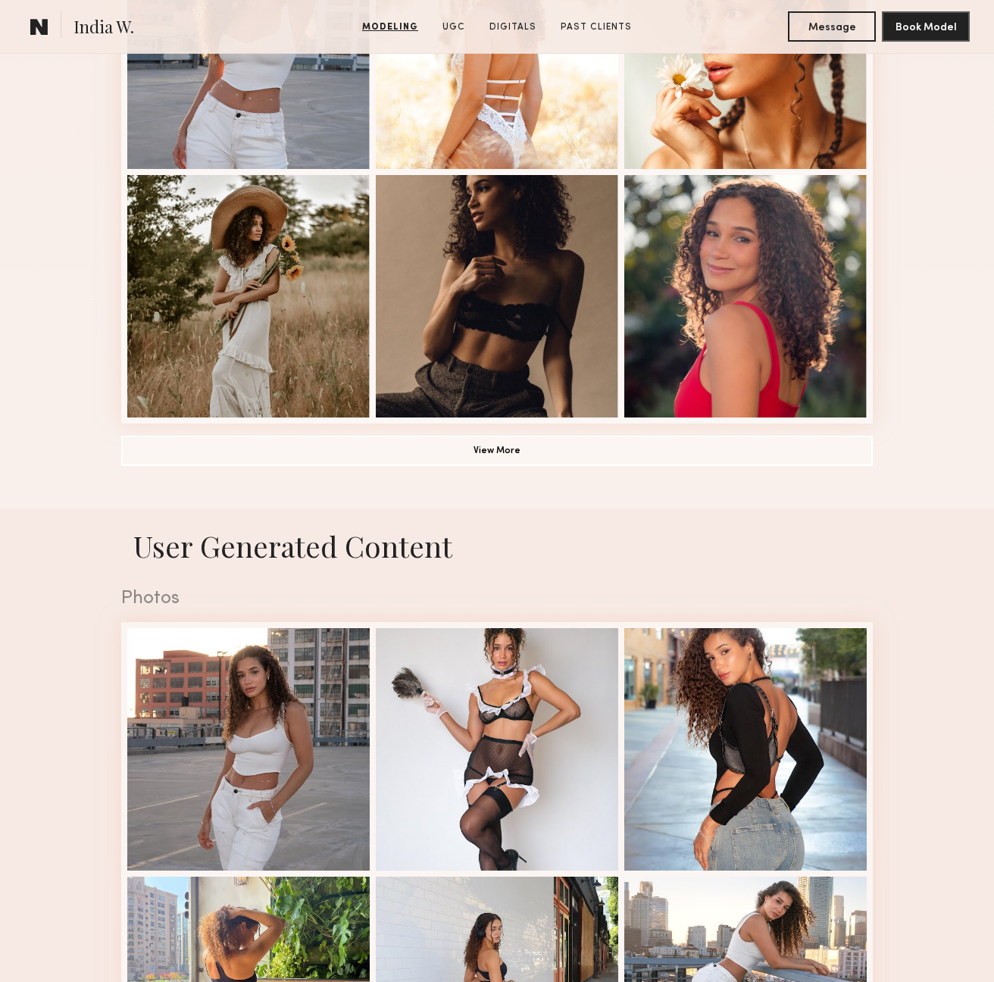
scroll to position [1262, 0]
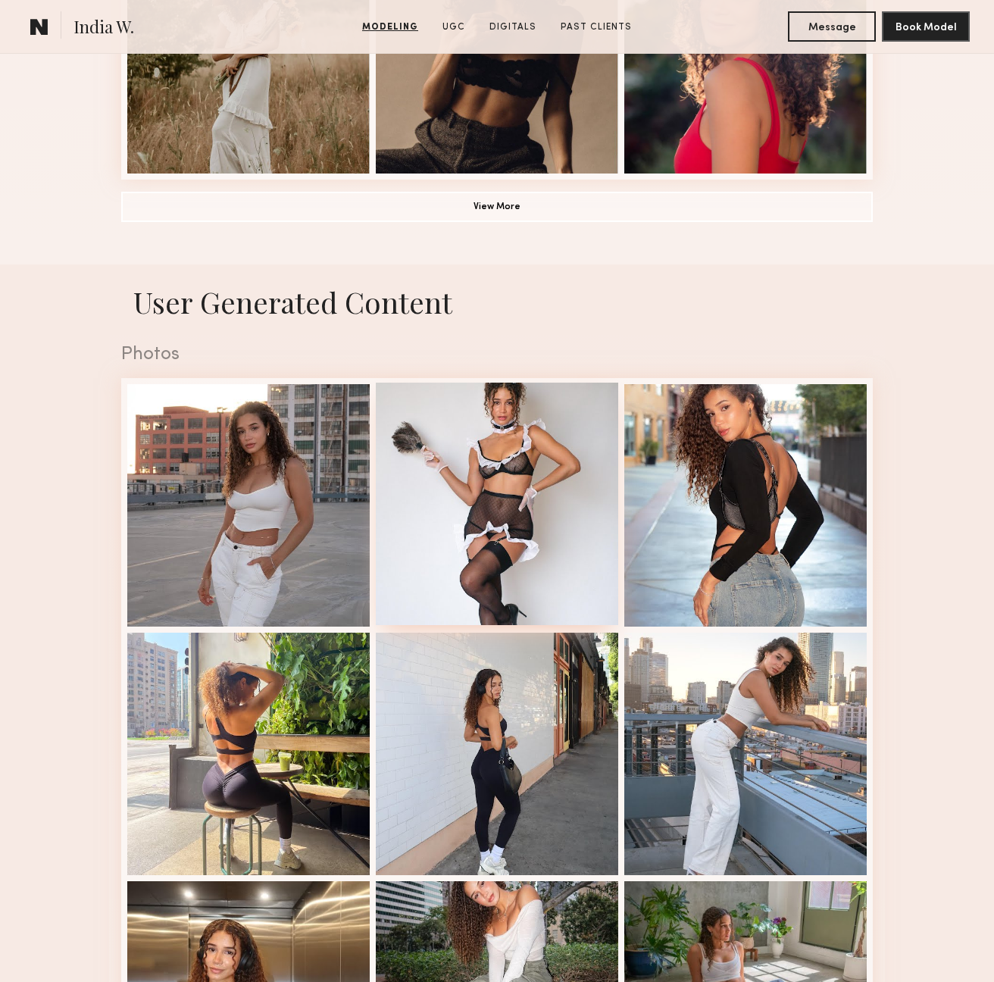
click at [435, 458] on div at bounding box center [497, 504] width 242 height 242
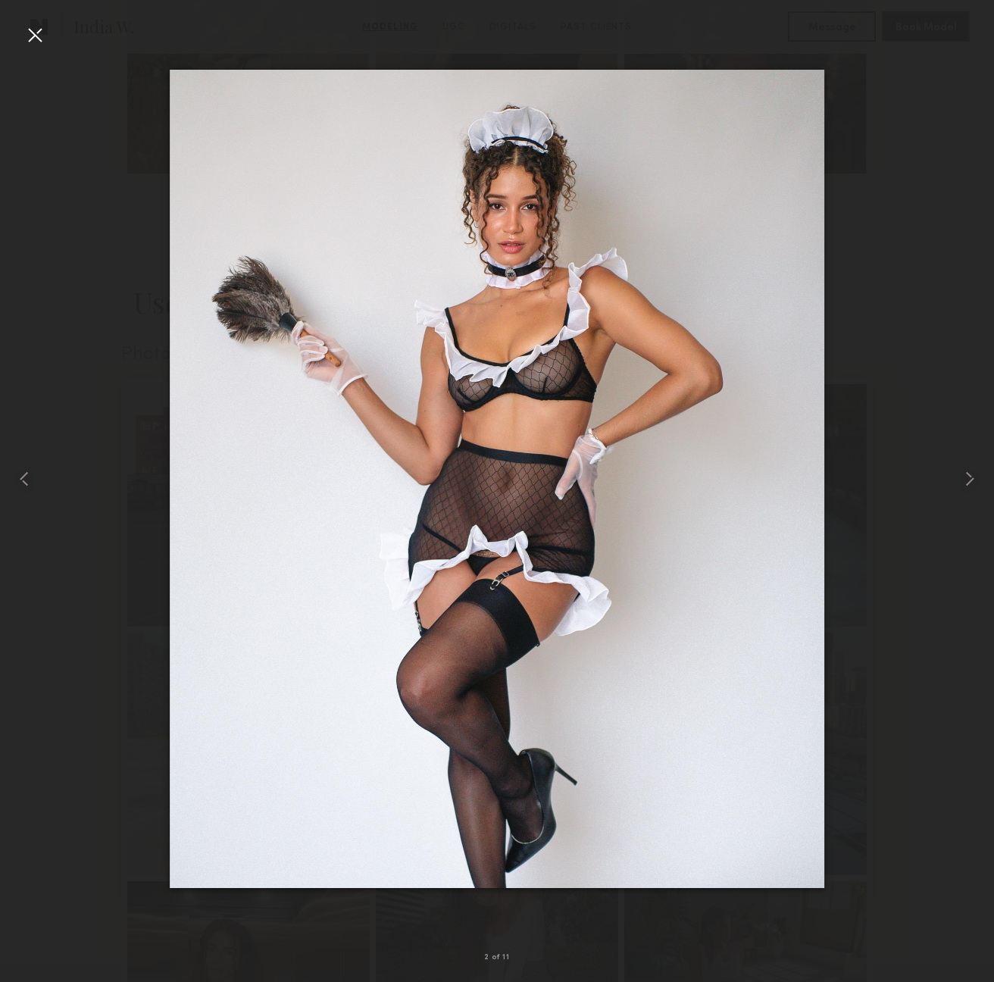
click at [35, 36] on div at bounding box center [35, 35] width 24 height 24
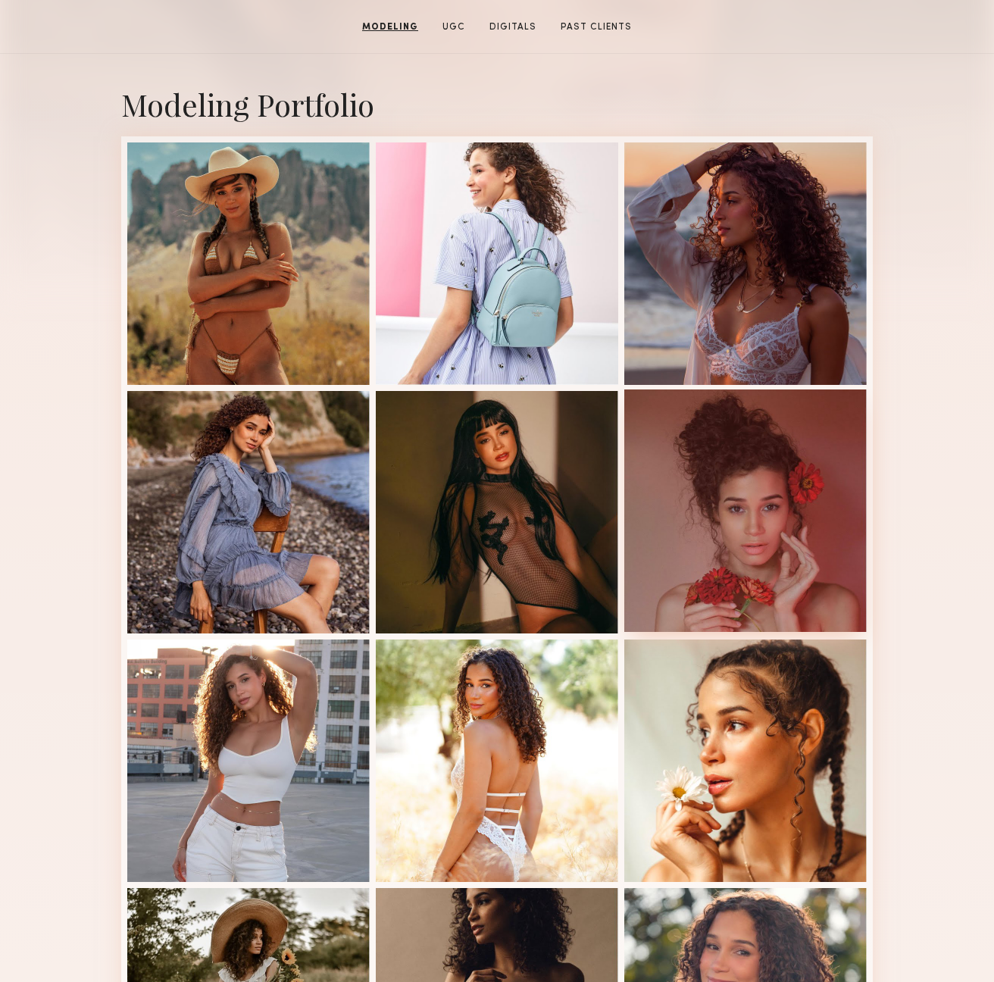
scroll to position [0, 0]
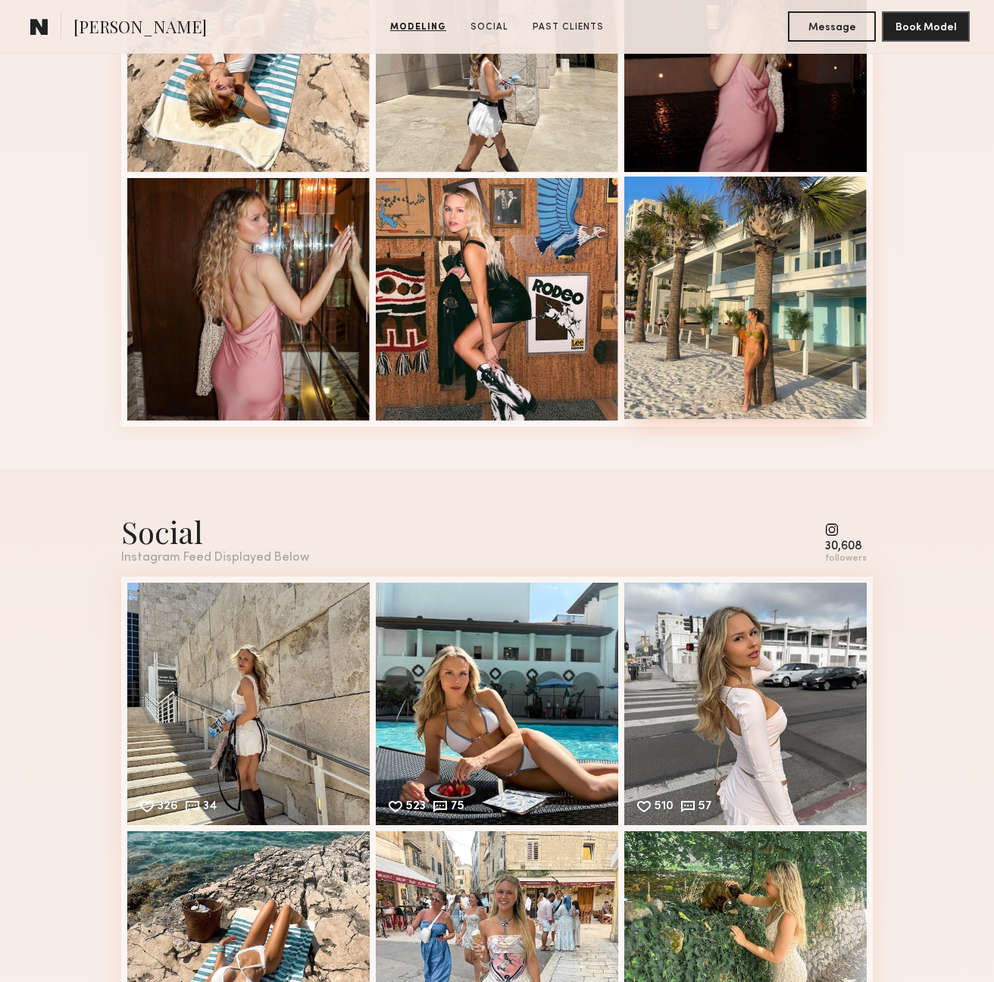
scroll to position [1337, 0]
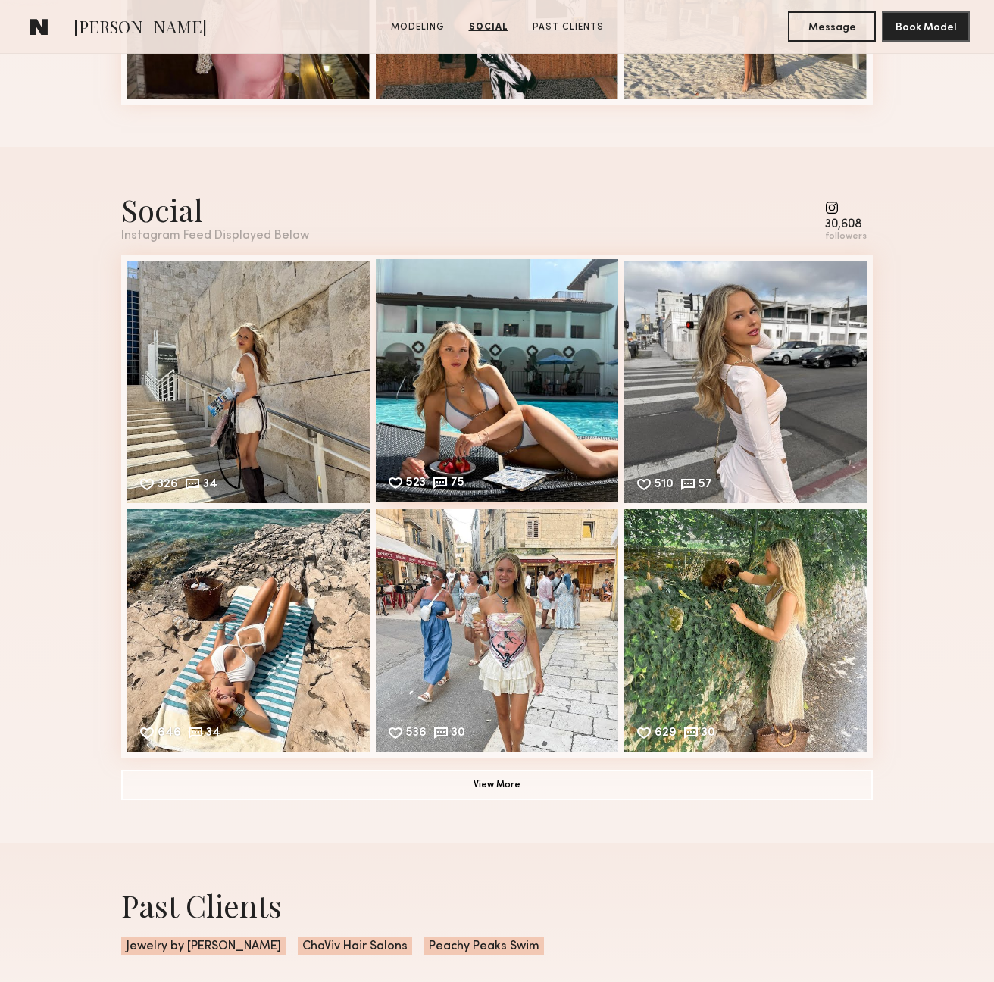
click at [543, 384] on div "523 75 Likes & comments displayed to show model’s engagement" at bounding box center [497, 380] width 242 height 242
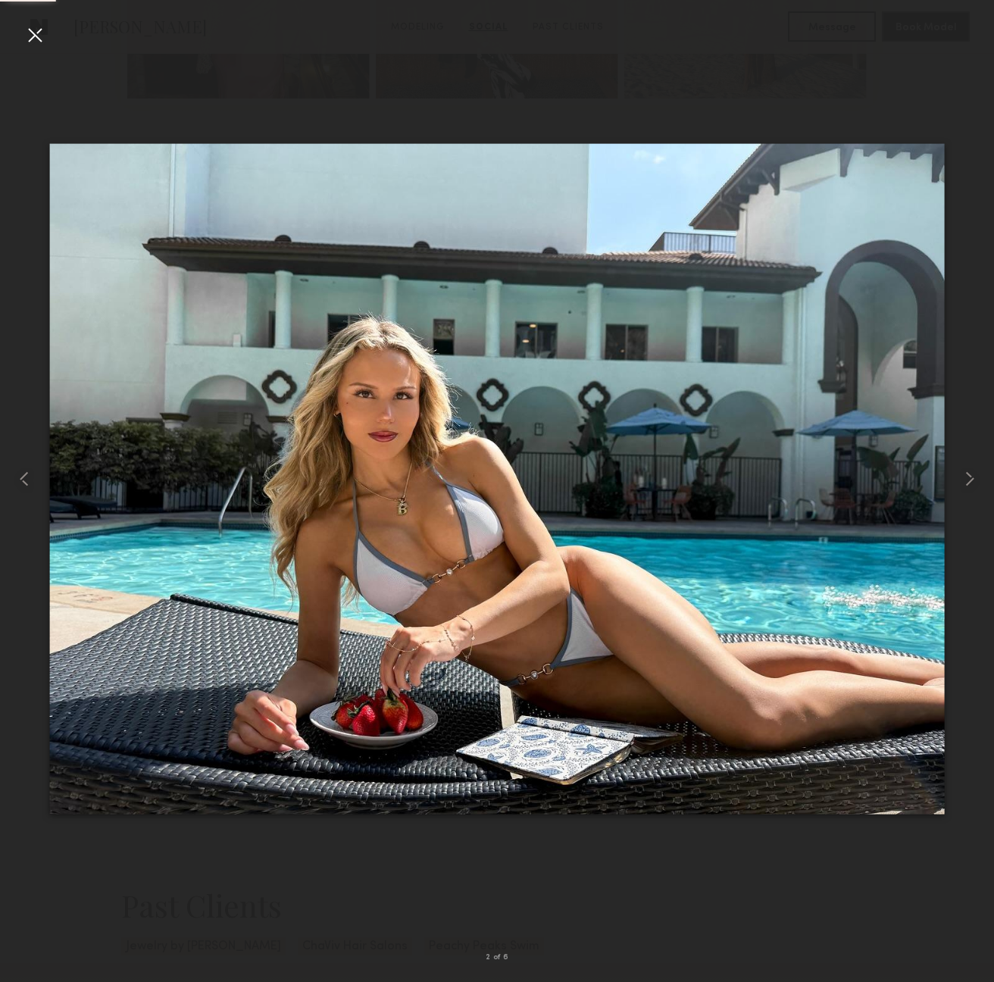
click at [39, 37] on div at bounding box center [35, 35] width 24 height 24
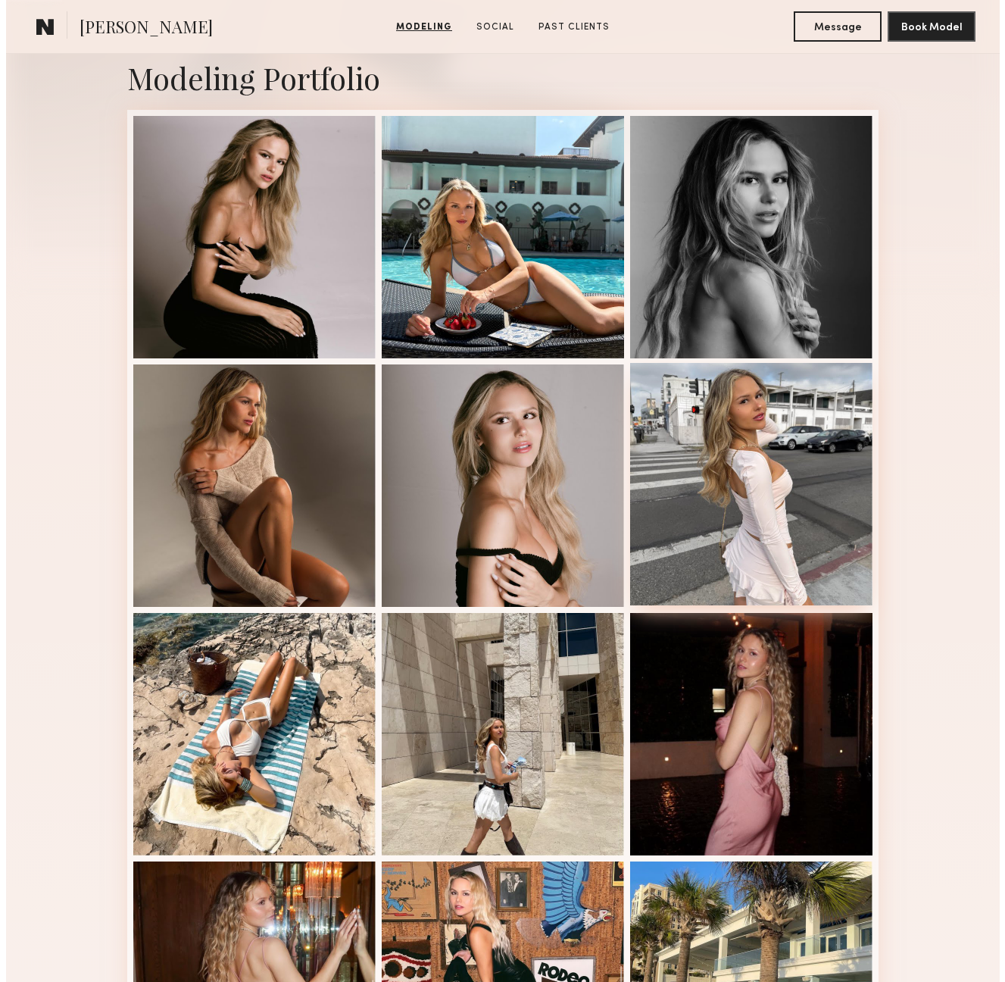
scroll to position [0, 0]
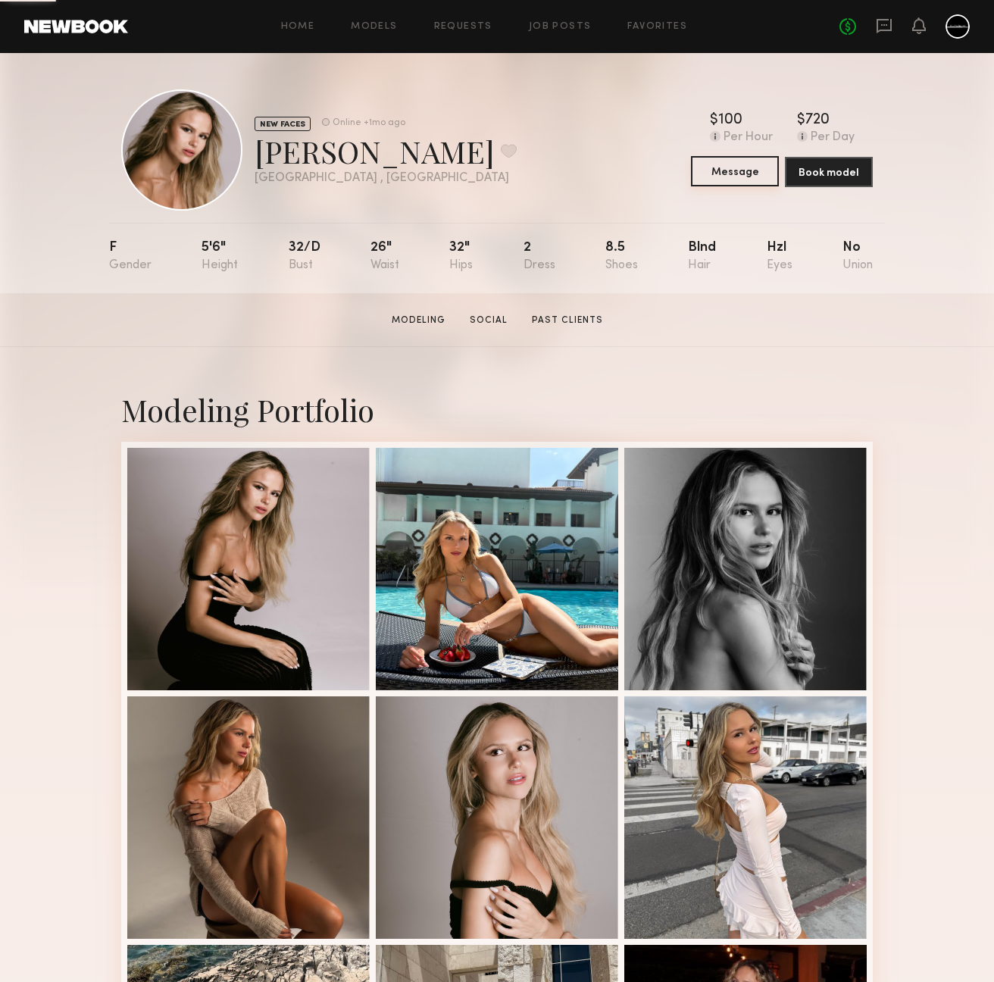
click at [761, 173] on button "Message" at bounding box center [735, 171] width 88 height 30
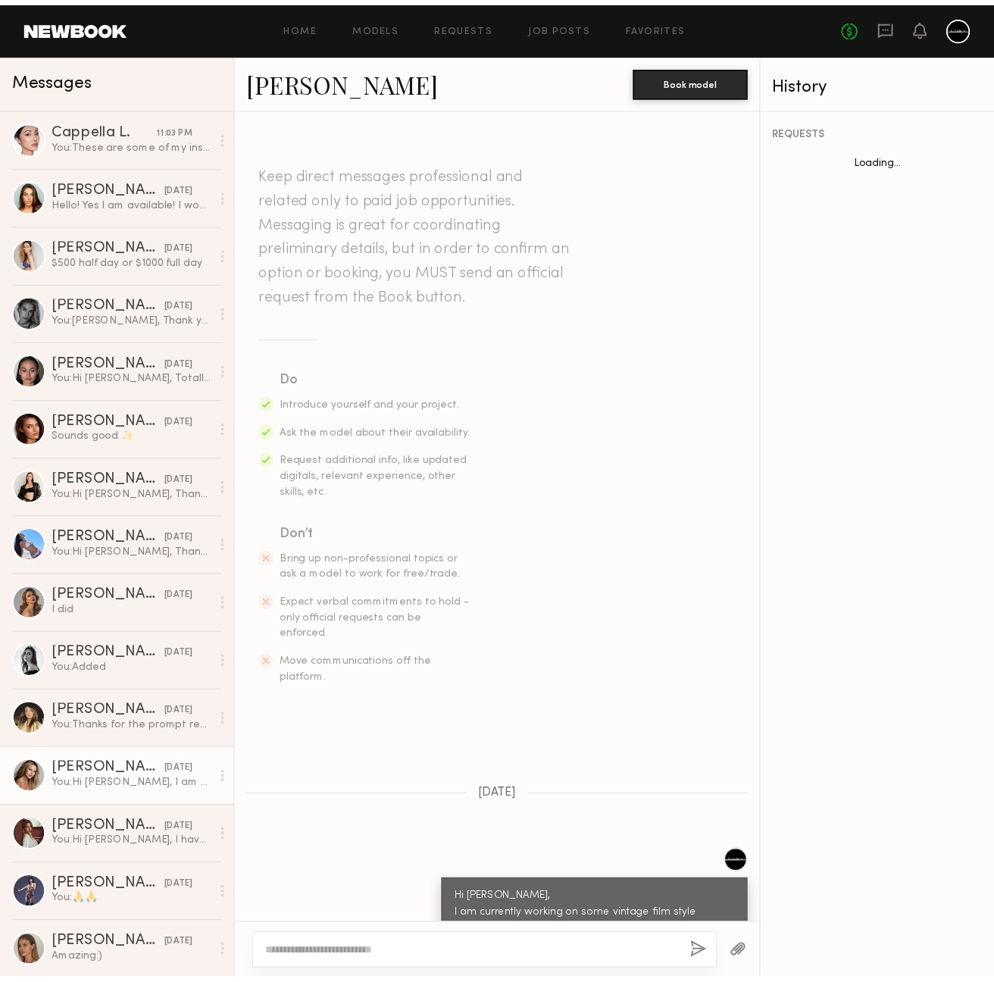
scroll to position [38, 0]
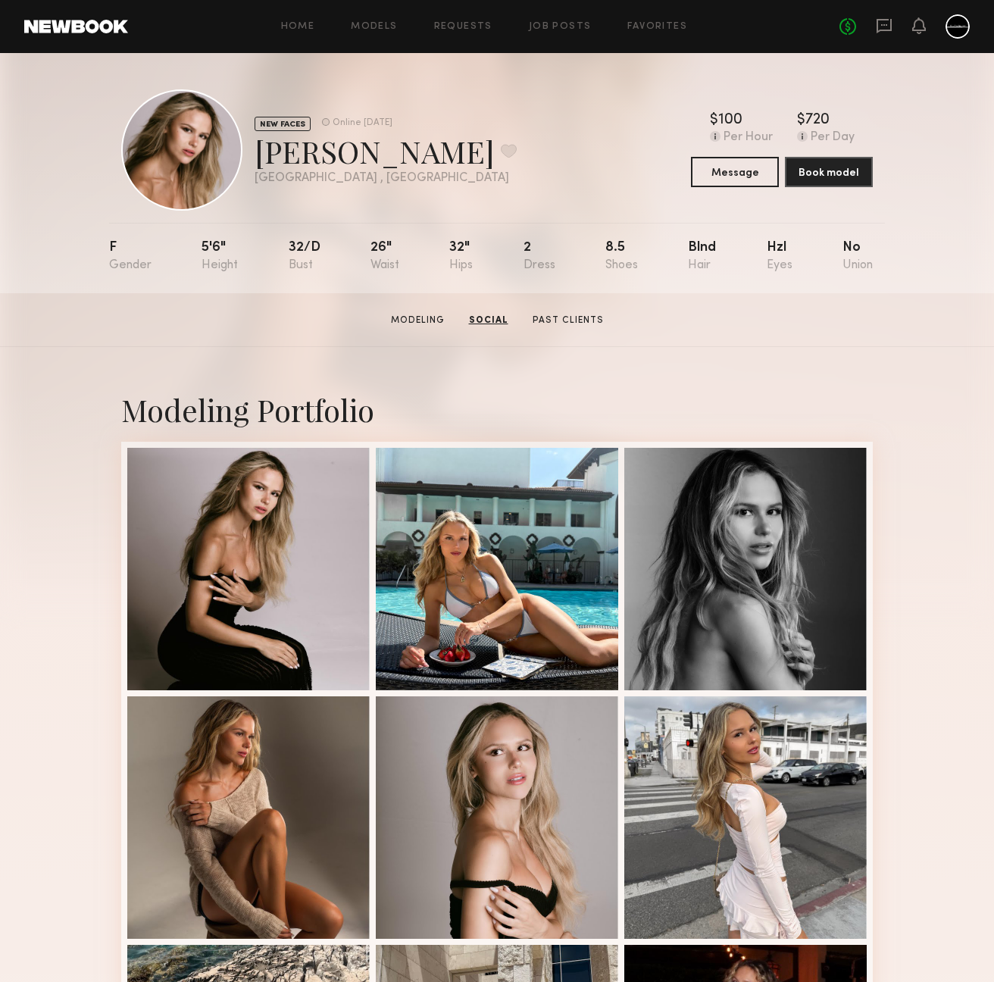
scroll to position [1966, 0]
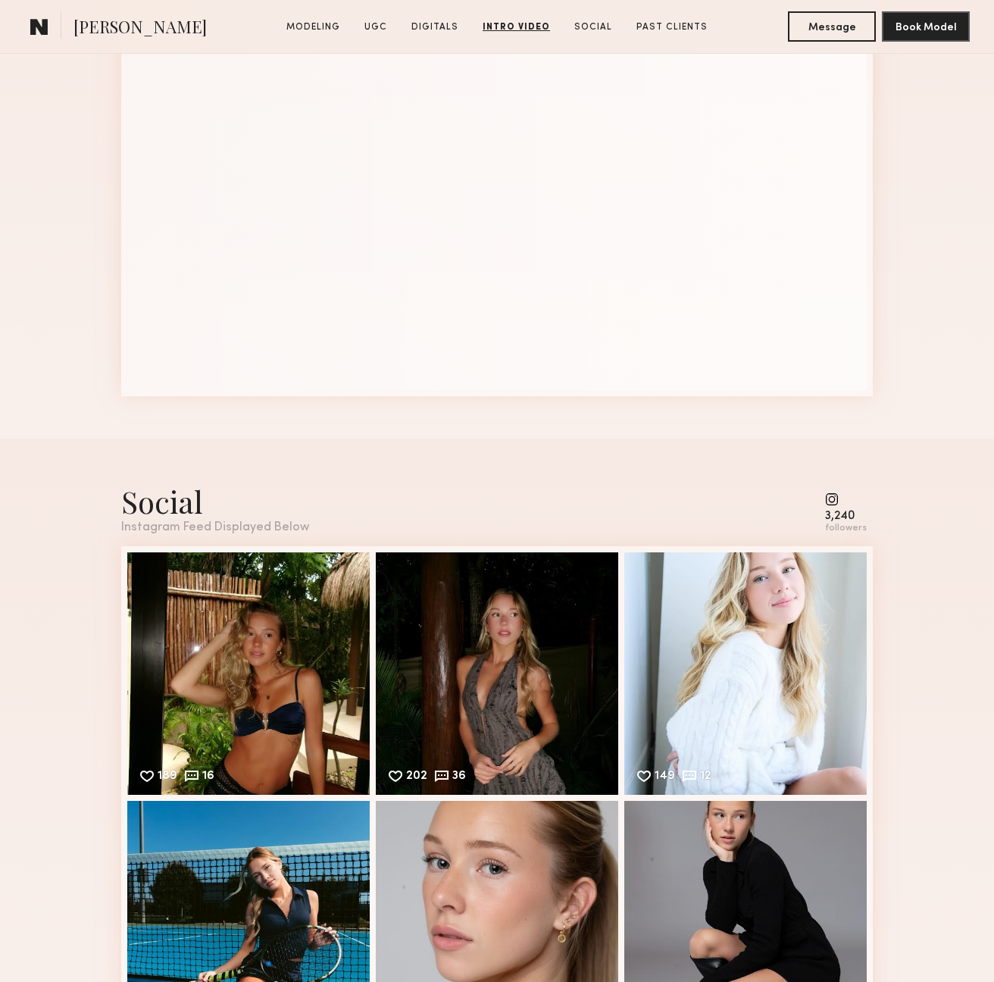
scroll to position [4346, 0]
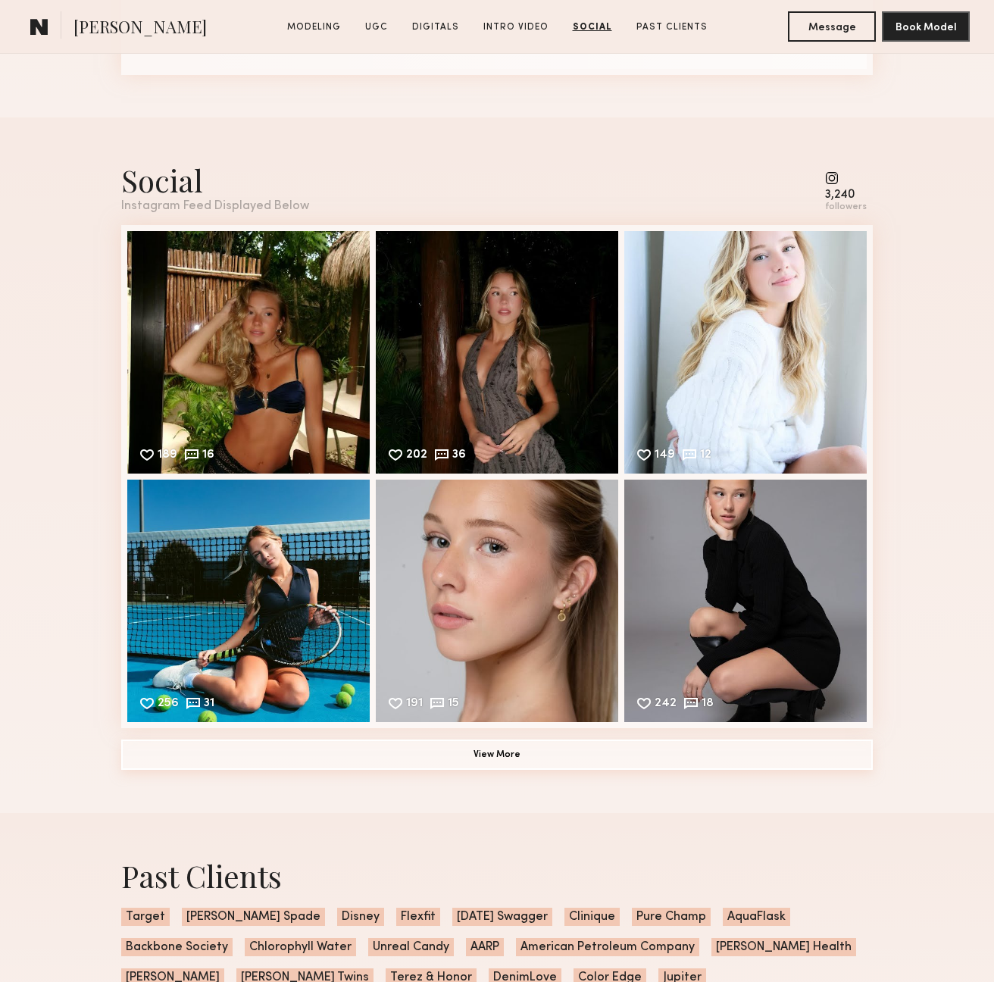
click at [426, 745] on button "View More" at bounding box center [497, 755] width 752 height 30
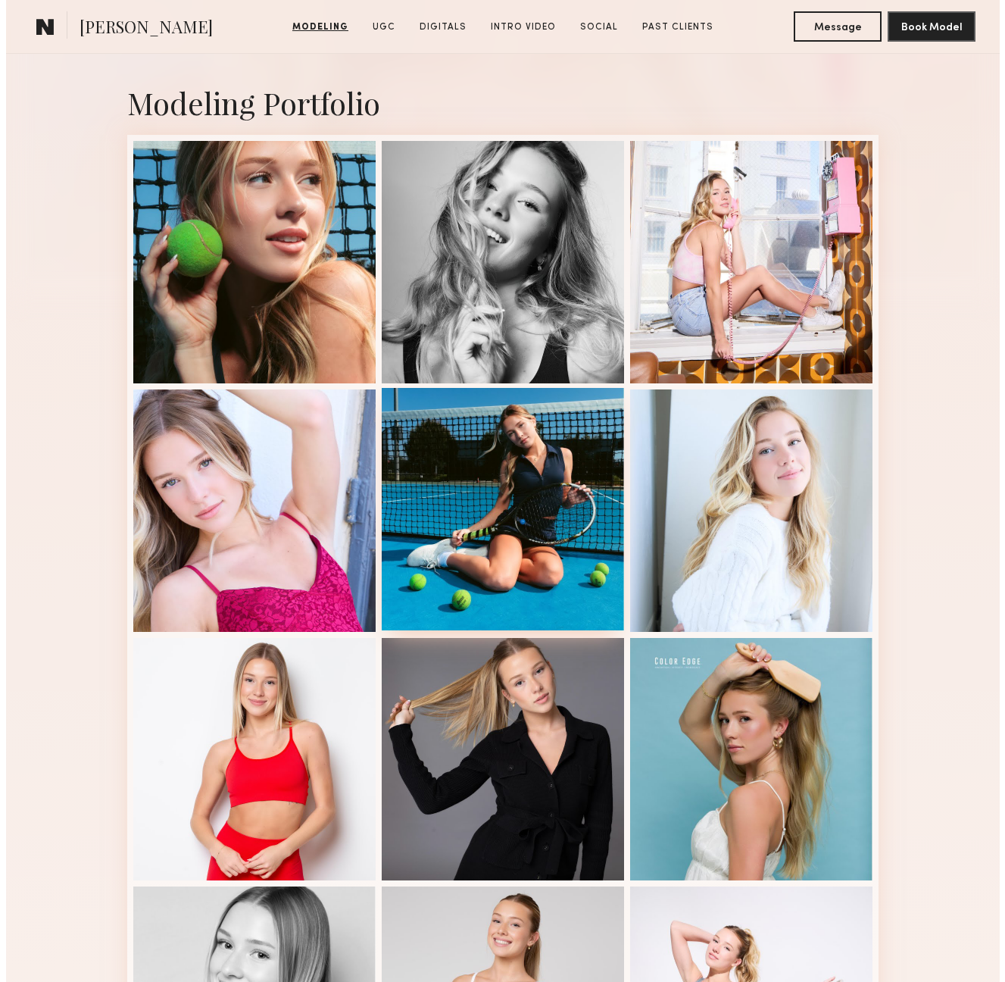
scroll to position [0, 0]
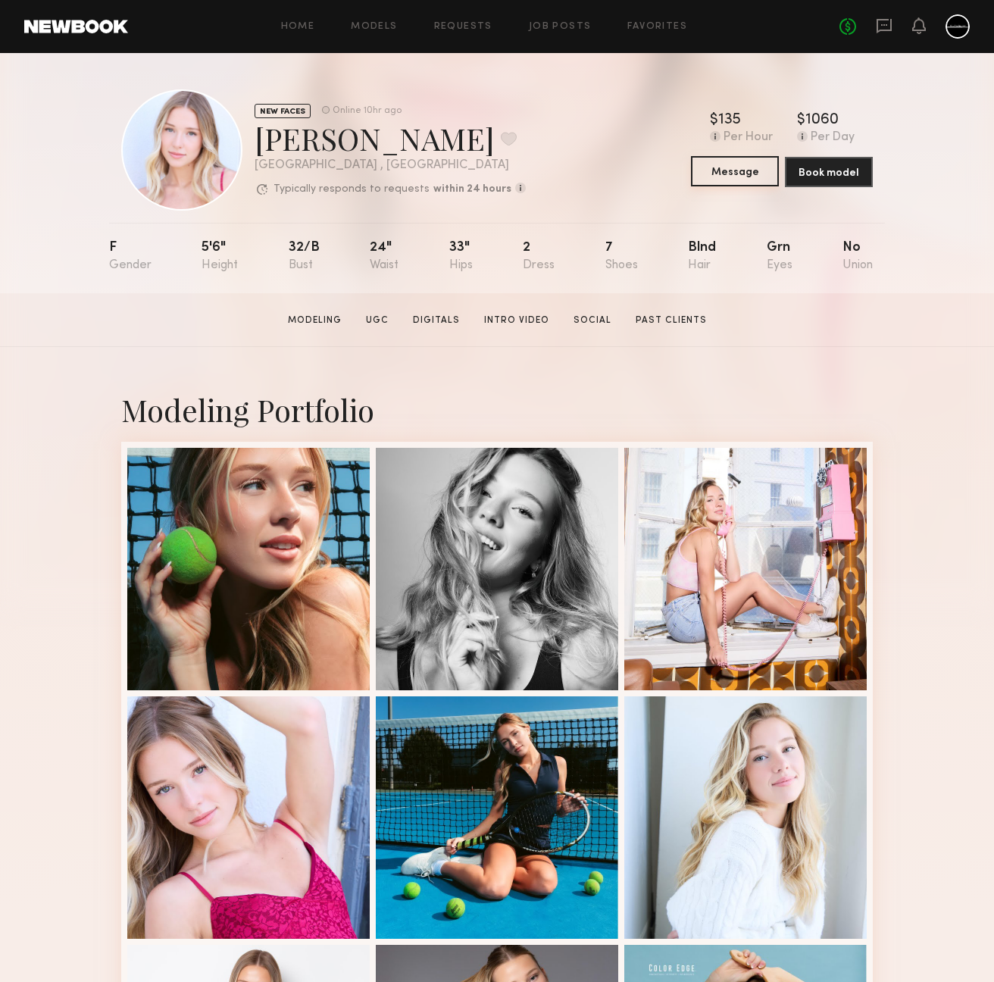
click at [719, 173] on button "Message" at bounding box center [735, 171] width 88 height 30
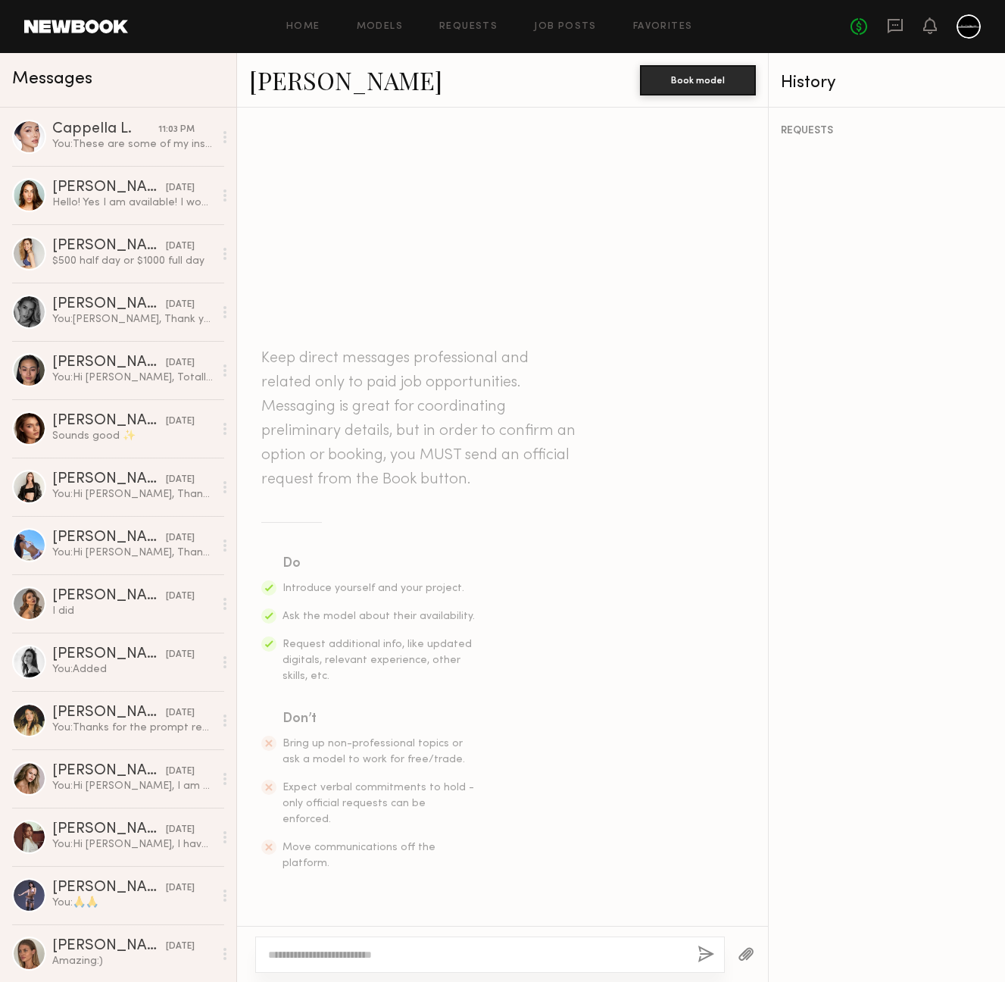
click at [518, 946] on div at bounding box center [490, 955] width 470 height 36
click at [528, 951] on textarea at bounding box center [477, 954] width 418 height 15
type textarea "*"
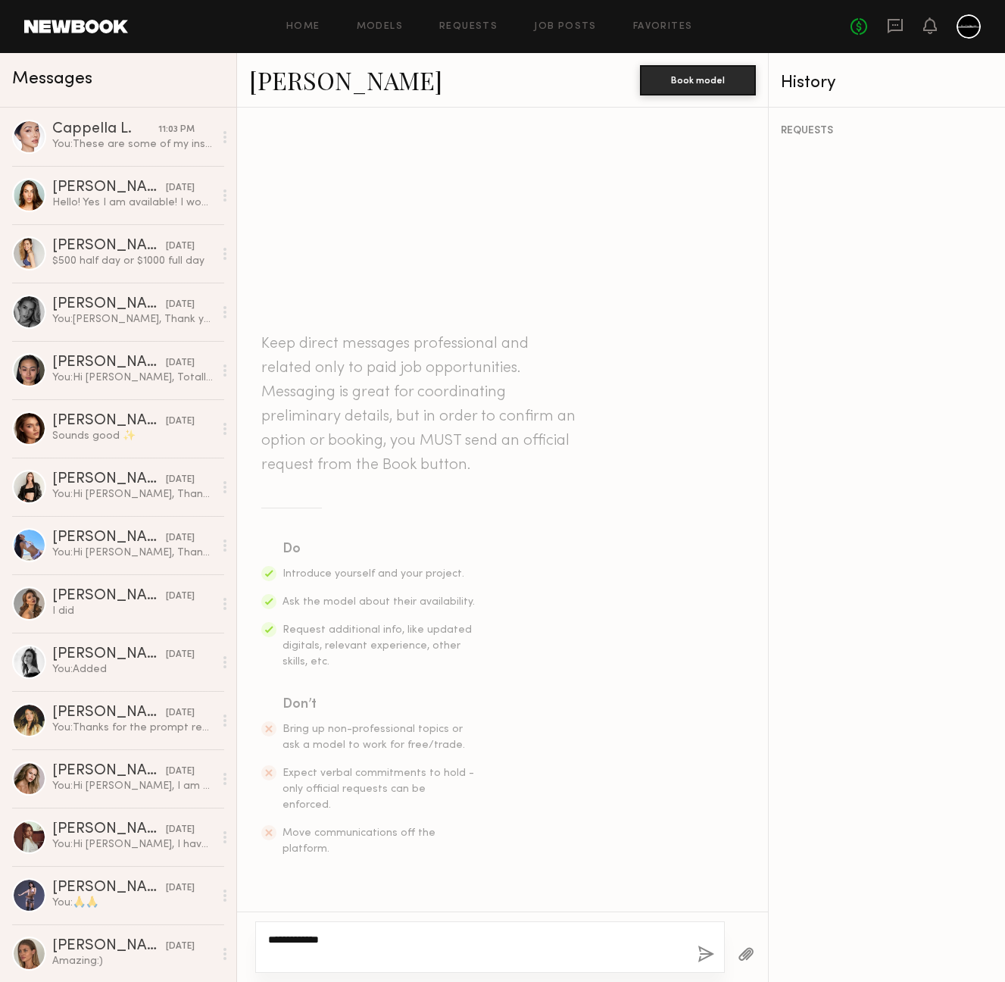
paste textarea "**********"
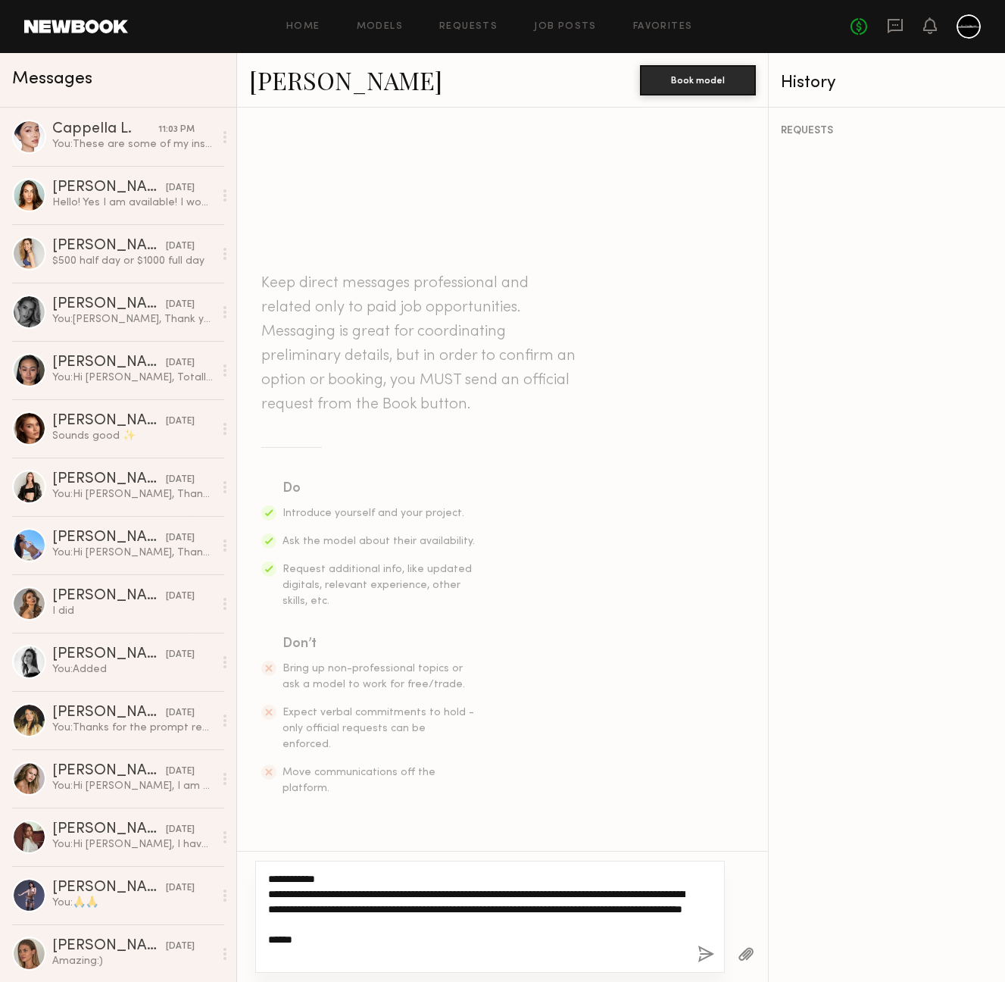
type textarea "**********"
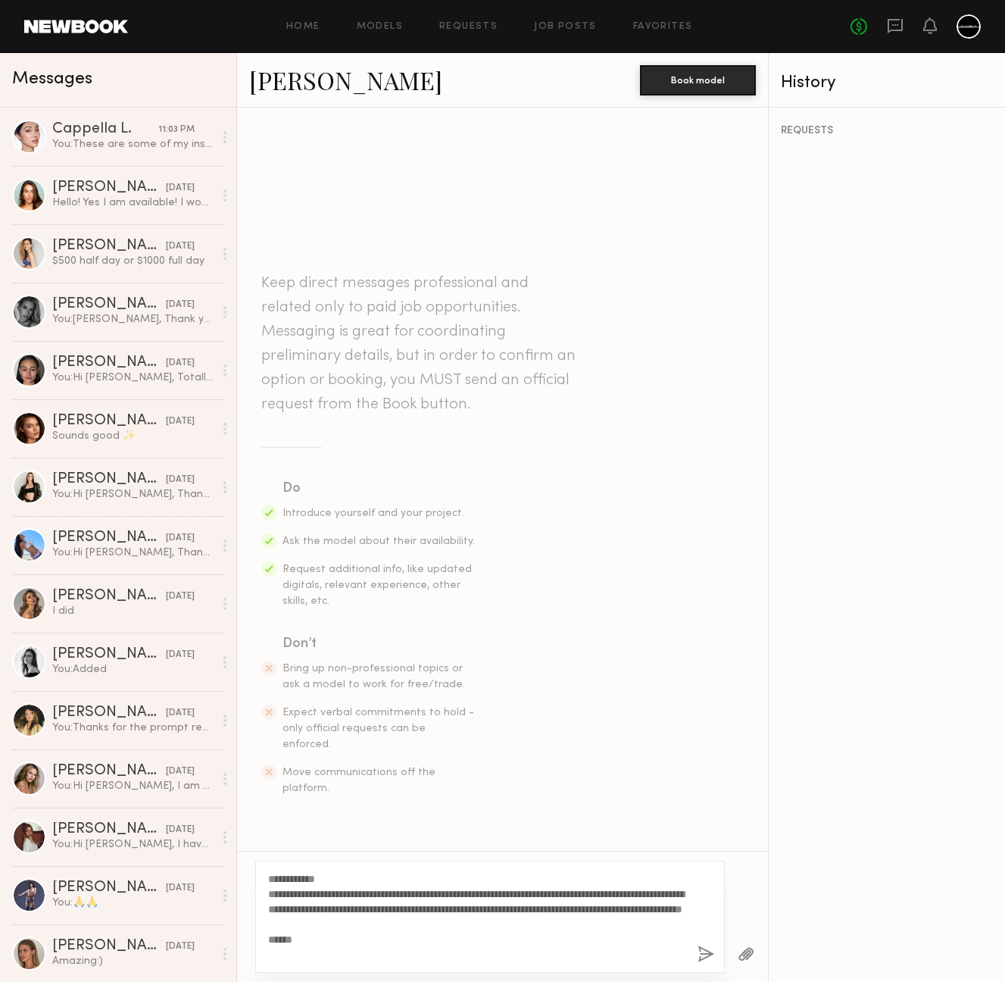
click at [710, 961] on button "button" at bounding box center [706, 955] width 17 height 19
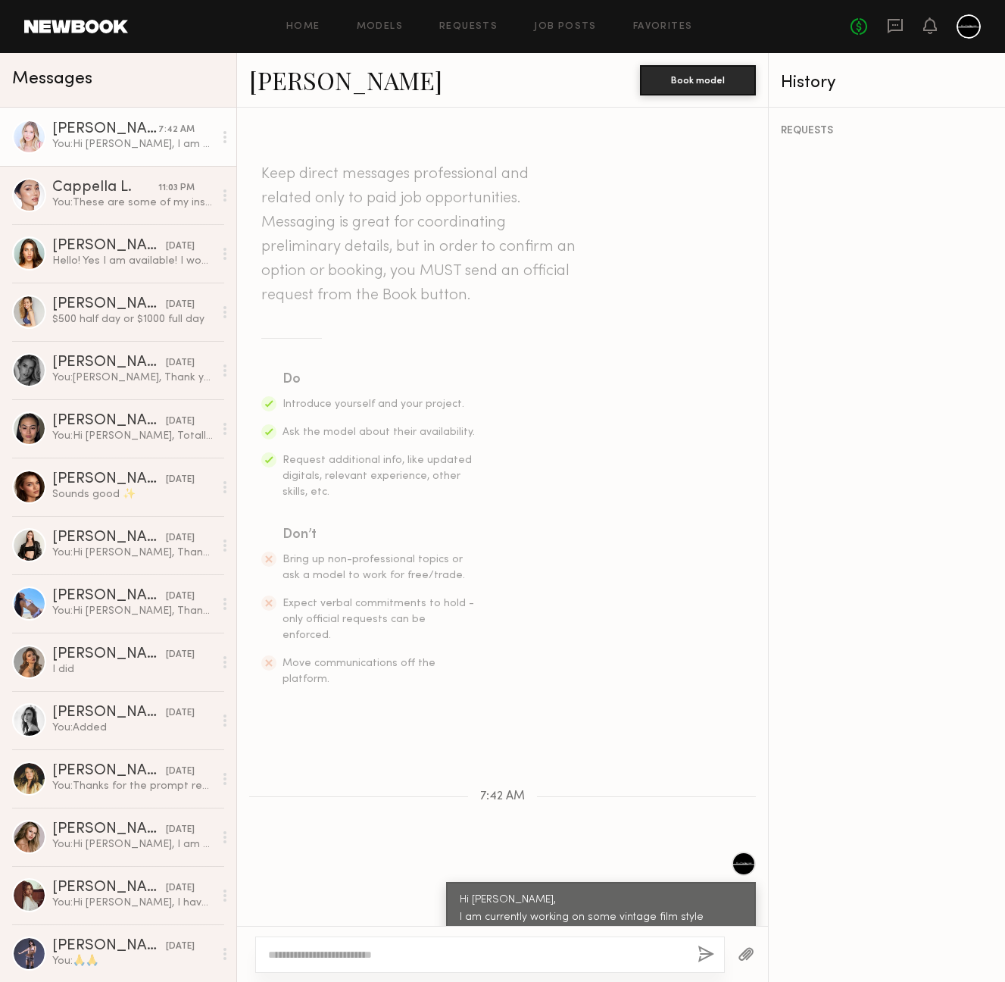
scroll to position [71, 0]
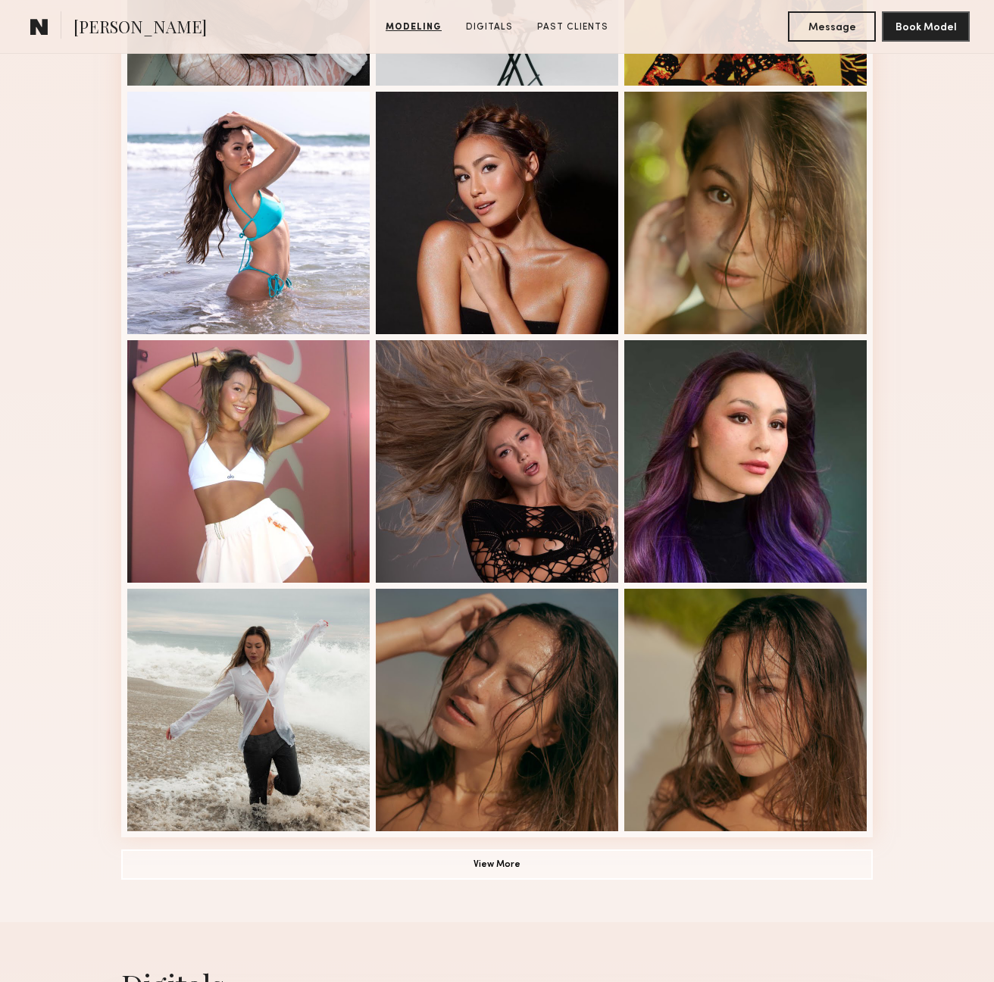
scroll to position [819, 0]
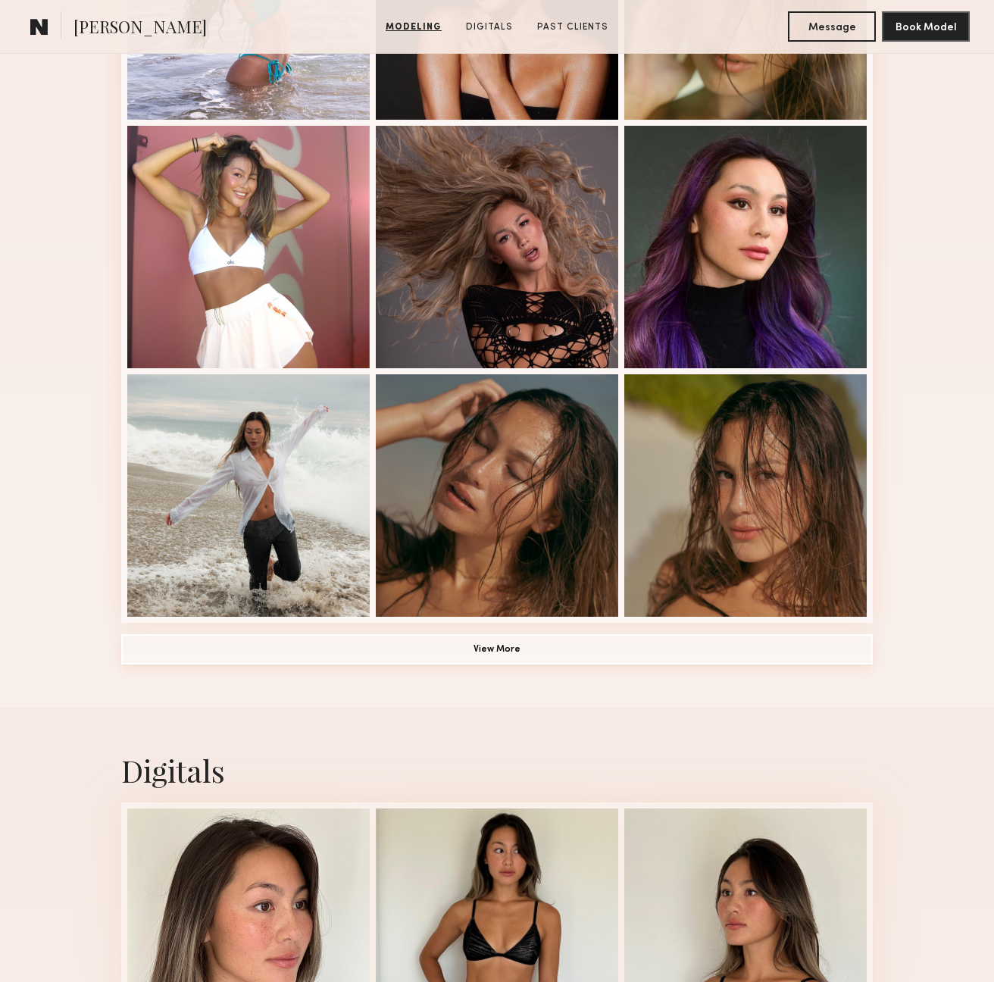
click at [471, 651] on button "View More" at bounding box center [497, 649] width 752 height 30
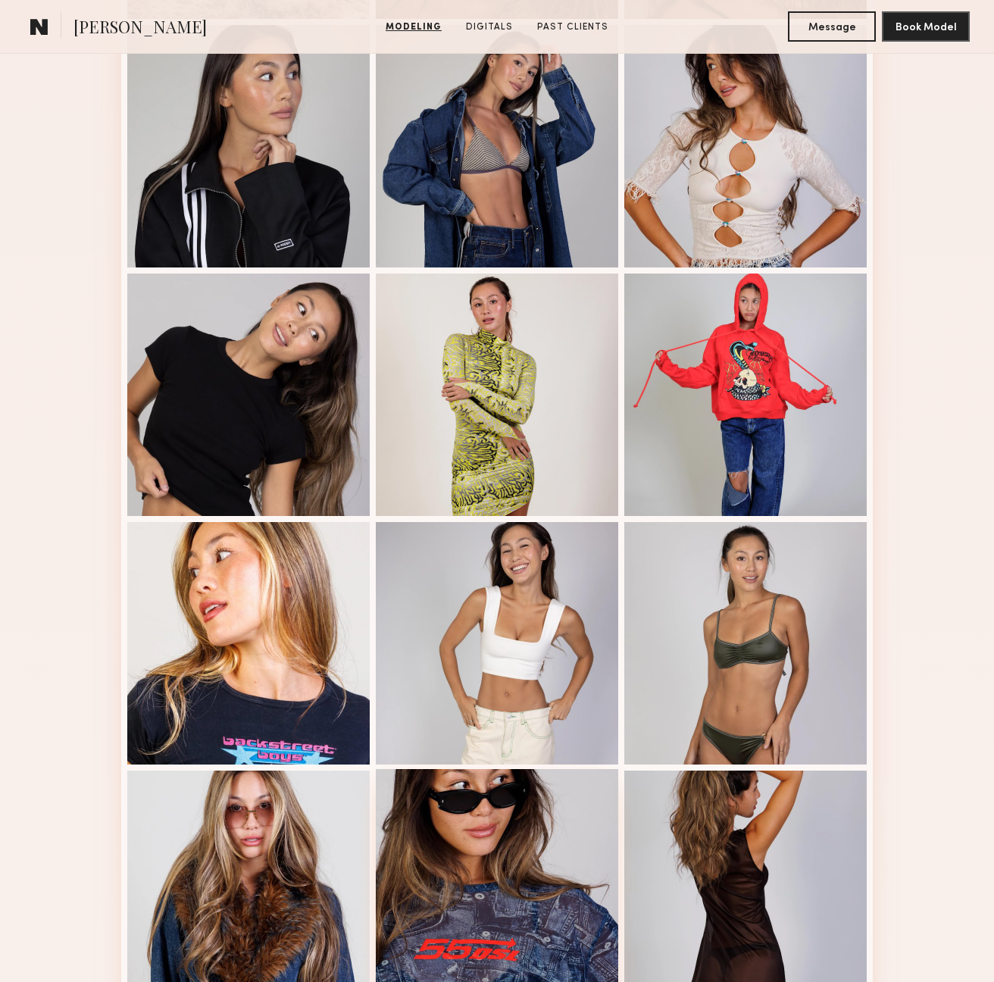
scroll to position [1723, 0]
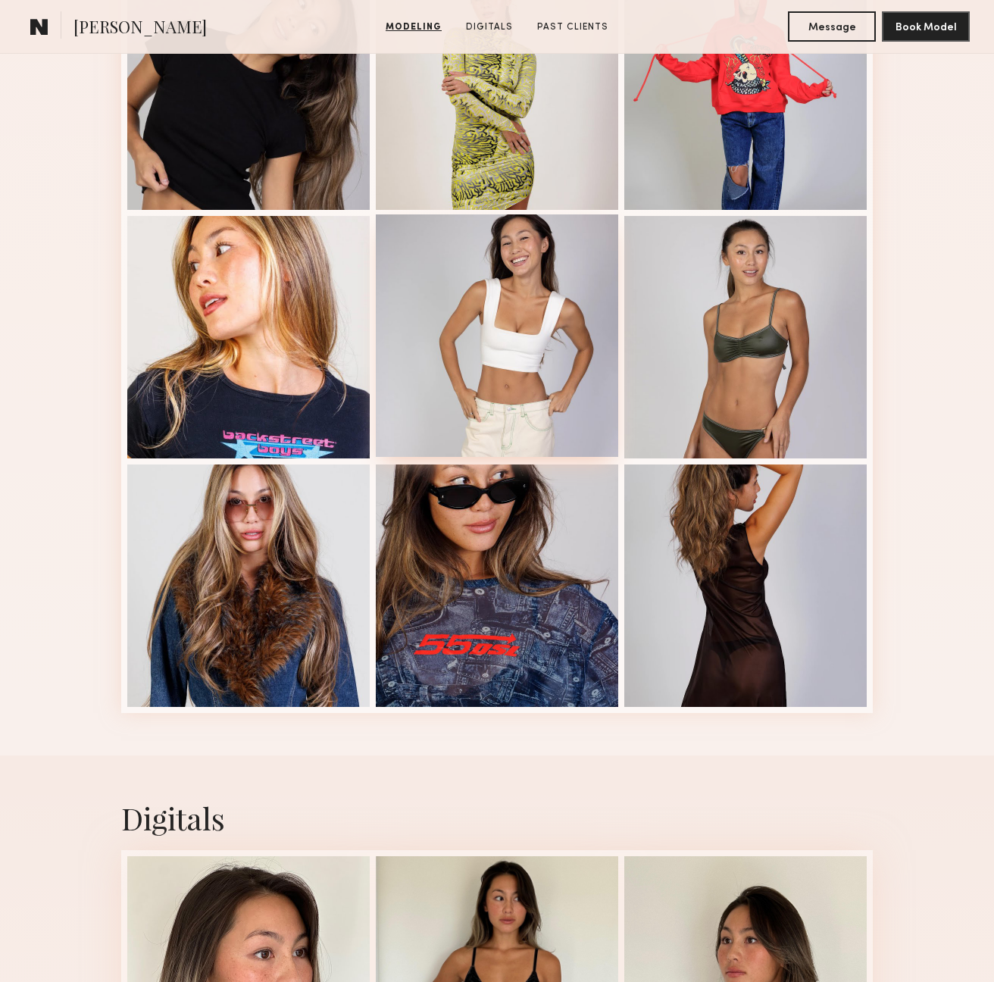
click at [549, 346] on div at bounding box center [497, 335] width 242 height 242
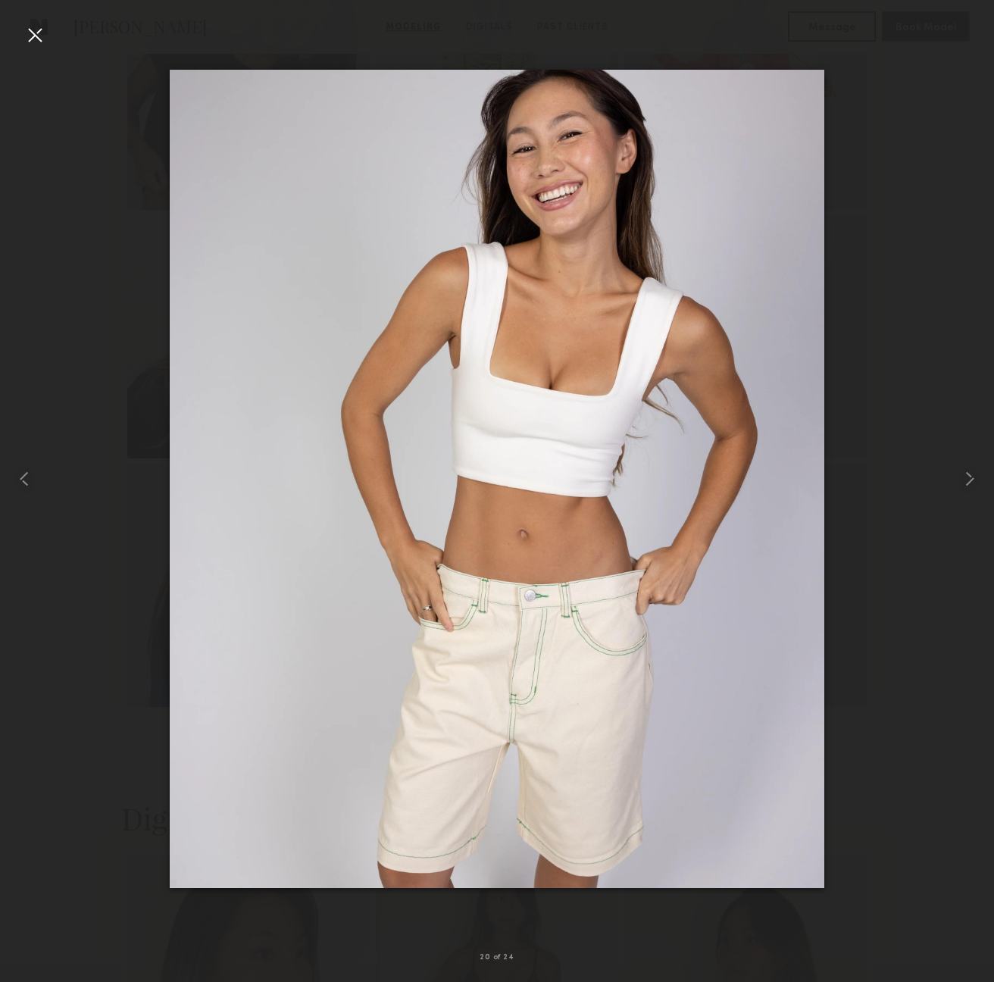
click at [34, 36] on div at bounding box center [35, 35] width 24 height 24
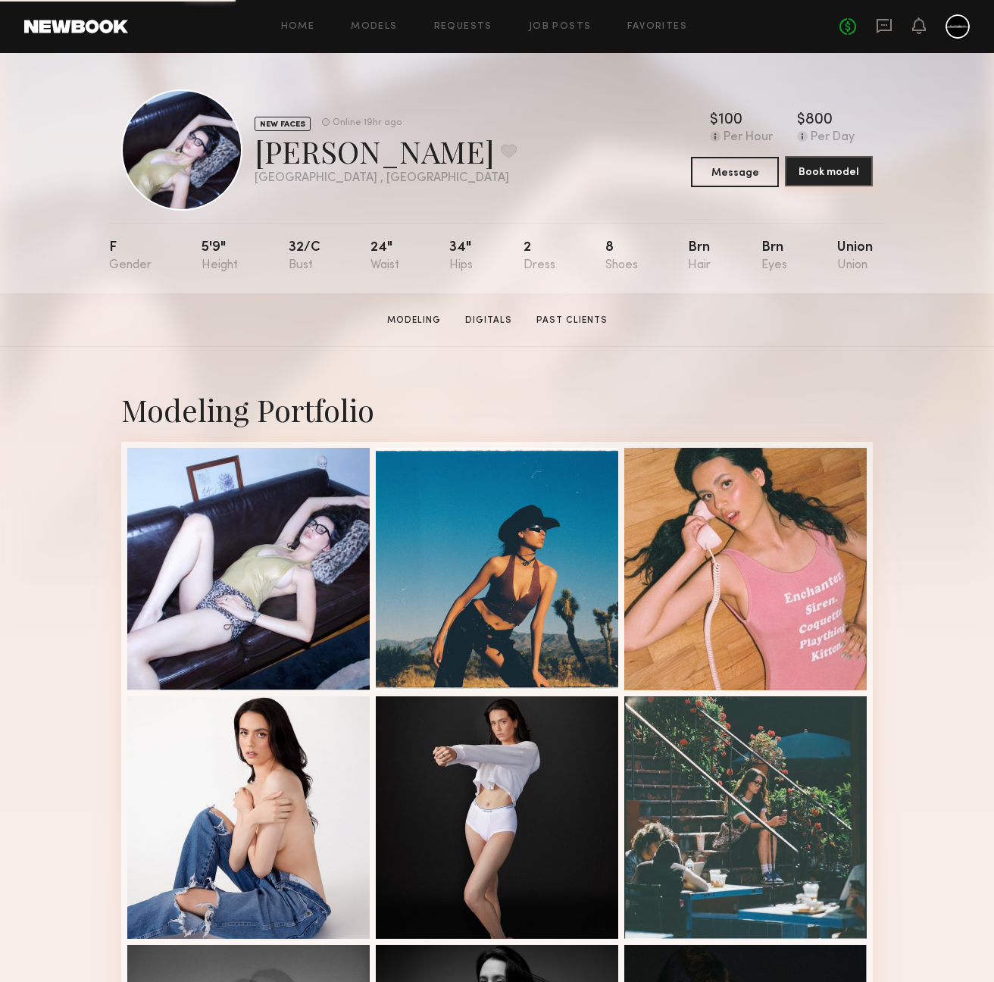
click at [833, 163] on button "Book model" at bounding box center [829, 171] width 88 height 30
click at [755, 180] on button "Message" at bounding box center [735, 171] width 88 height 30
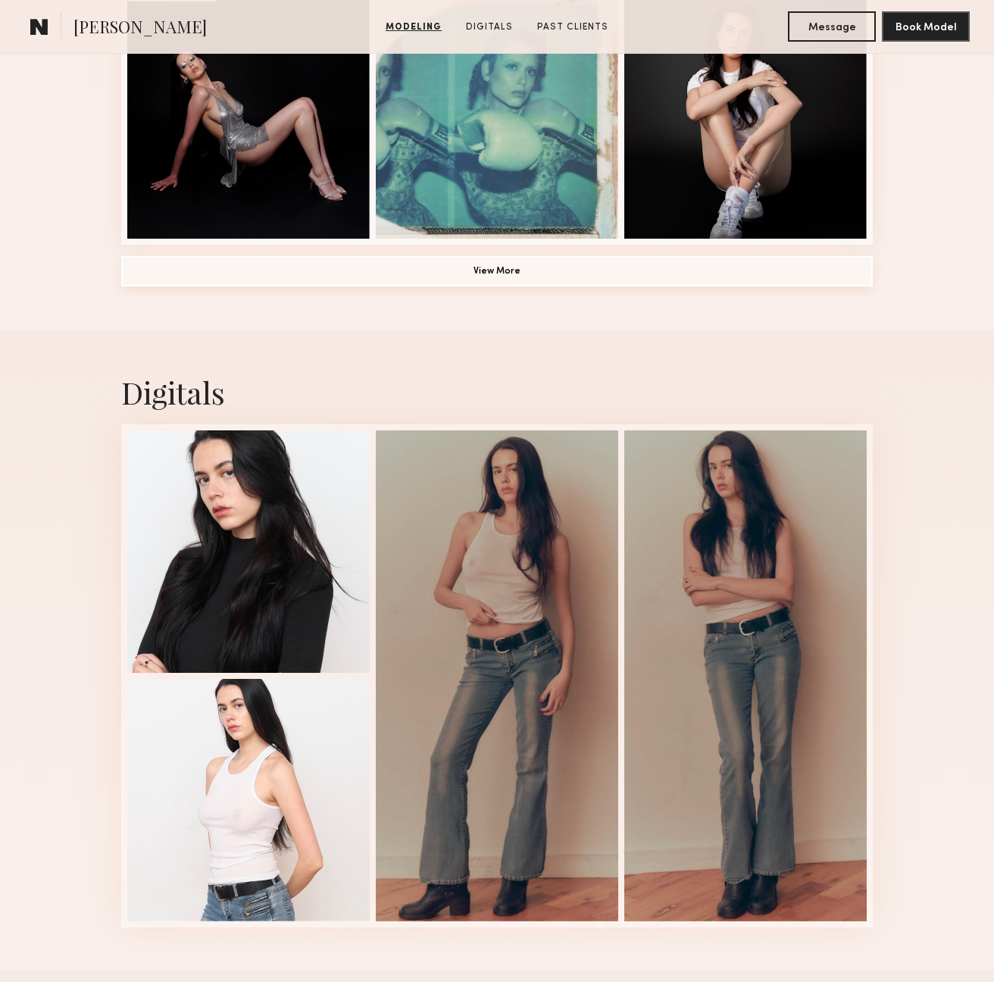
scroll to position [1408, 0]
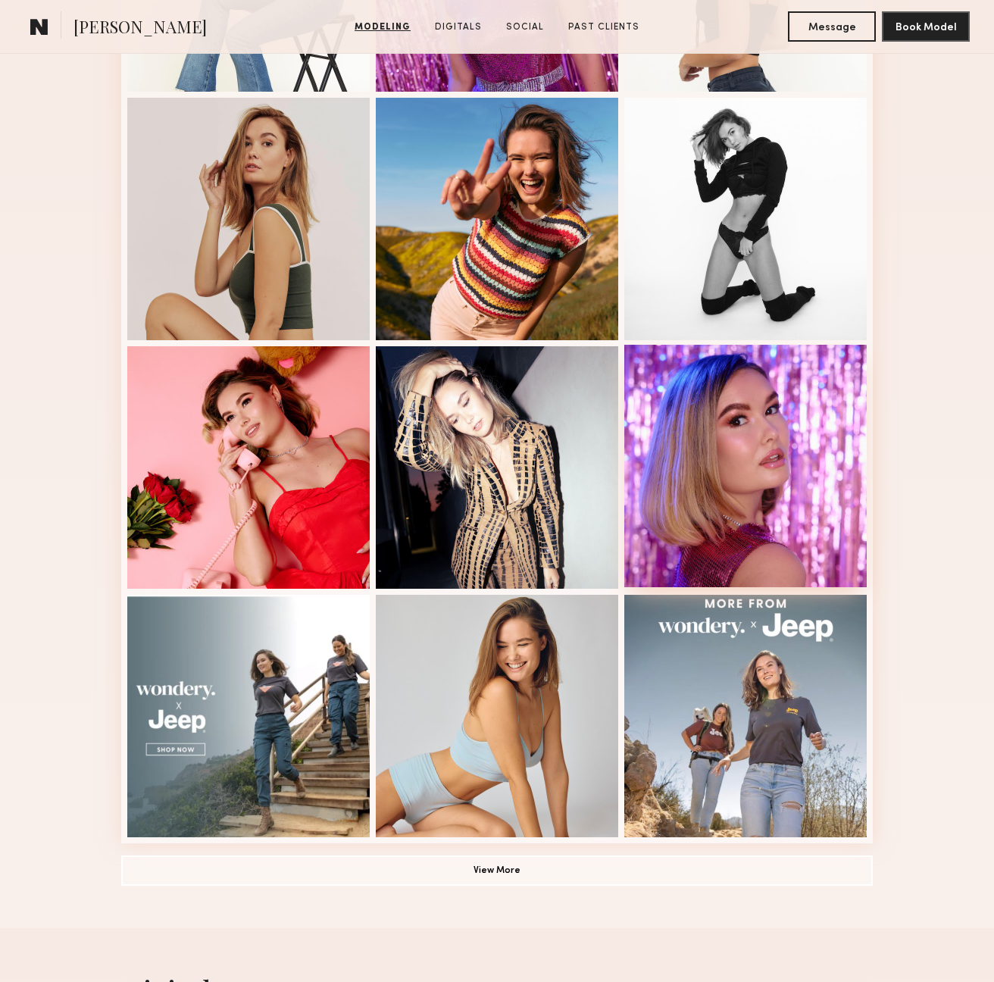
scroll to position [891, 0]
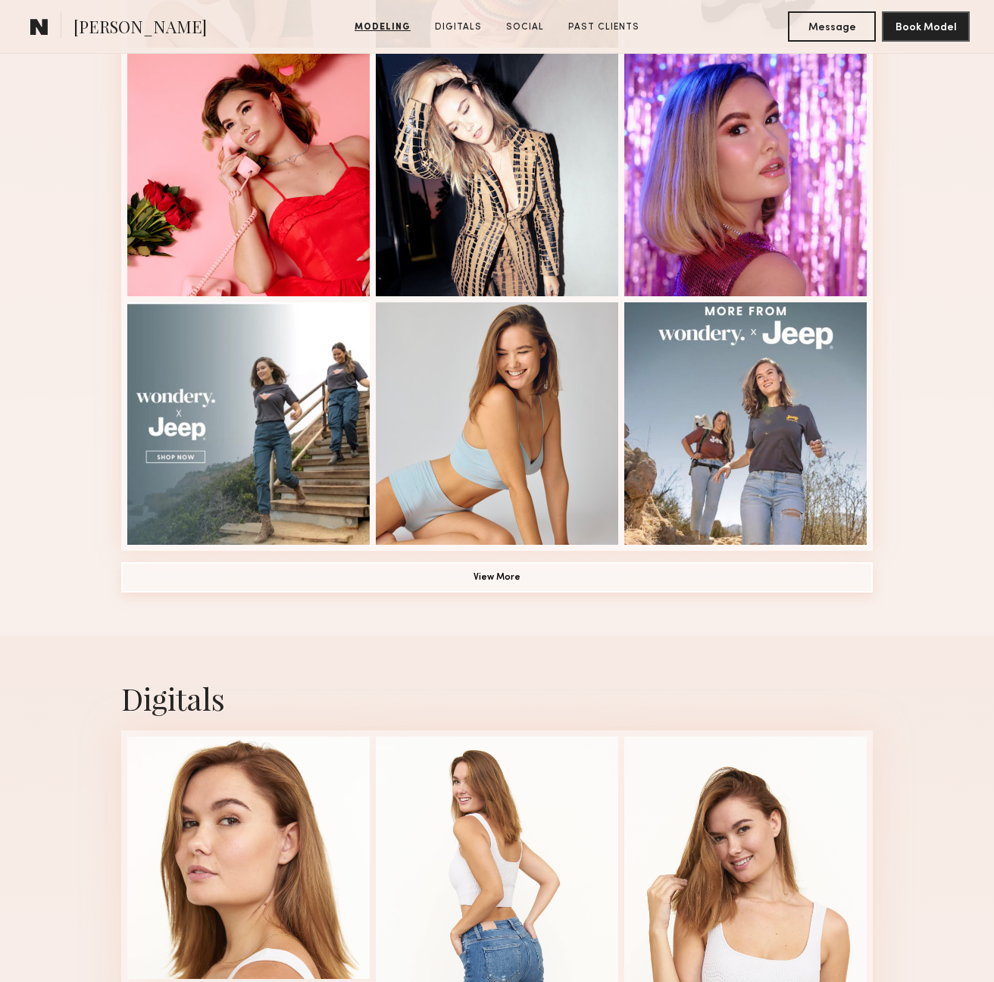
click at [517, 579] on button "View More" at bounding box center [497, 577] width 752 height 30
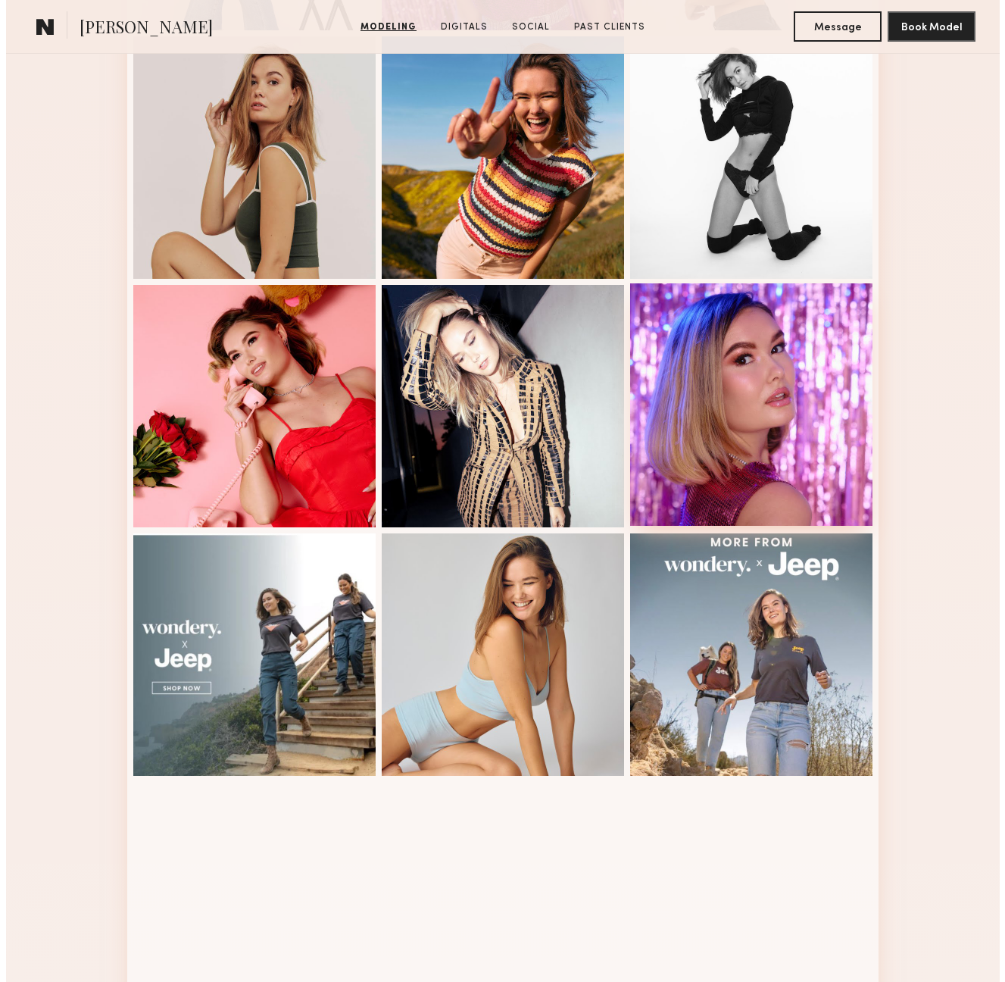
scroll to position [0, 0]
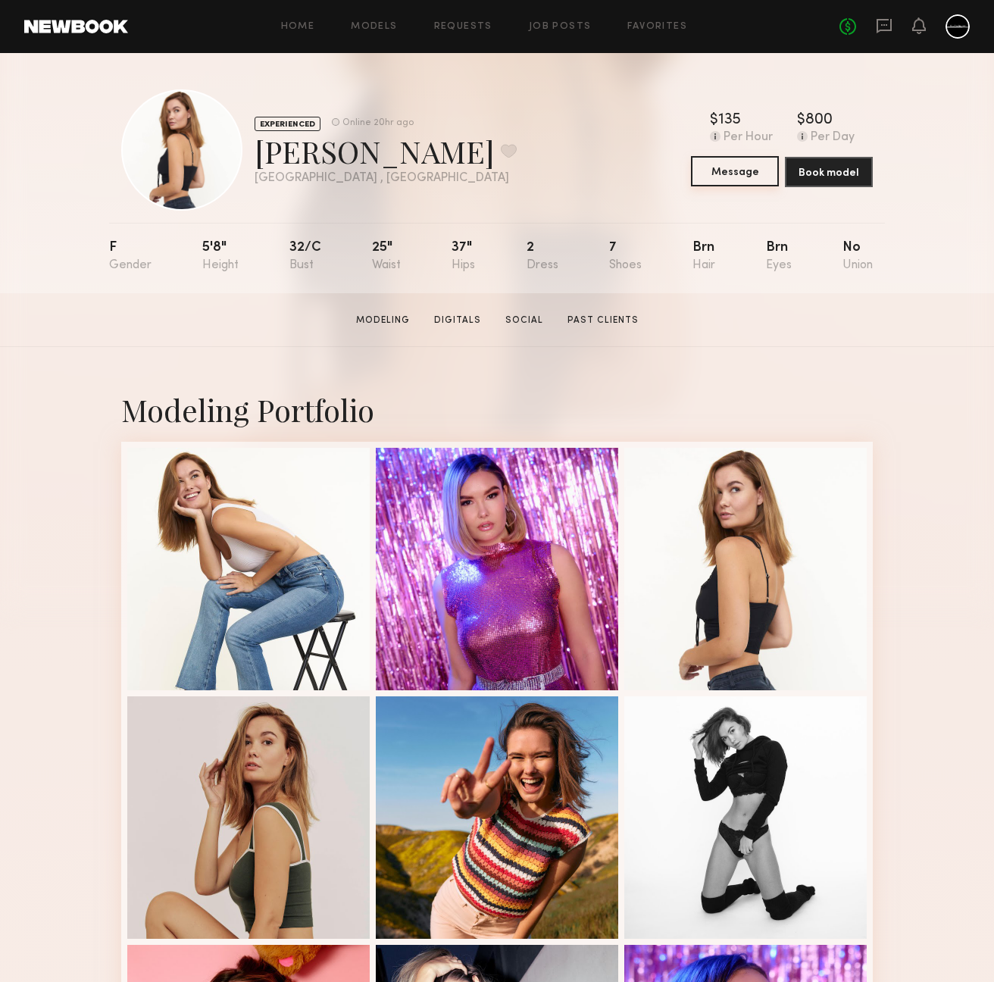
click at [743, 171] on button "Message" at bounding box center [735, 171] width 88 height 30
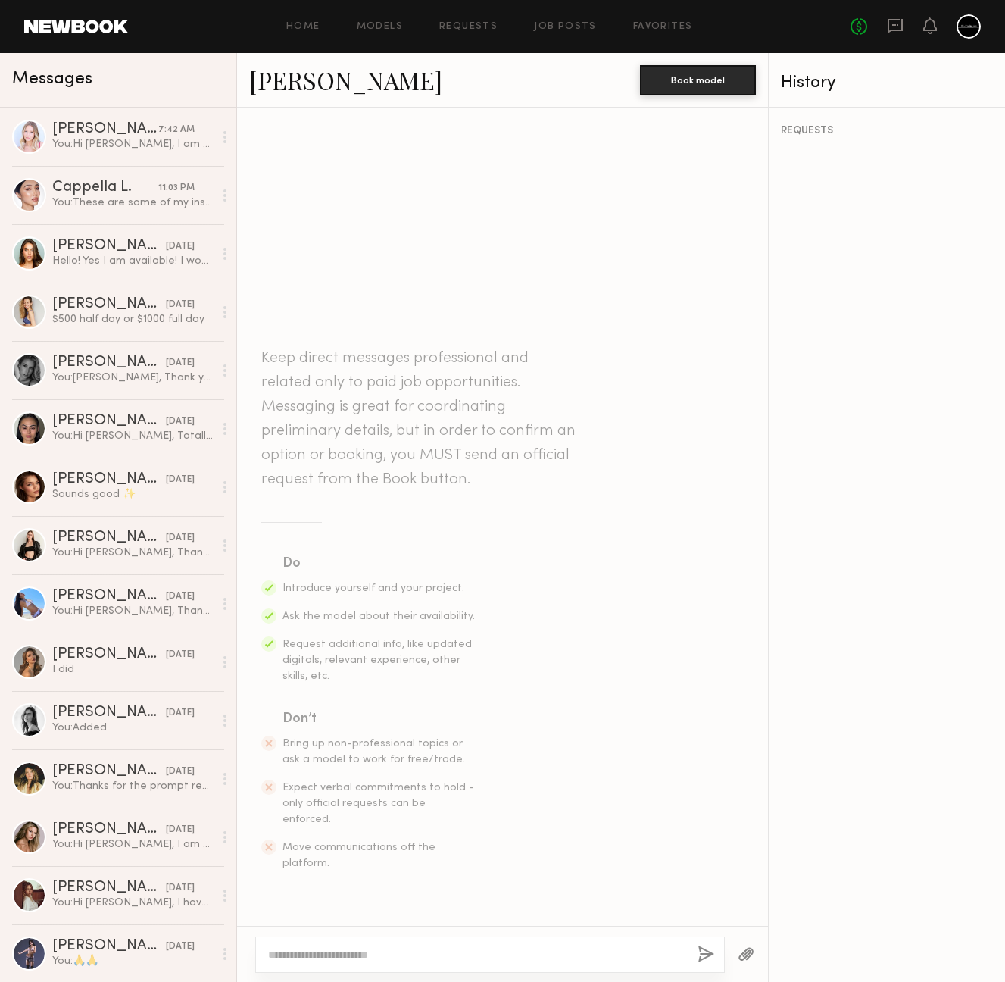
click at [577, 955] on textarea at bounding box center [477, 954] width 418 height 15
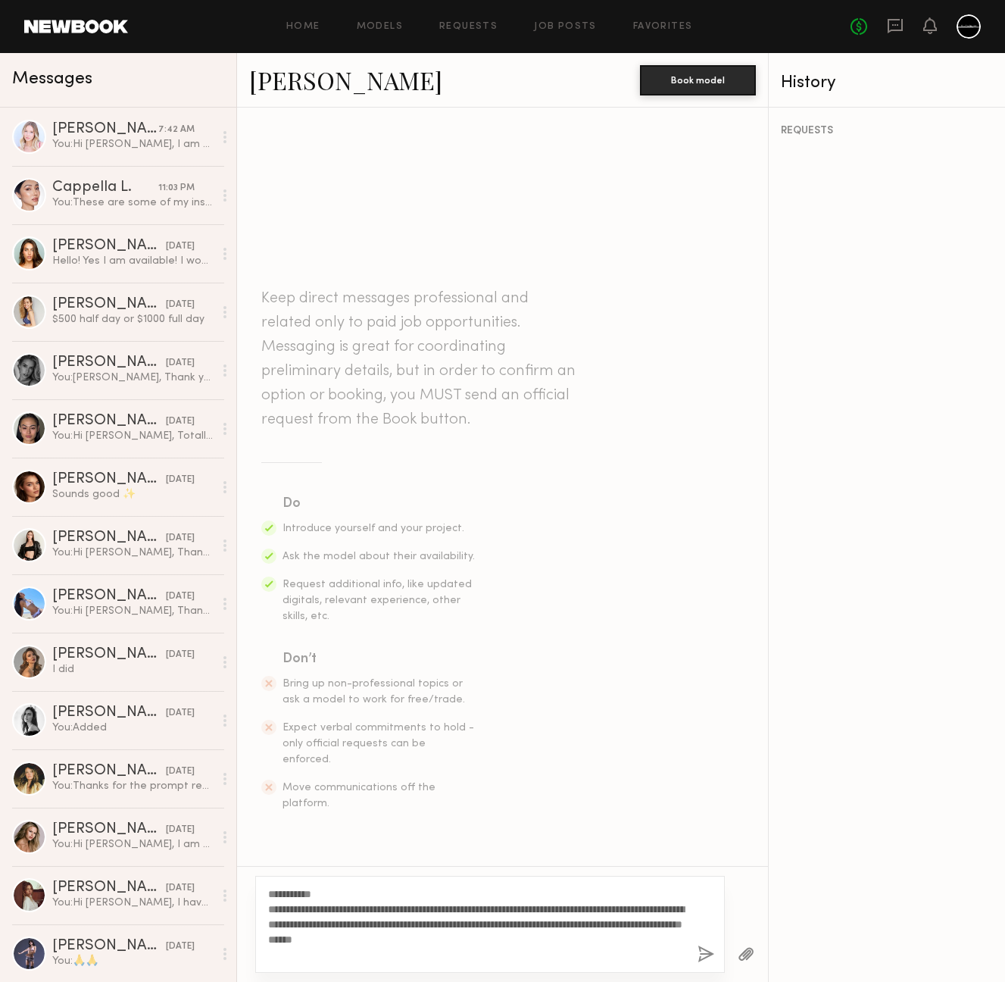
type textarea "**********"
click at [712, 955] on button "button" at bounding box center [706, 955] width 17 height 19
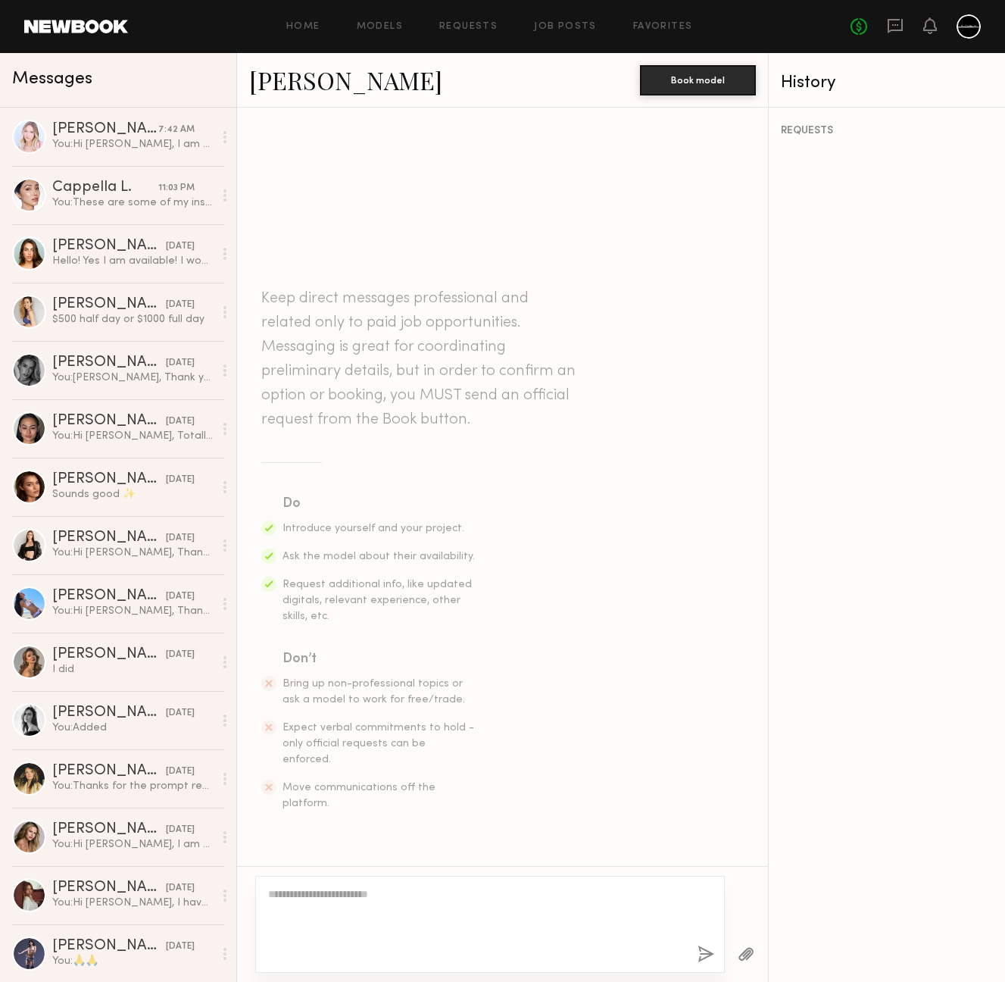
scroll to position [55, 0]
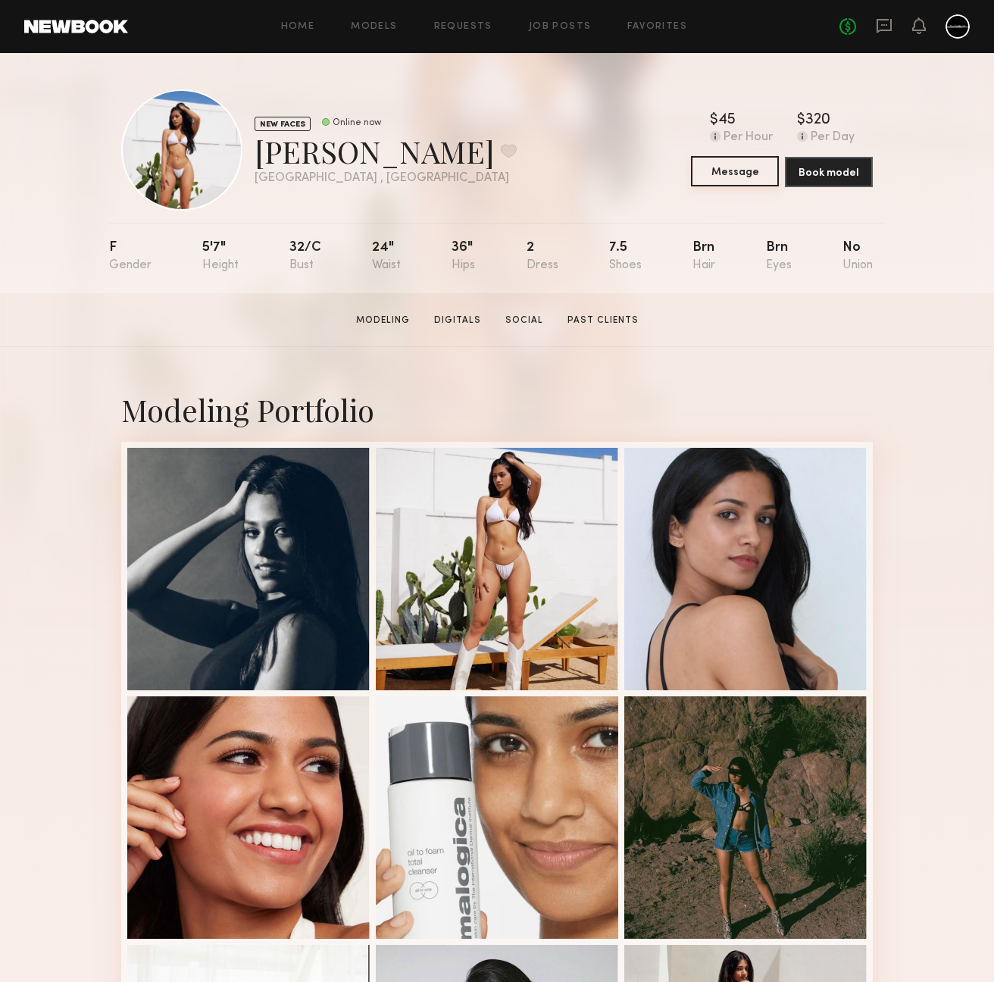
click at [735, 177] on button "Message" at bounding box center [735, 171] width 88 height 30
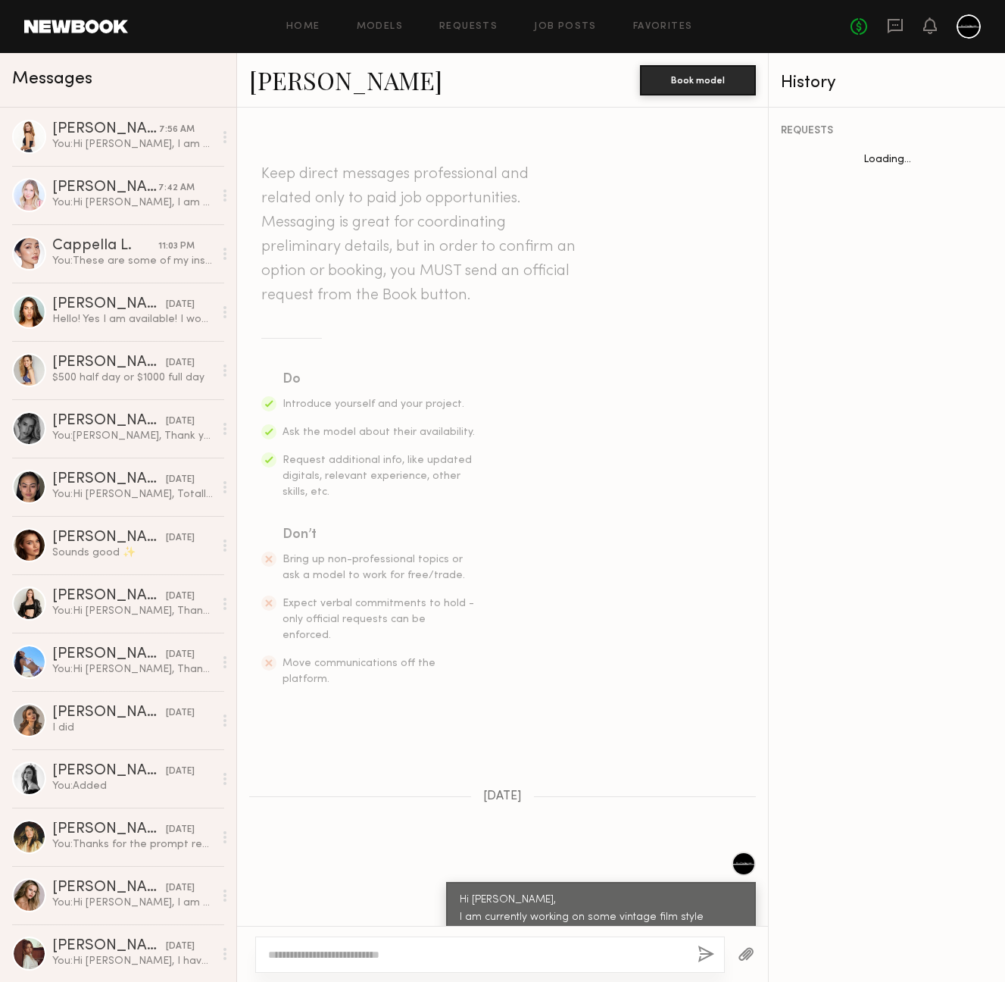
scroll to position [769, 0]
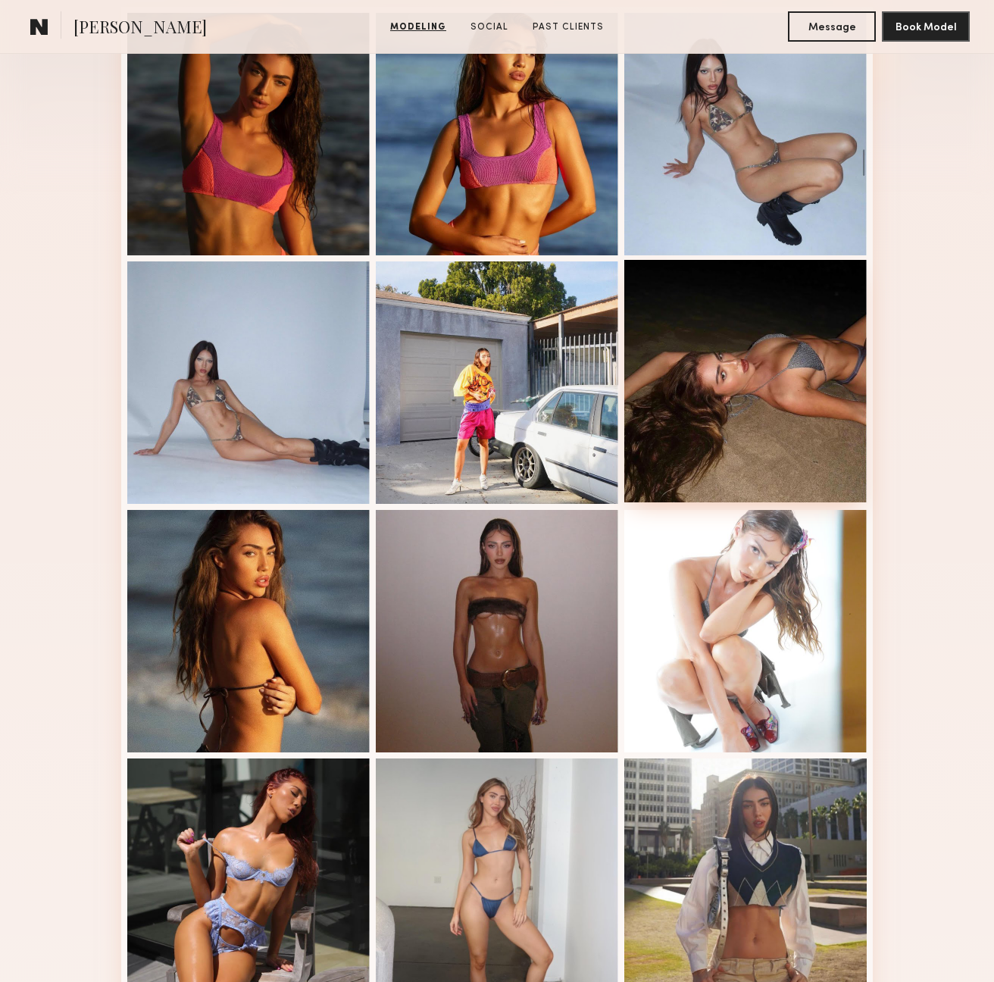
scroll to position [727, 0]
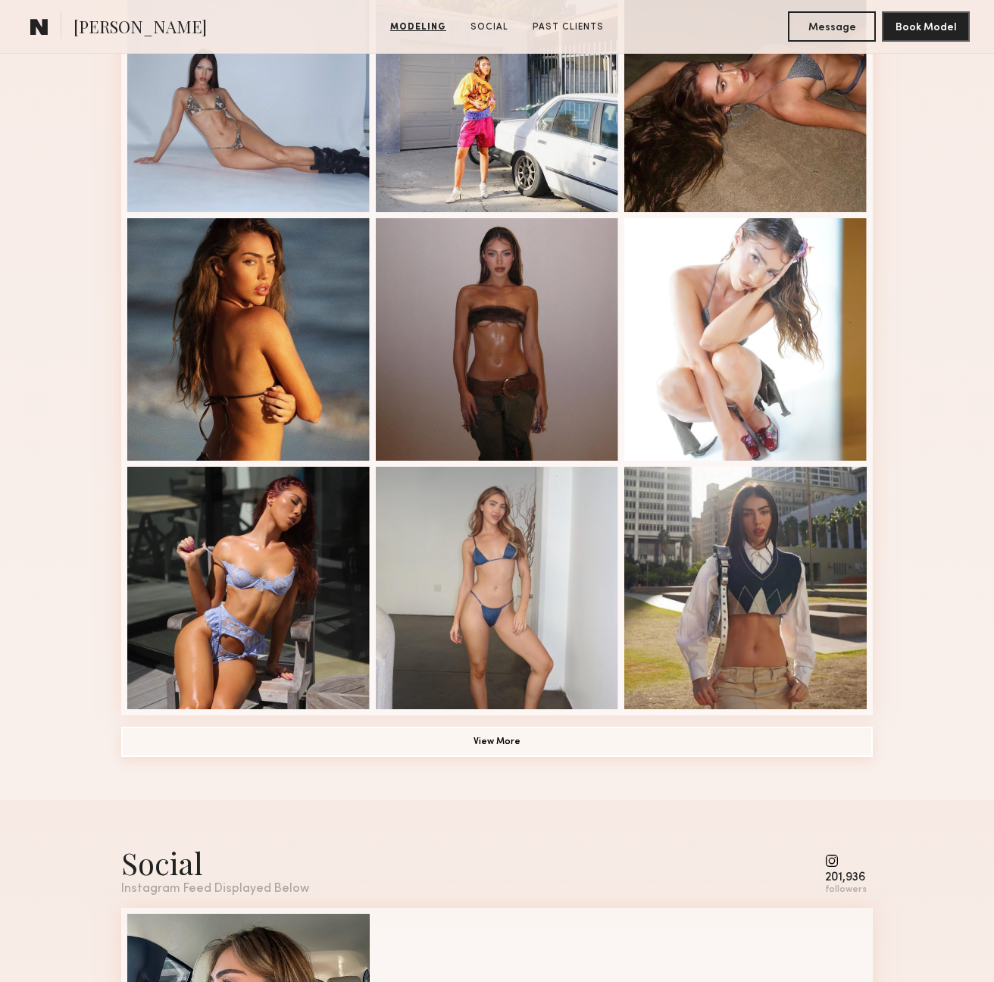
click at [480, 752] on button "View More" at bounding box center [497, 742] width 752 height 30
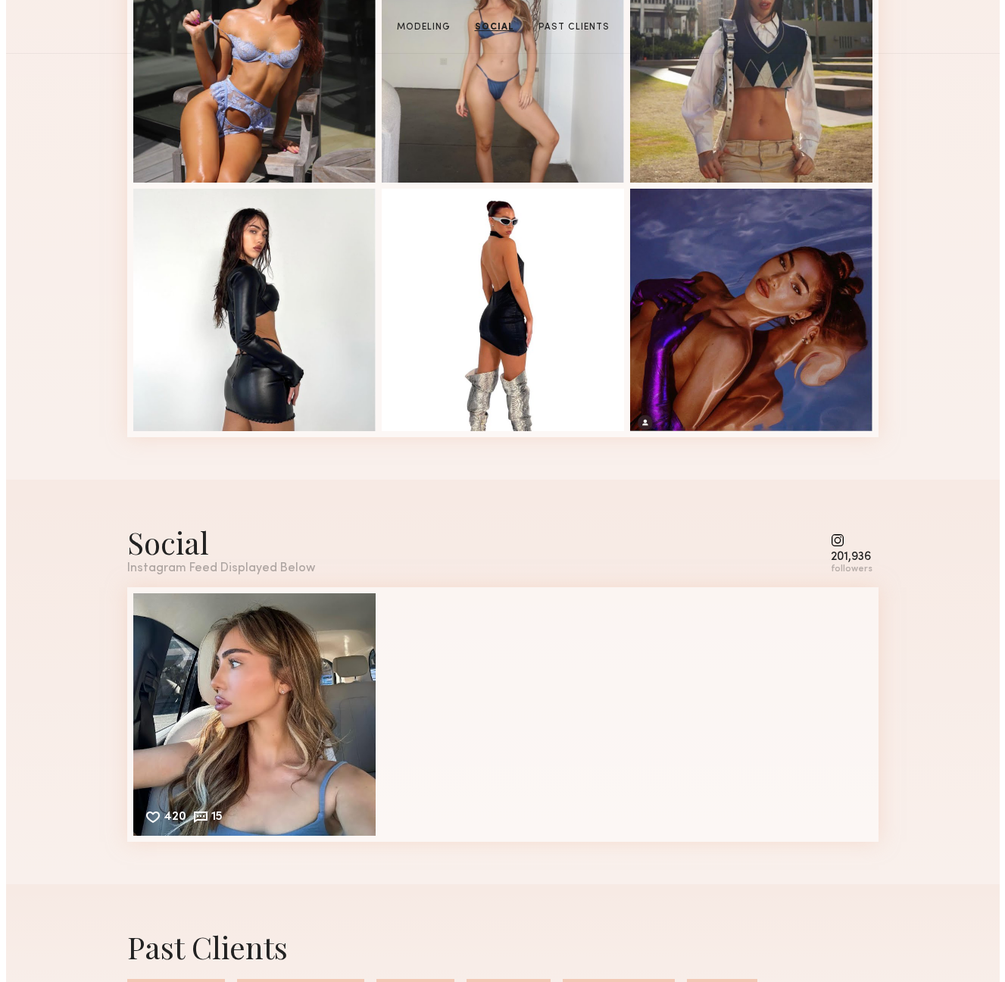
scroll to position [0, 0]
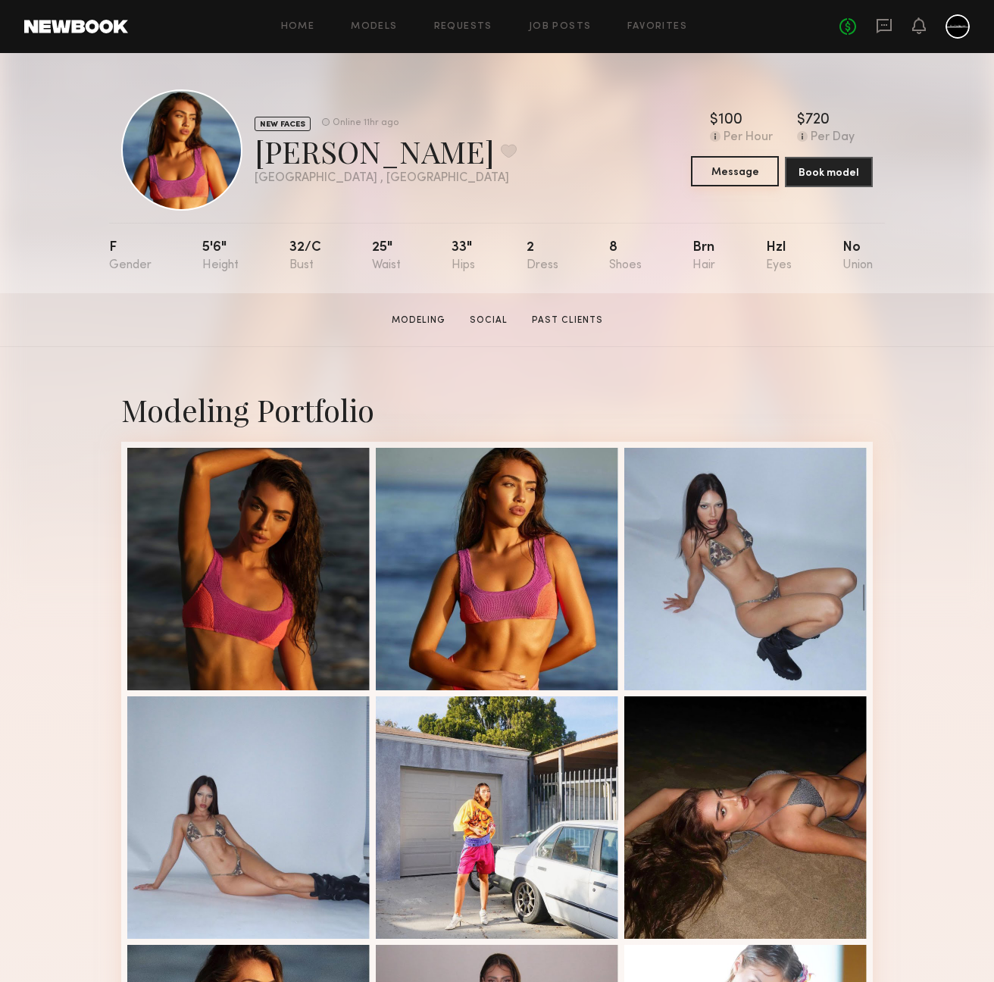
click at [728, 175] on button "Message" at bounding box center [735, 171] width 88 height 30
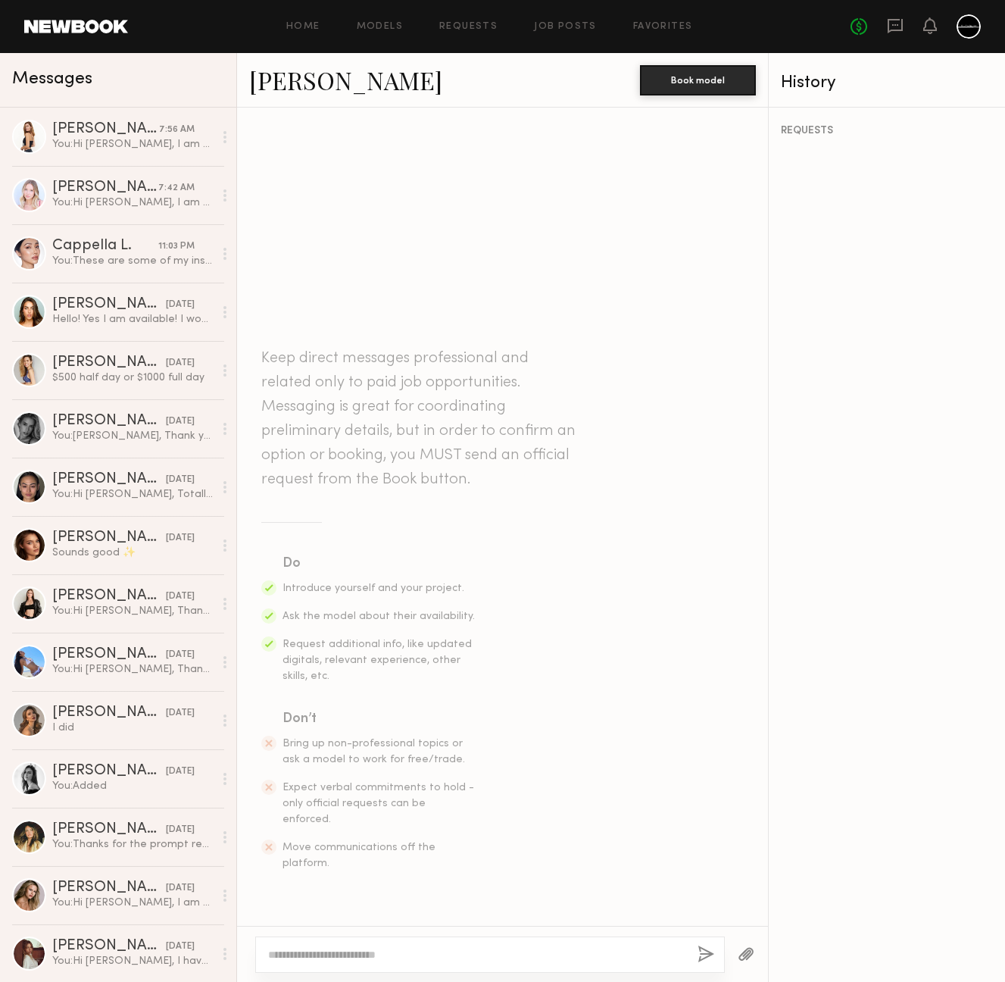
click at [512, 957] on textarea at bounding box center [477, 954] width 418 height 15
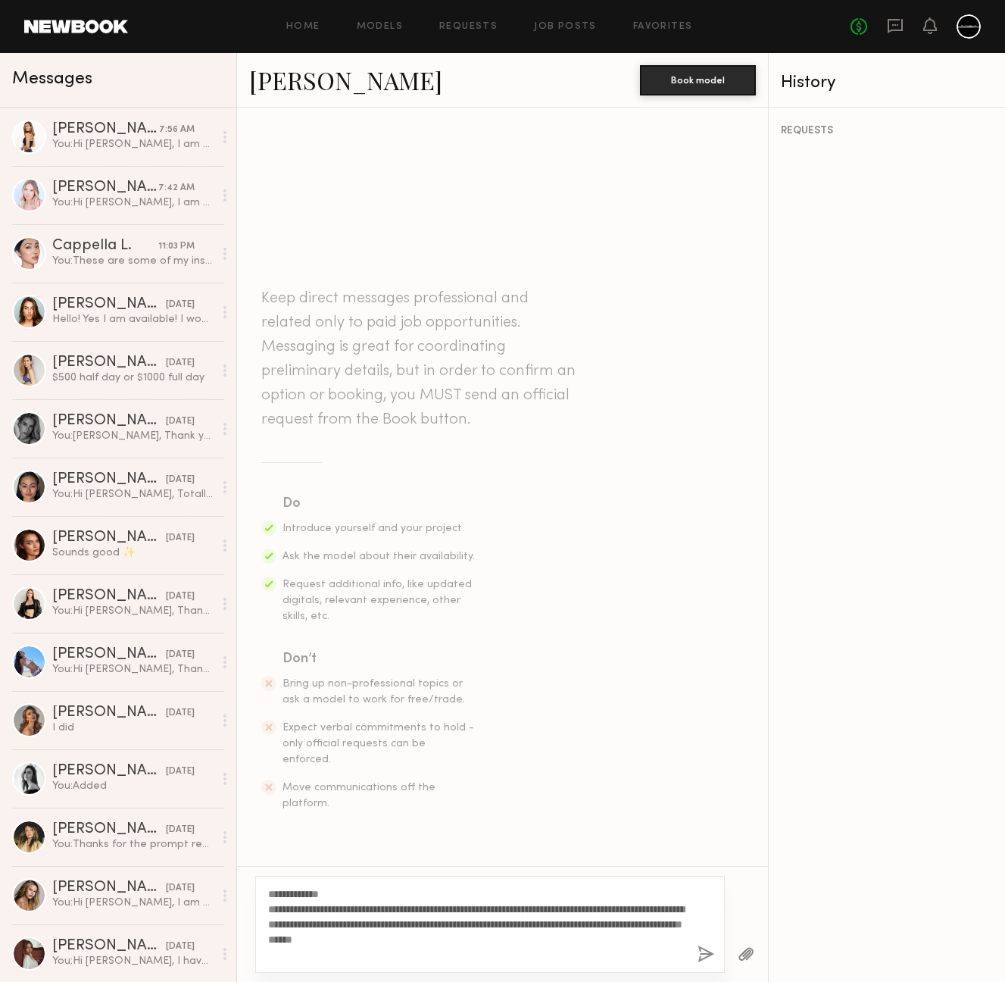
type textarea "**********"
click at [705, 952] on button "button" at bounding box center [706, 955] width 17 height 19
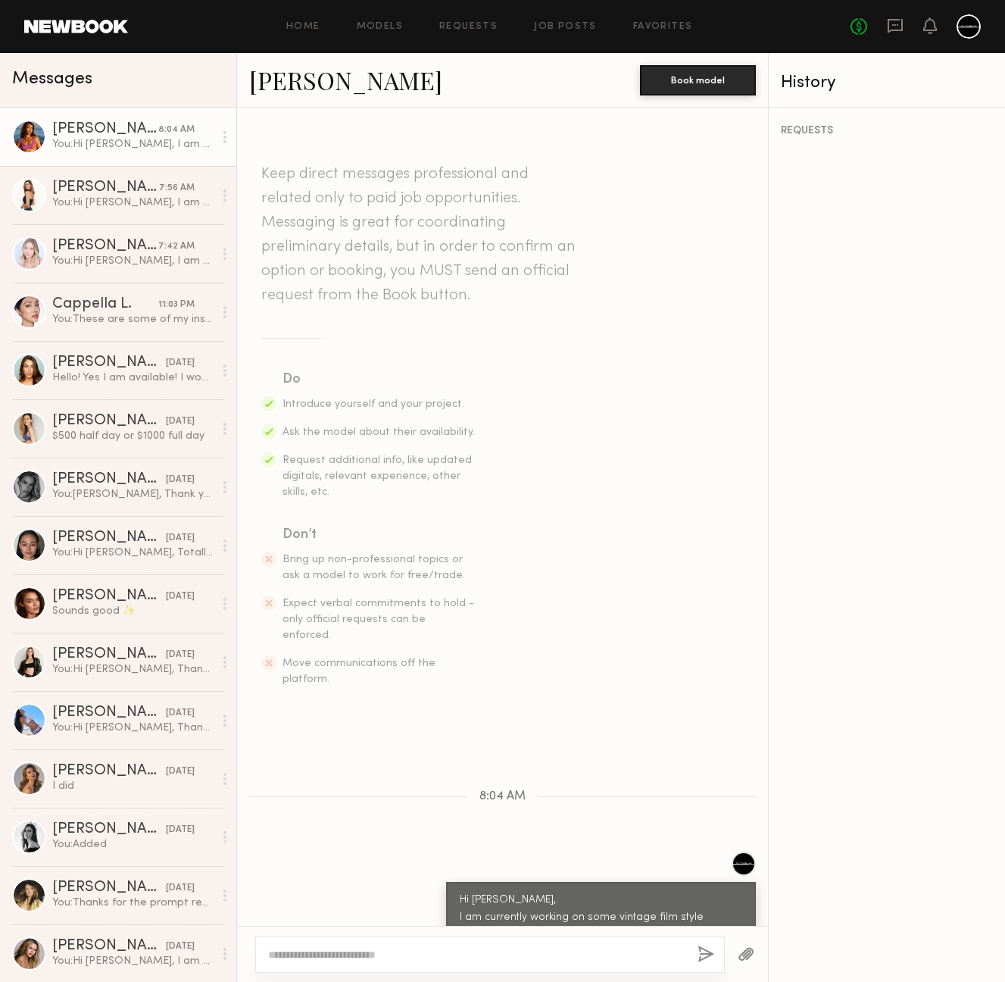
scroll to position [55, 0]
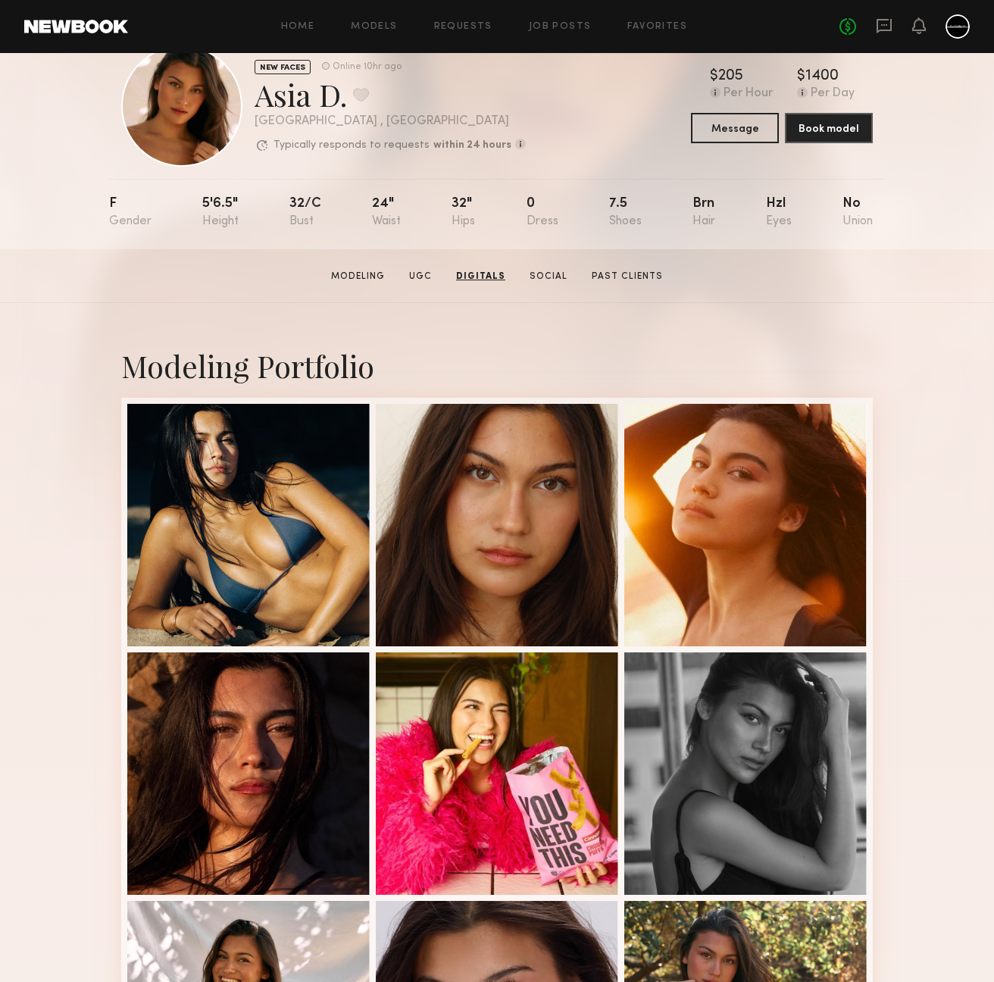
scroll to position [22, 0]
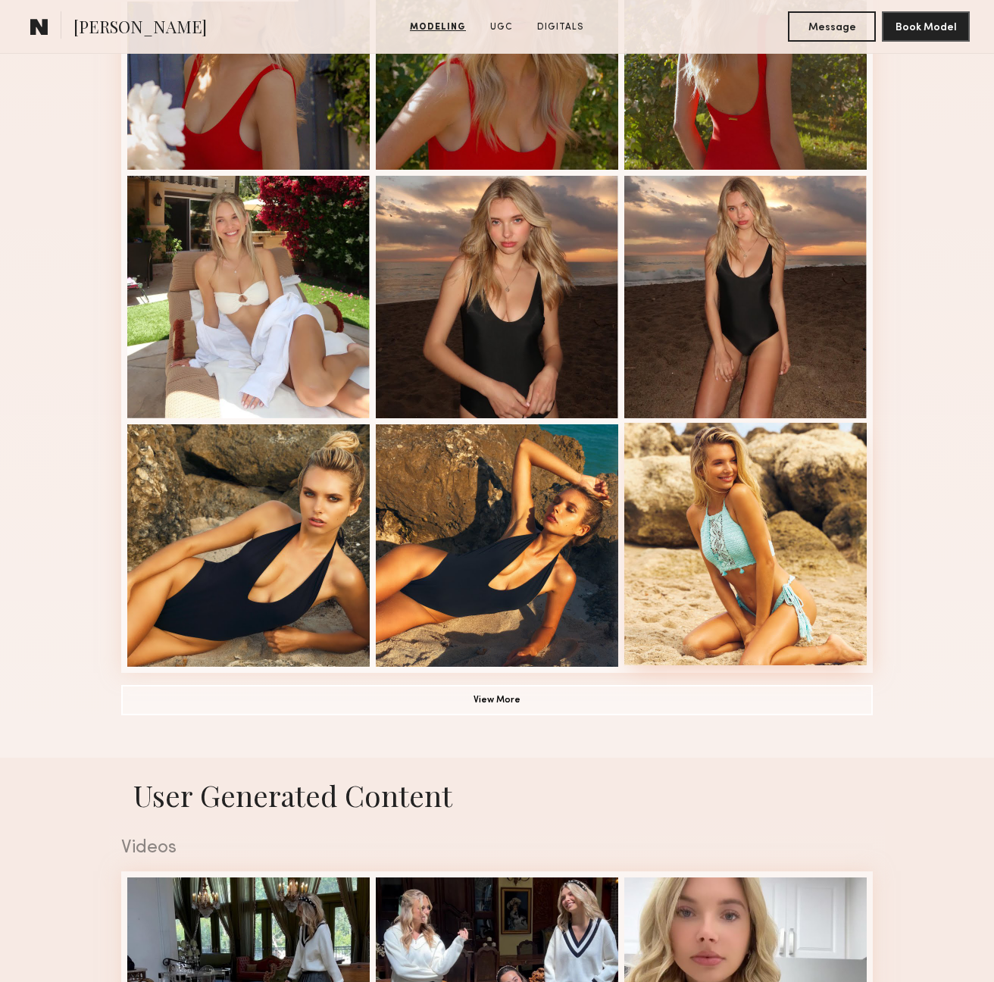
scroll to position [1061, 0]
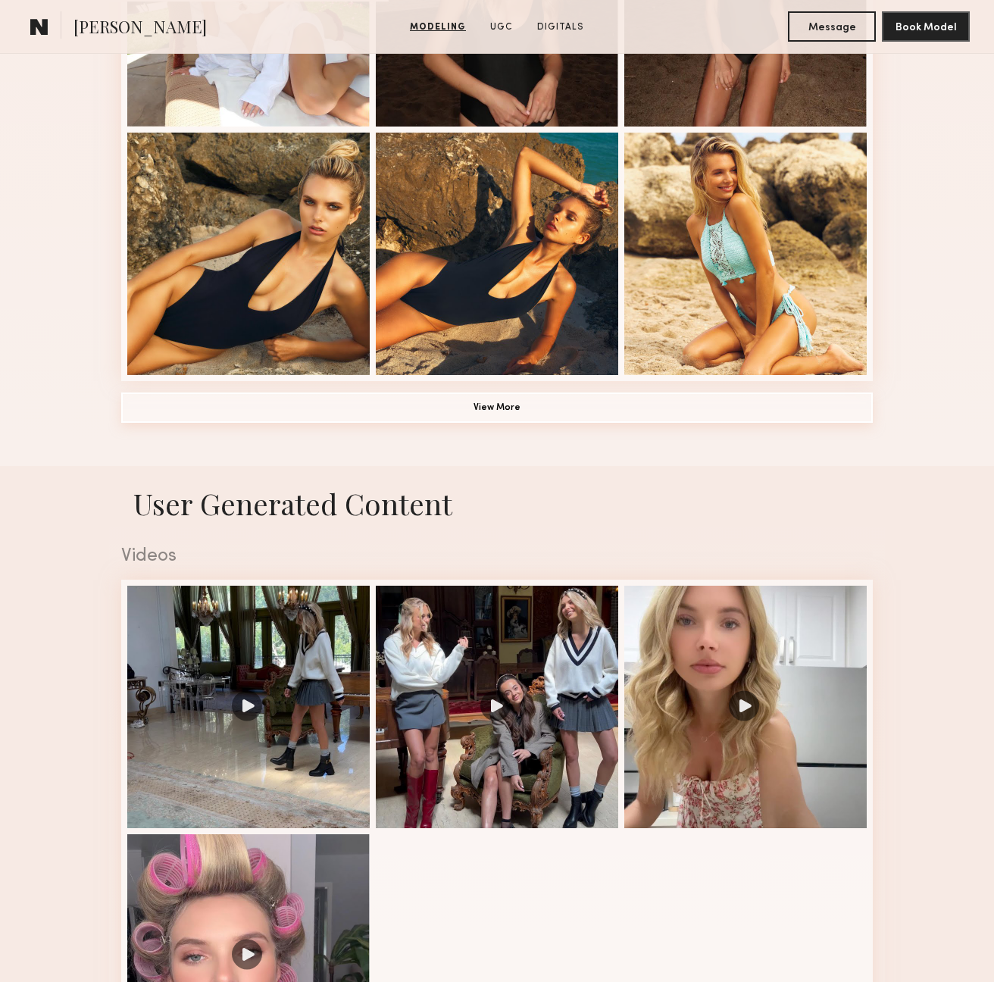
click at [480, 415] on button "View More" at bounding box center [497, 408] width 752 height 30
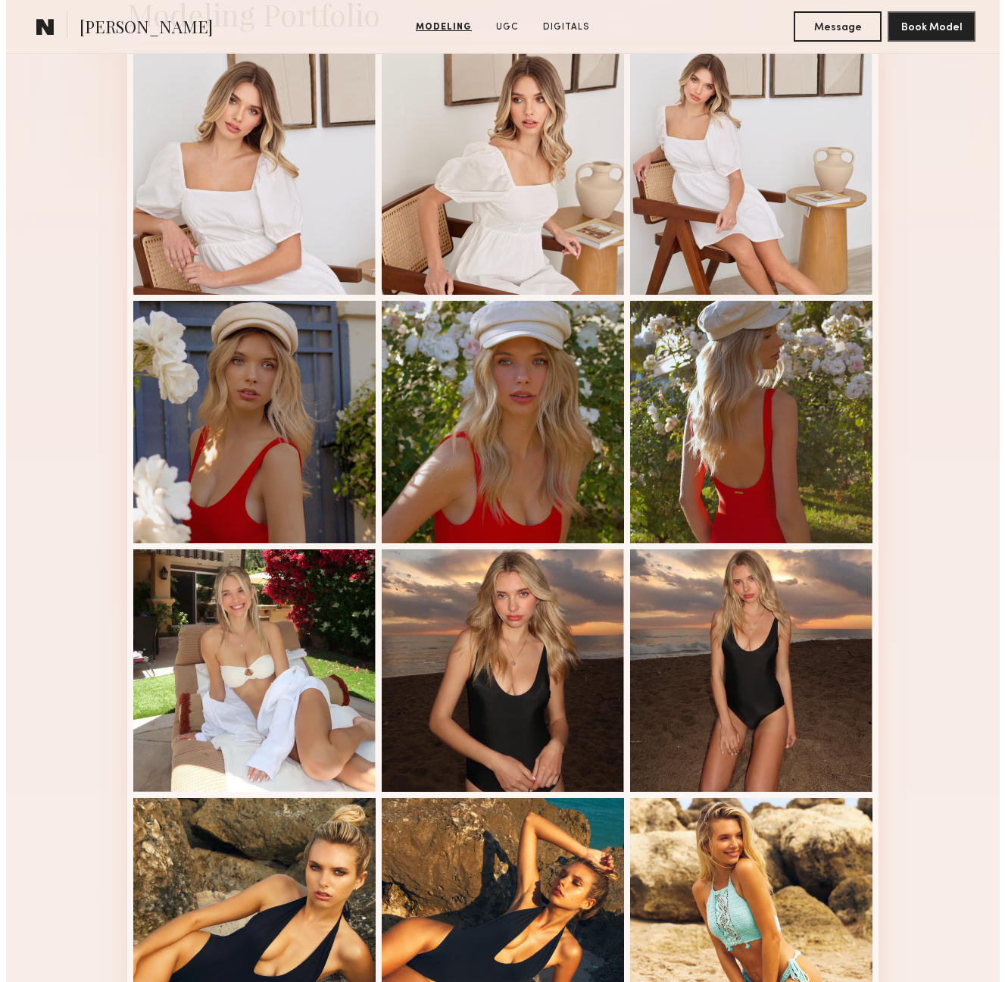
scroll to position [0, 0]
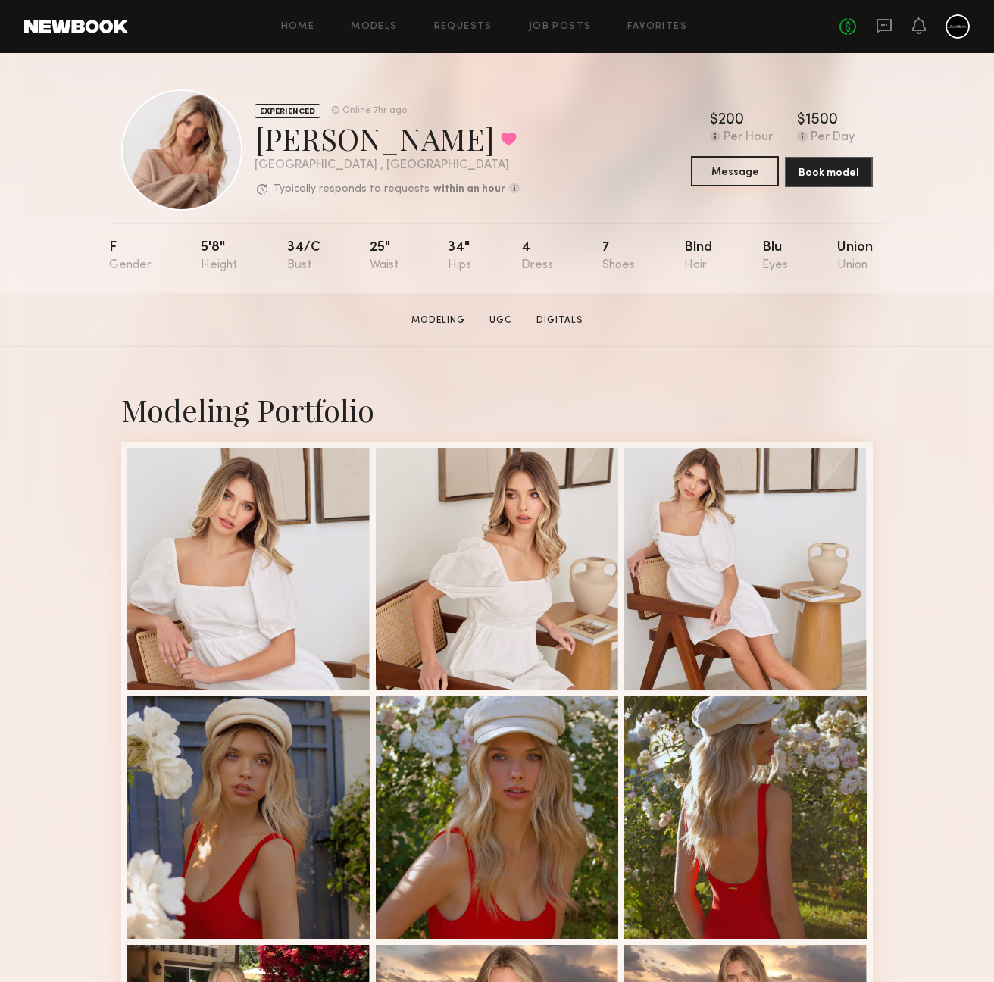
click at [736, 170] on button "Message" at bounding box center [735, 171] width 88 height 30
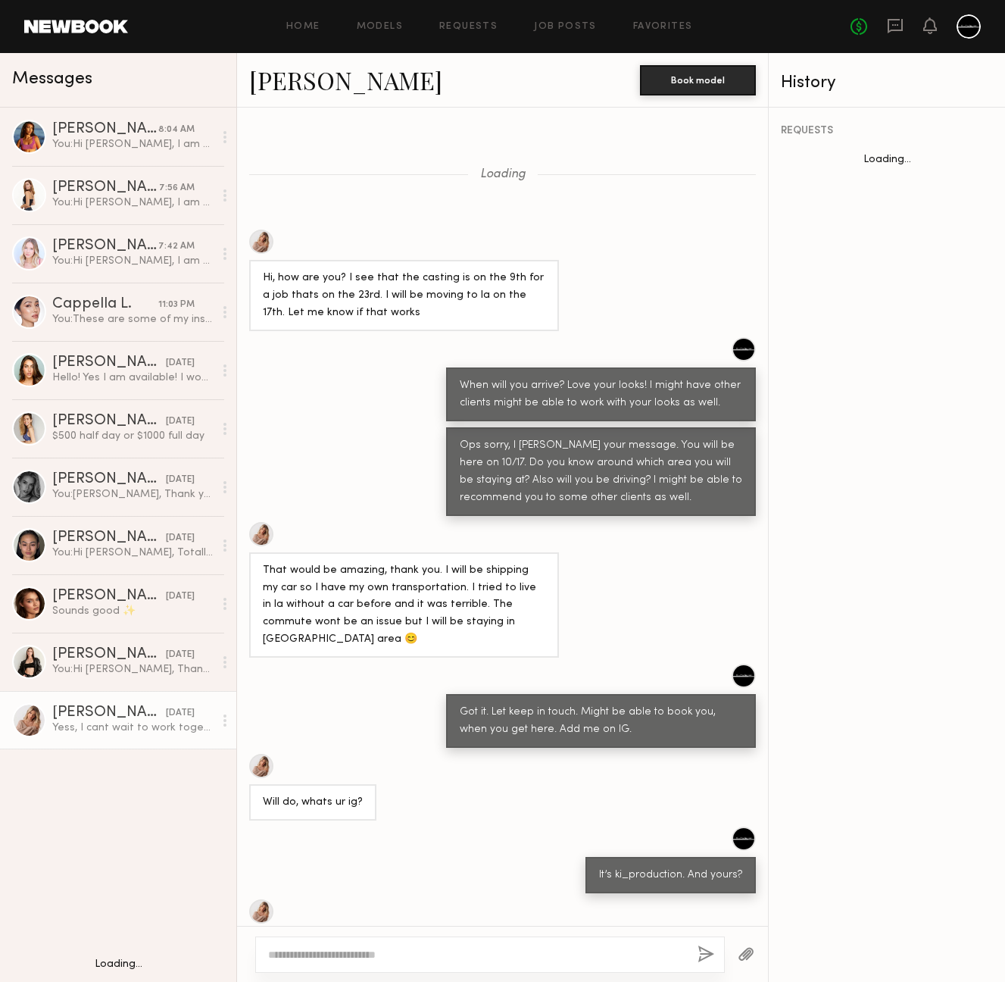
scroll to position [340, 0]
